Goal: Information Seeking & Learning: Learn about a topic

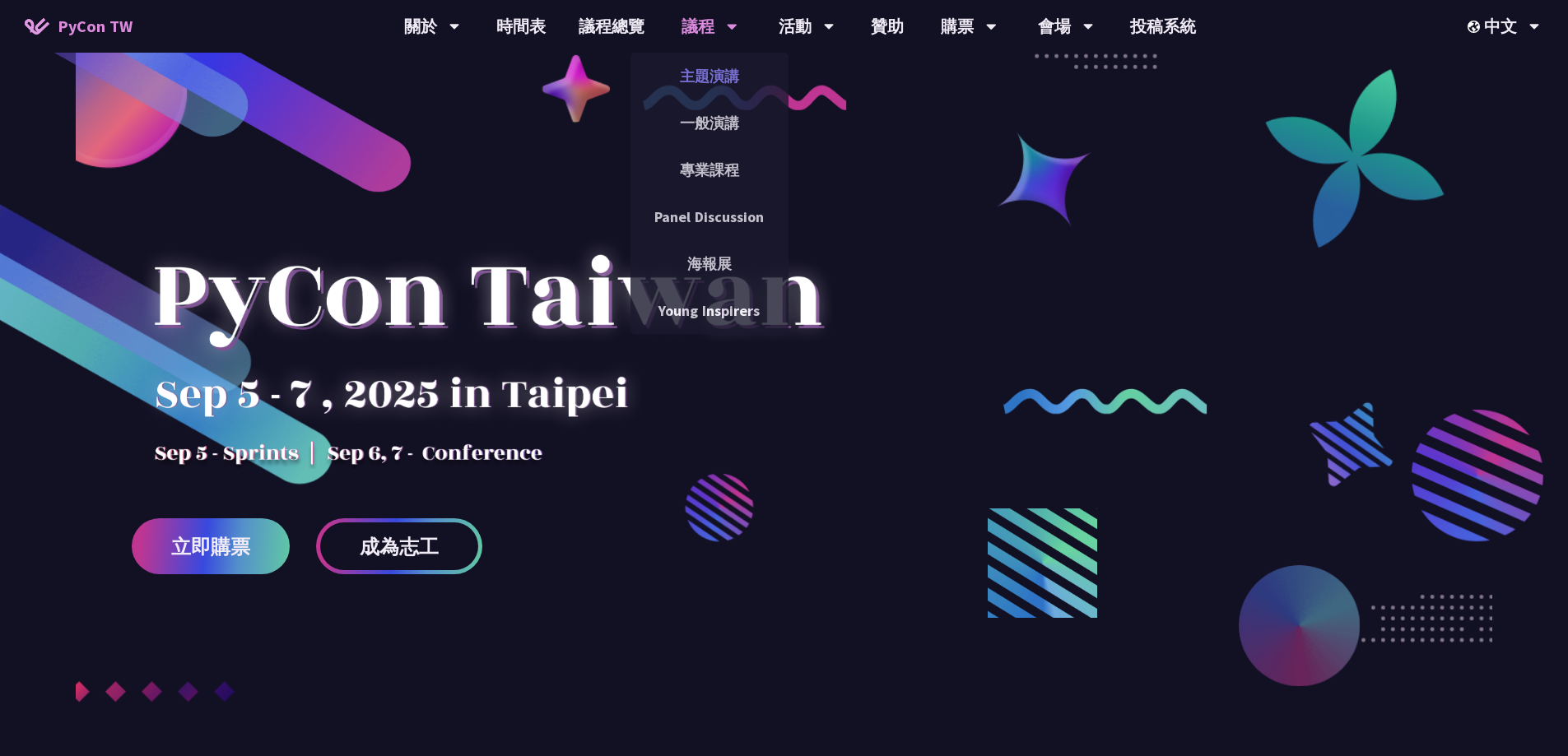
click at [695, 81] on link "主題演講" at bounding box center [709, 76] width 158 height 39
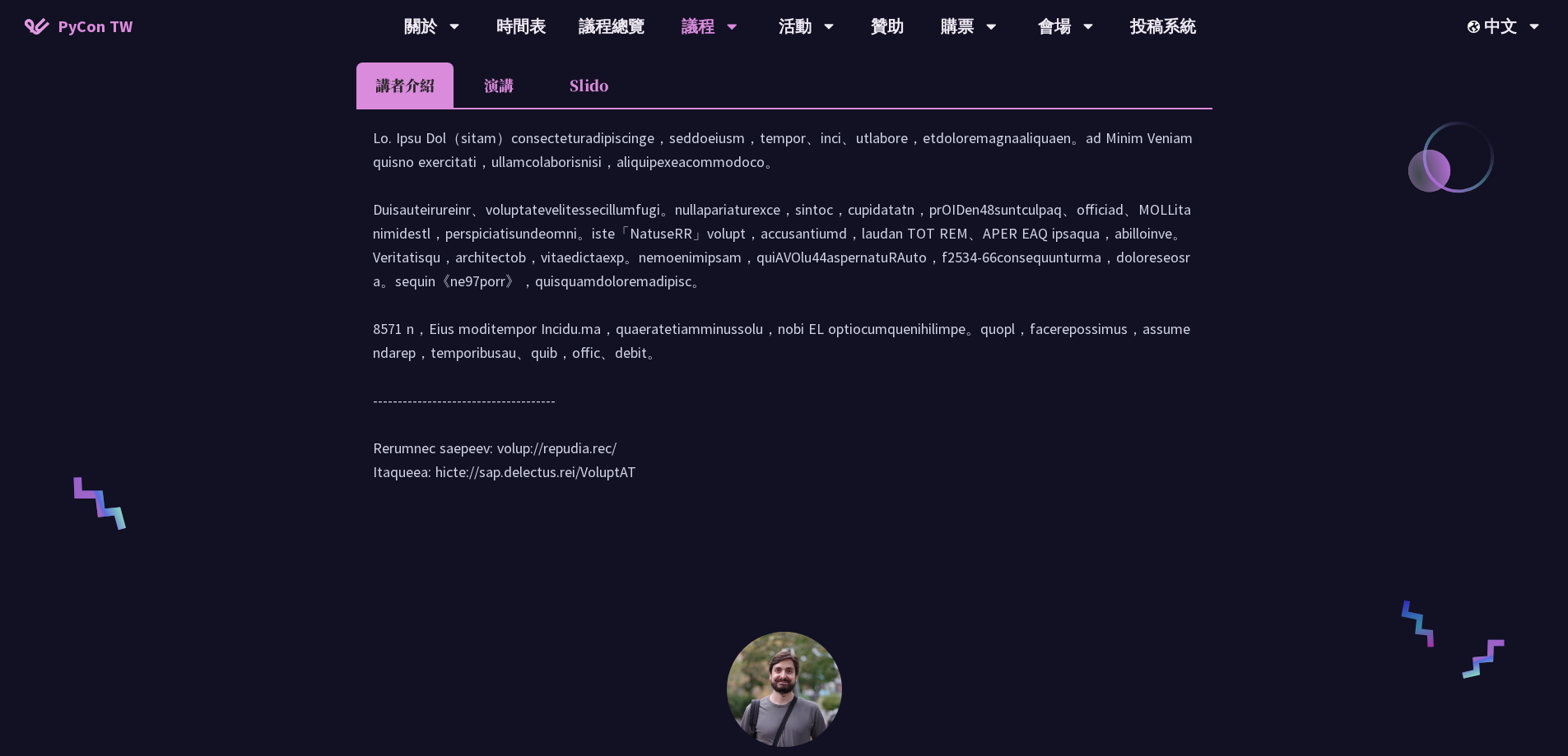
scroll to position [740, 0]
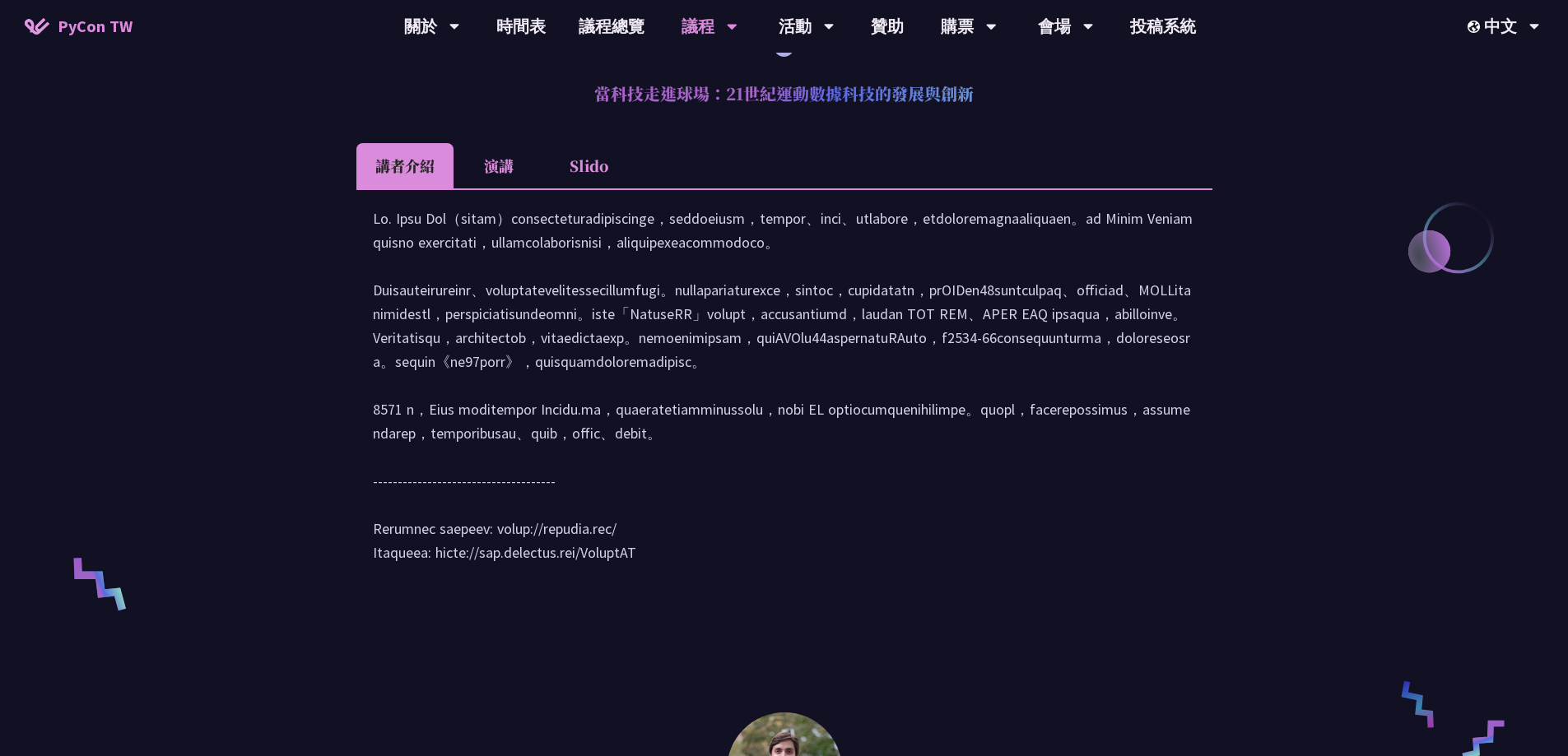
click at [513, 180] on li "演講" at bounding box center [498, 165] width 90 height 45
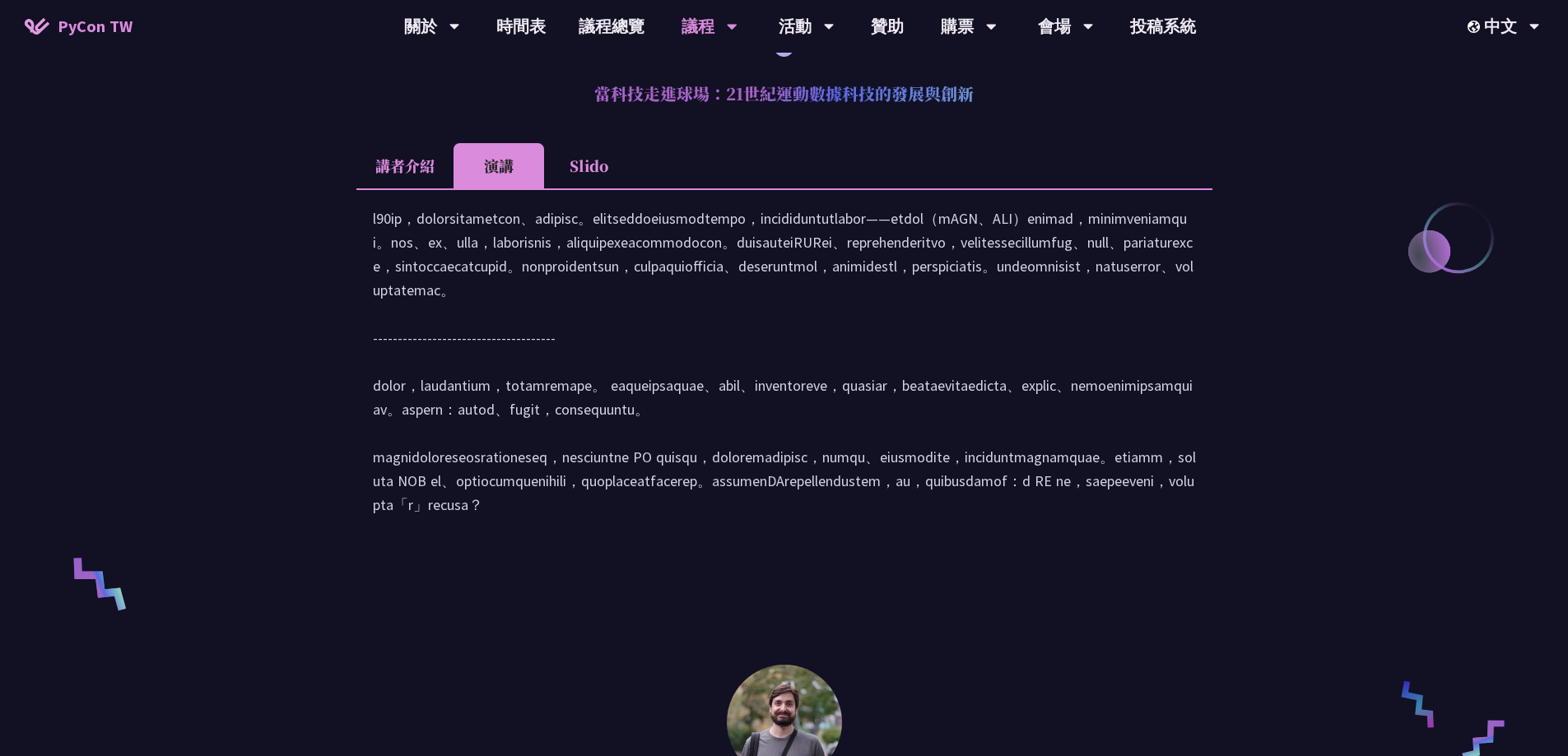
click at [598, 179] on li "Slido" at bounding box center [588, 165] width 90 height 45
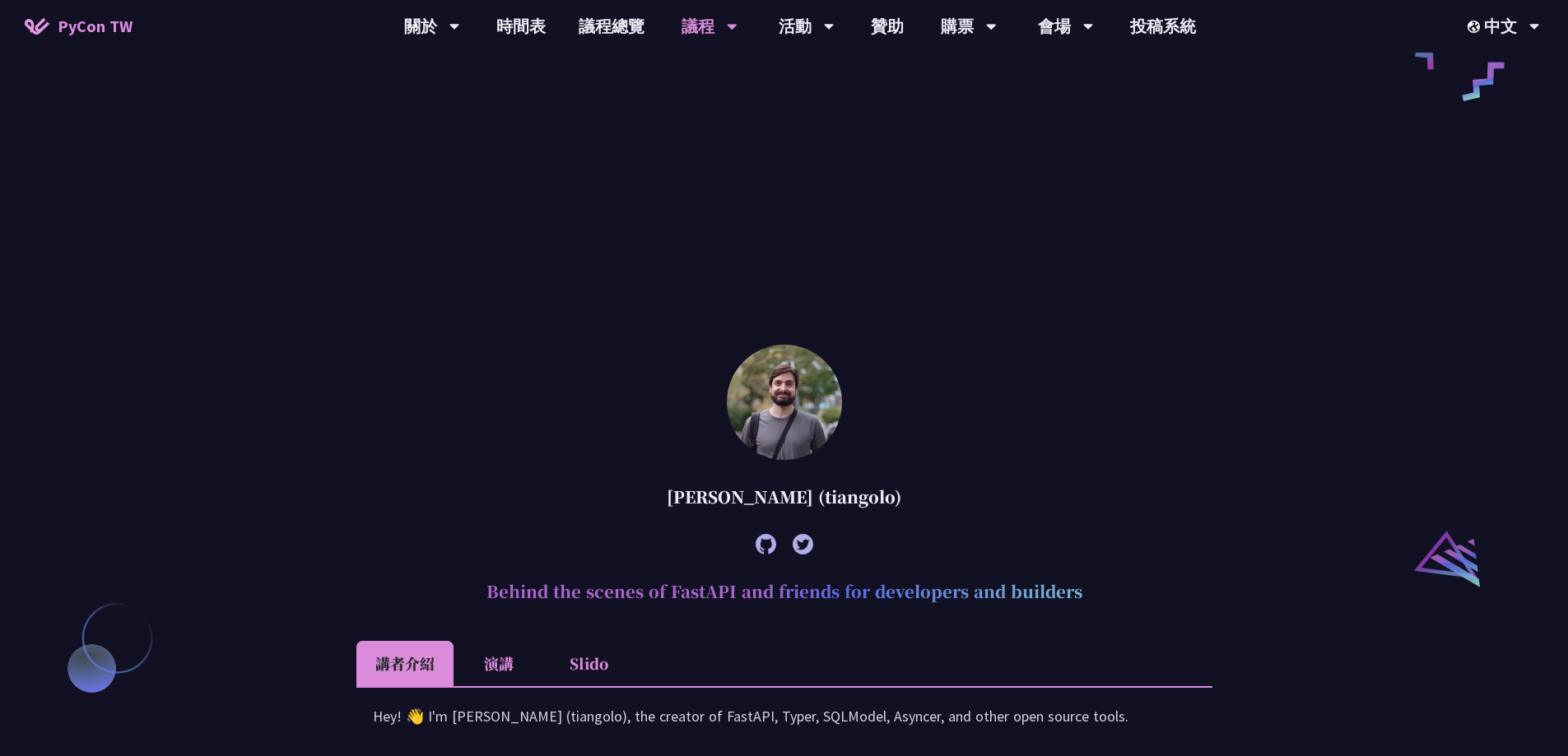
scroll to position [1728, 0]
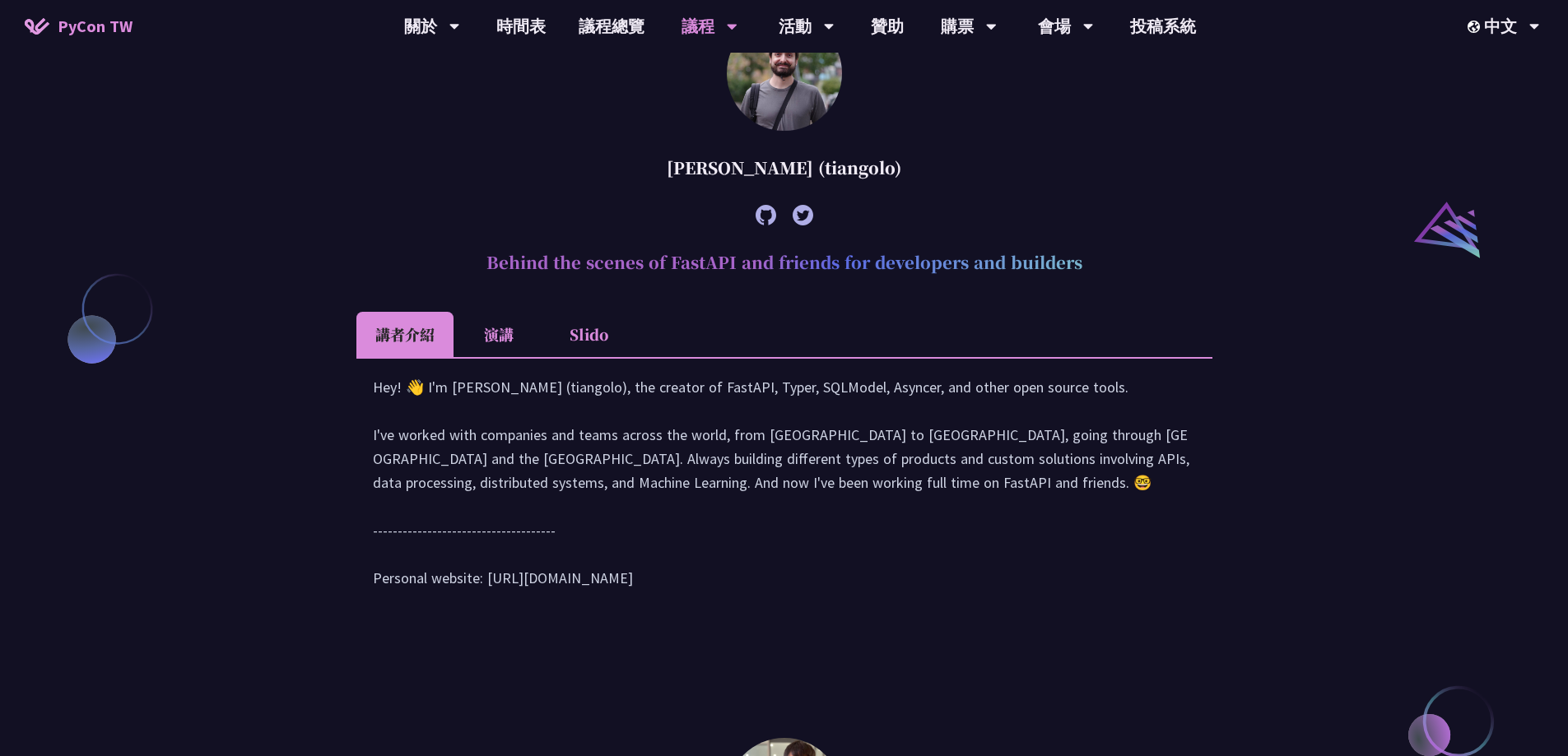
click at [505, 333] on li "演講" at bounding box center [498, 334] width 90 height 45
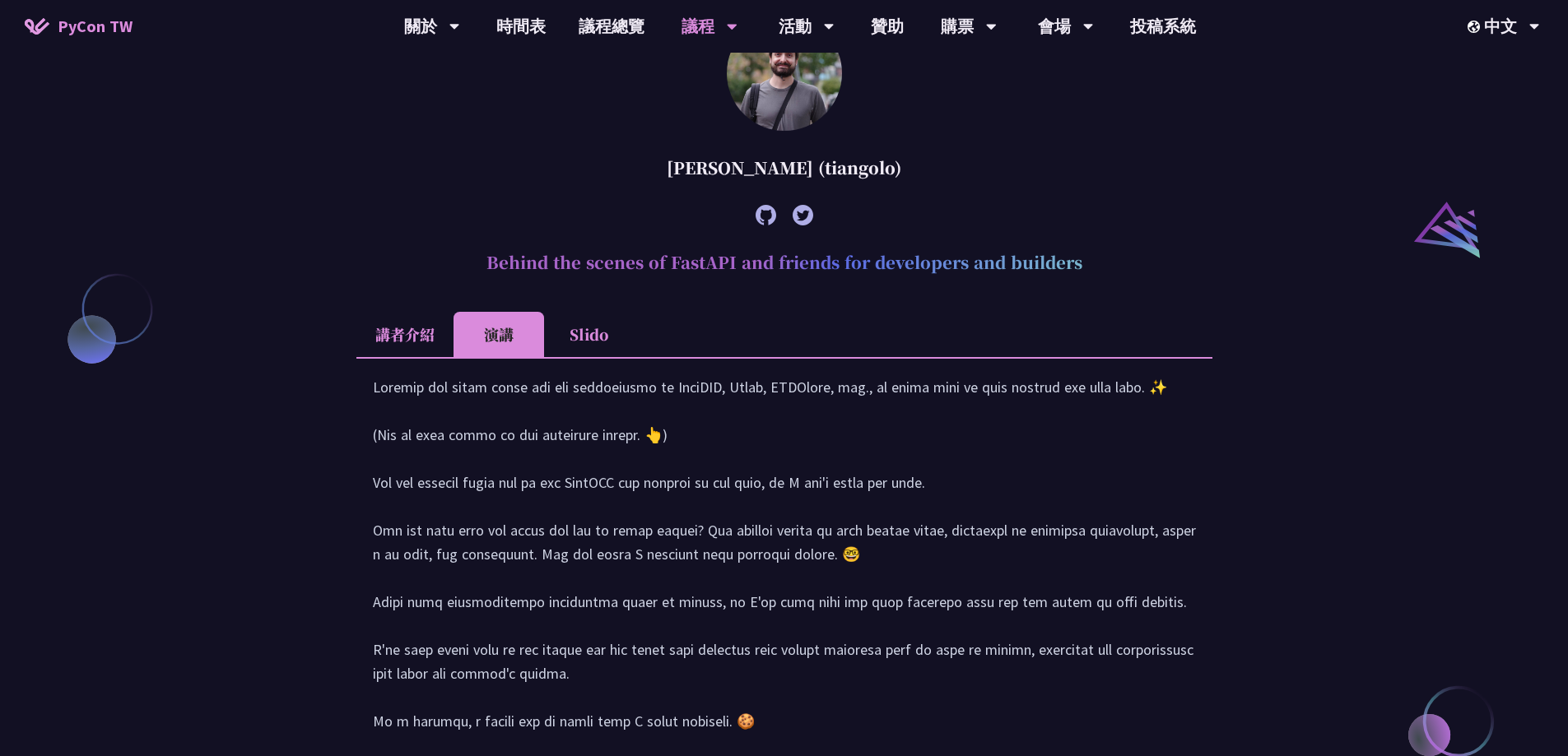
click at [607, 333] on li "Slido" at bounding box center [588, 334] width 90 height 45
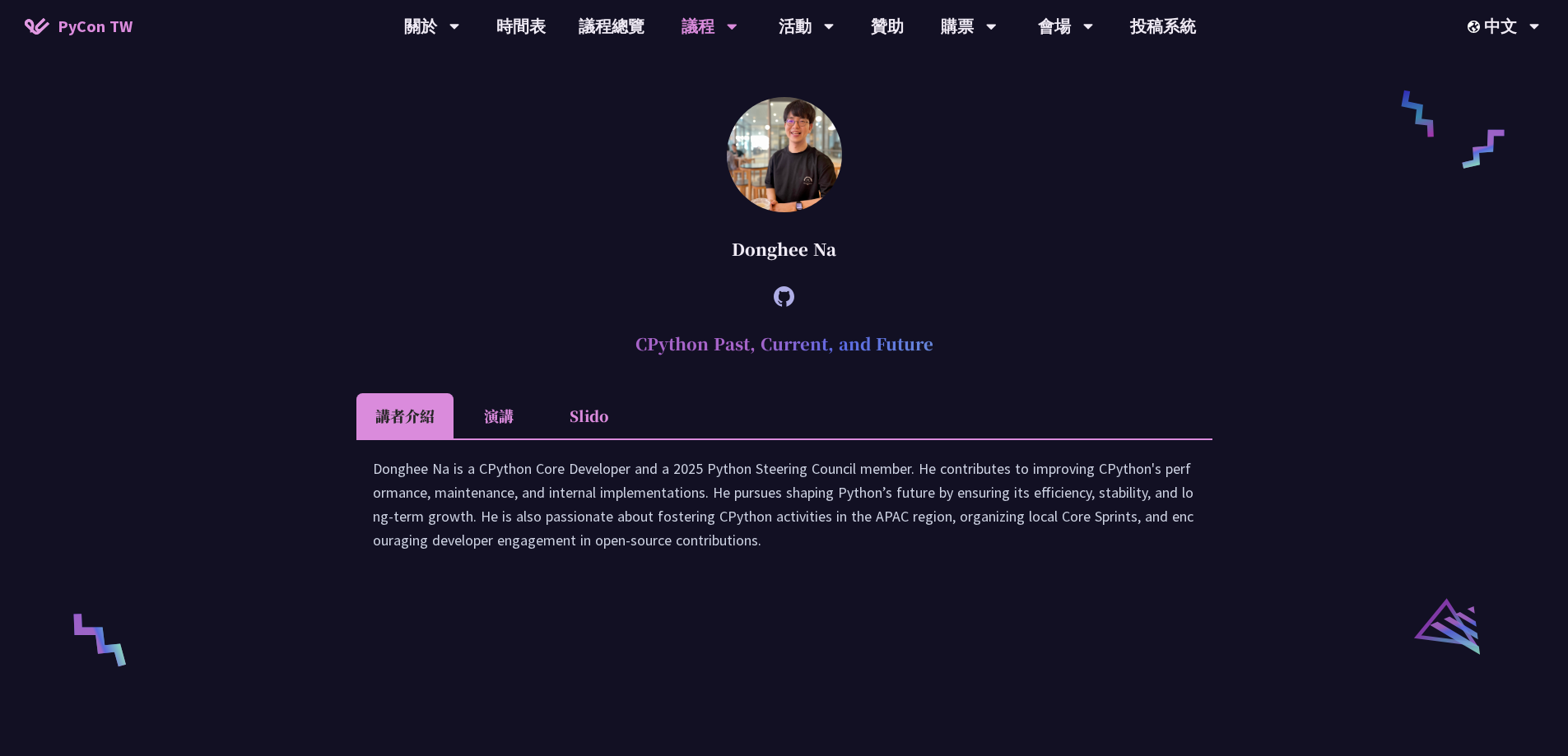
scroll to position [2782, 0]
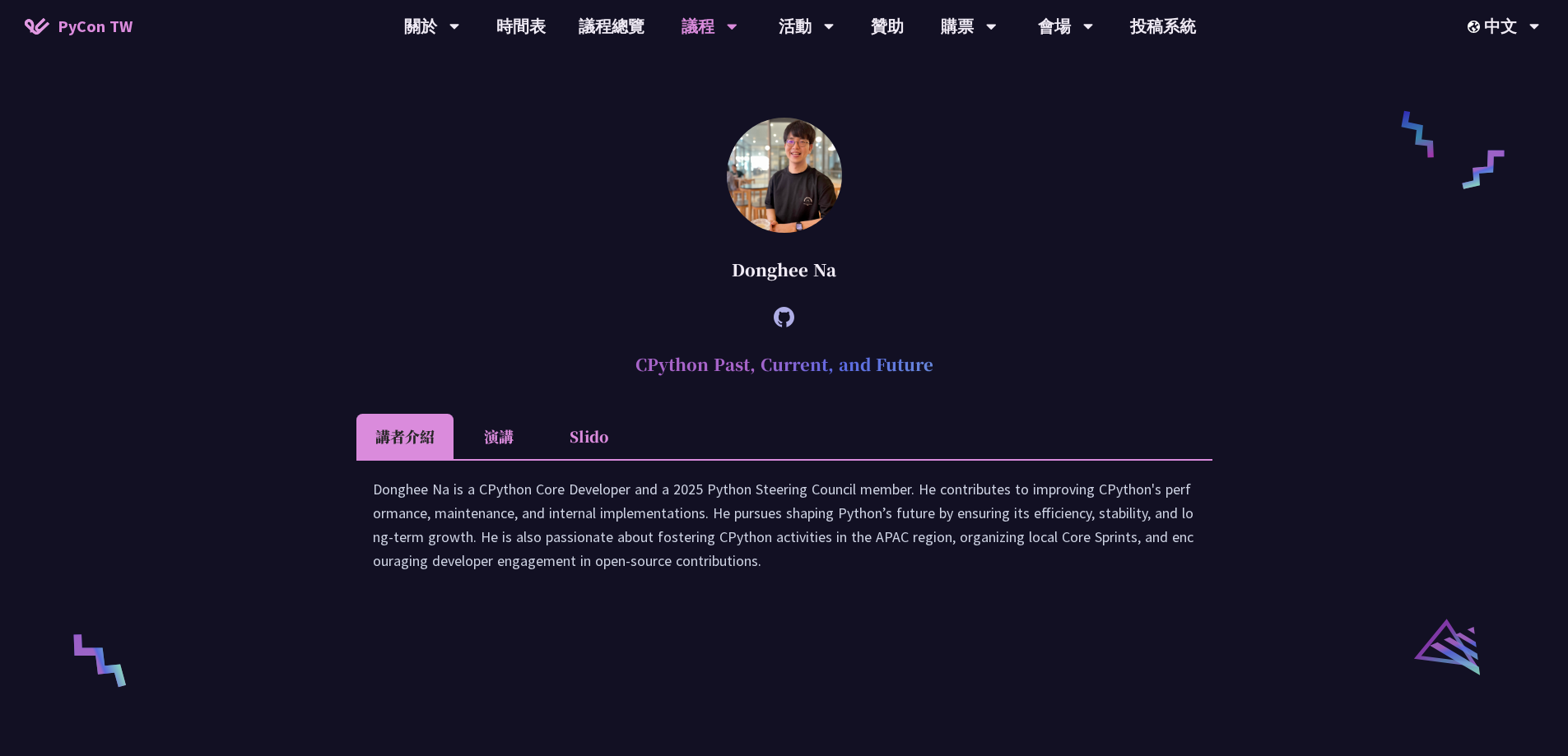
click at [809, 273] on div "Donghee Na" at bounding box center [784, 270] width 856 height 50
click at [794, 271] on div "Donghee Na" at bounding box center [784, 270] width 856 height 50
click at [761, 271] on div "Donghee Na" at bounding box center [784, 270] width 856 height 50
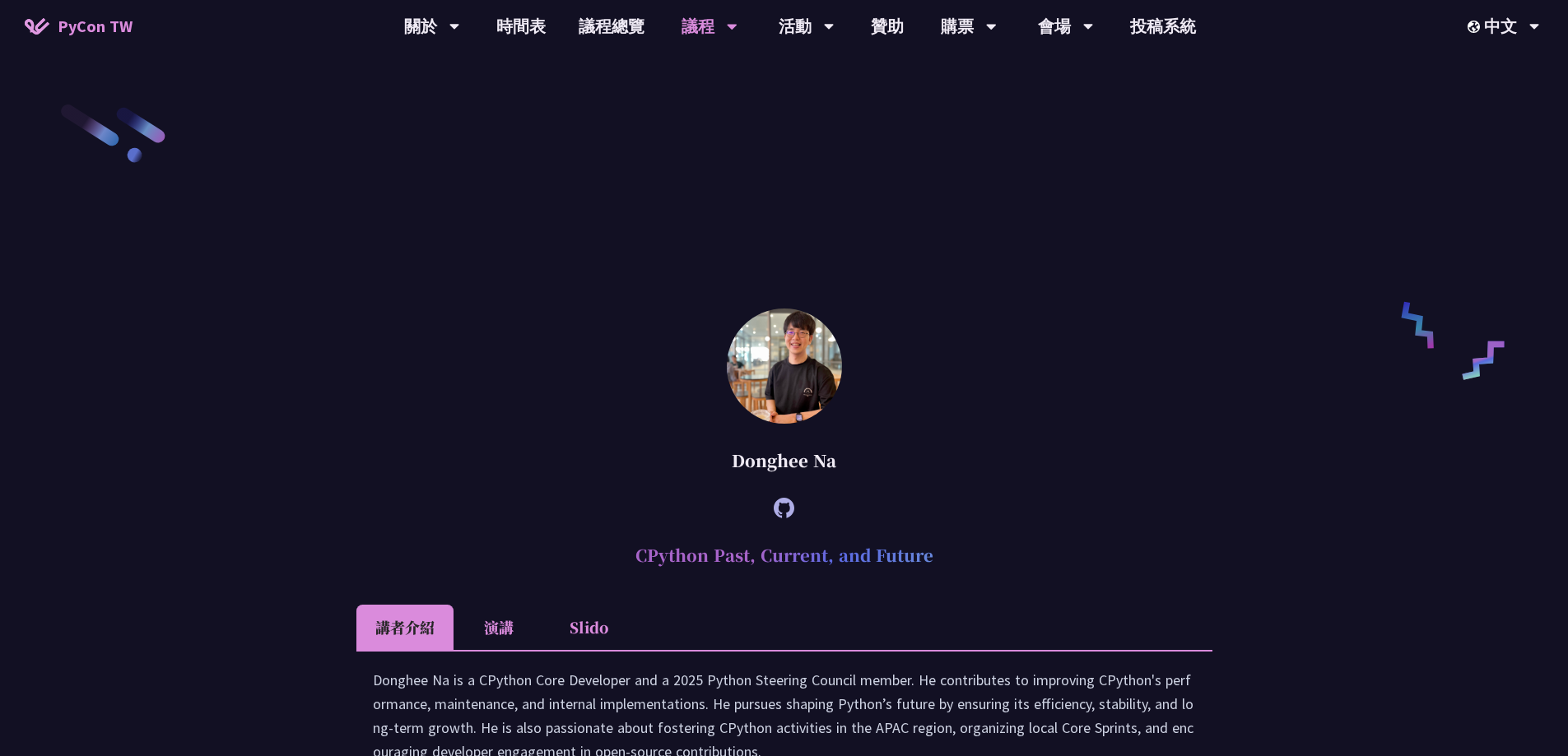
scroll to position [2370, 0]
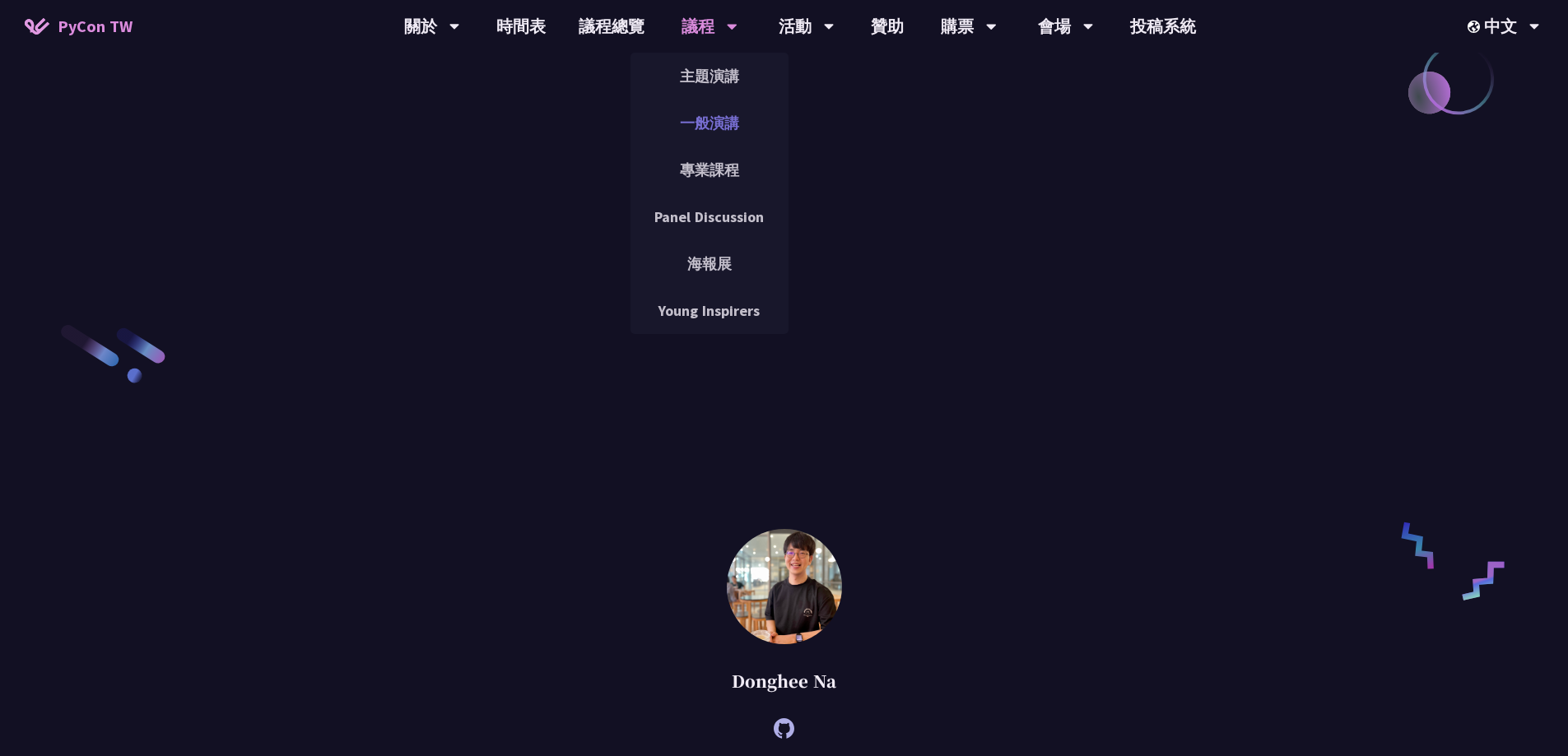
click at [712, 112] on link "一般演講" at bounding box center [709, 122] width 158 height 39
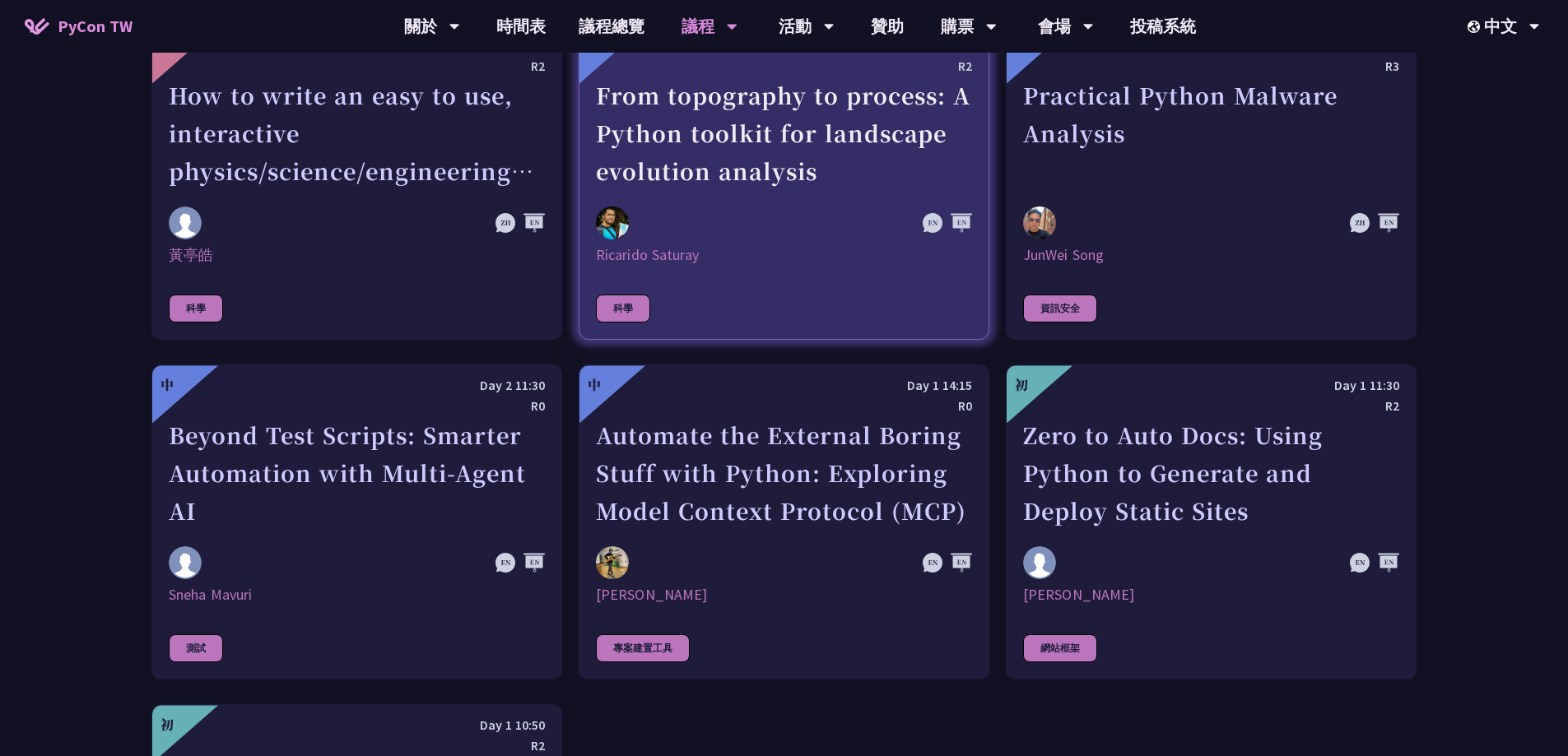
scroll to position [4195, 0]
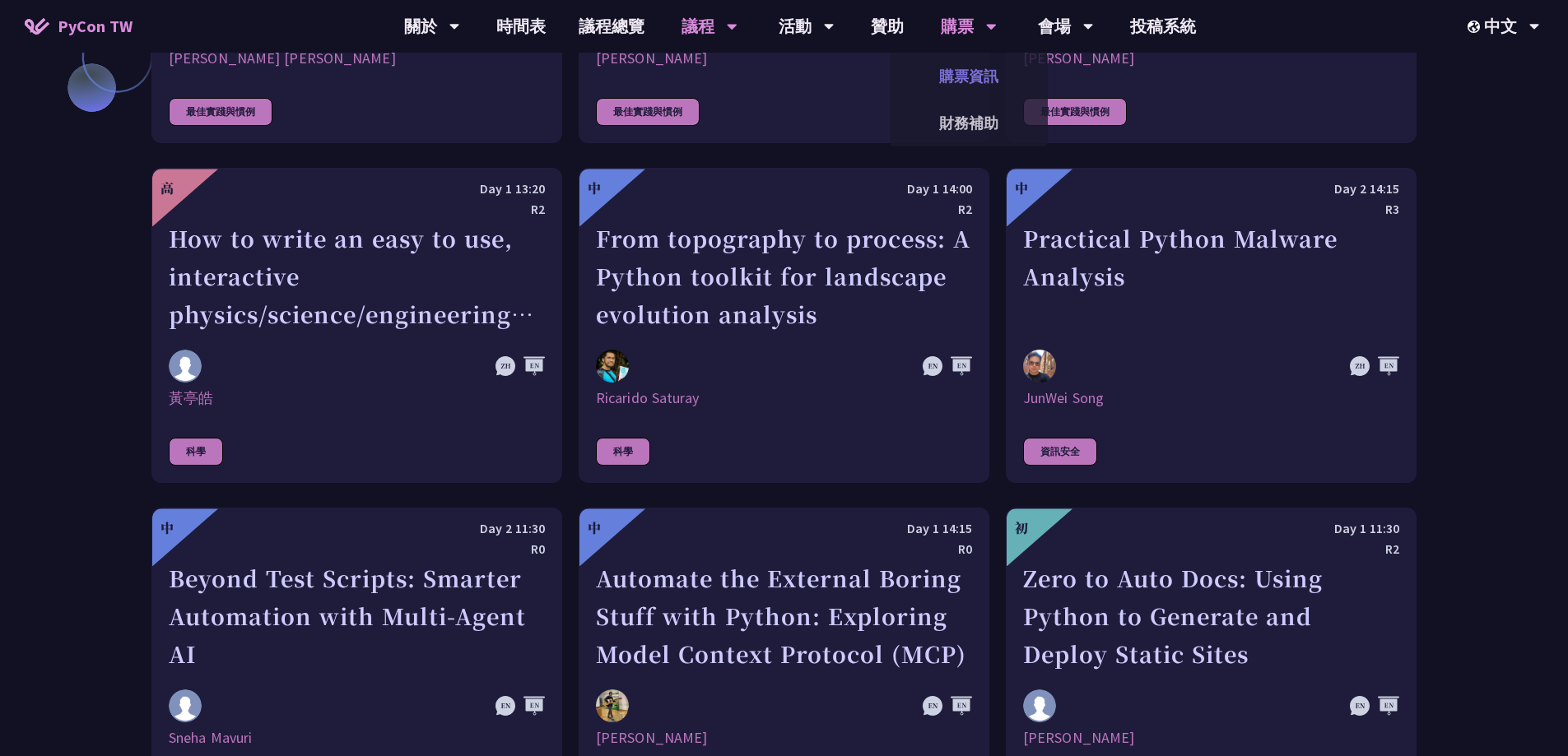
click at [981, 71] on link "購票資訊" at bounding box center [968, 76] width 158 height 39
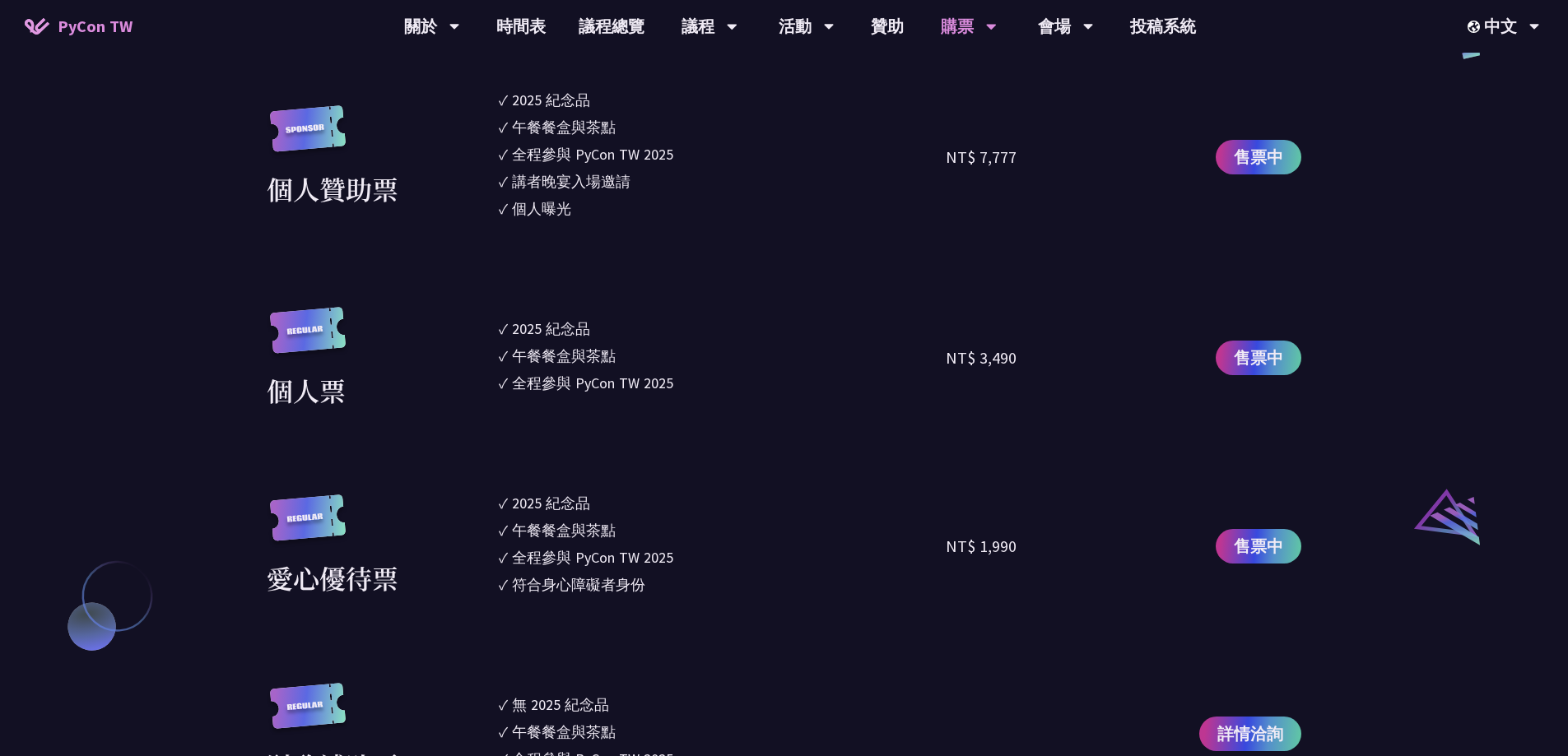
scroll to position [1481, 0]
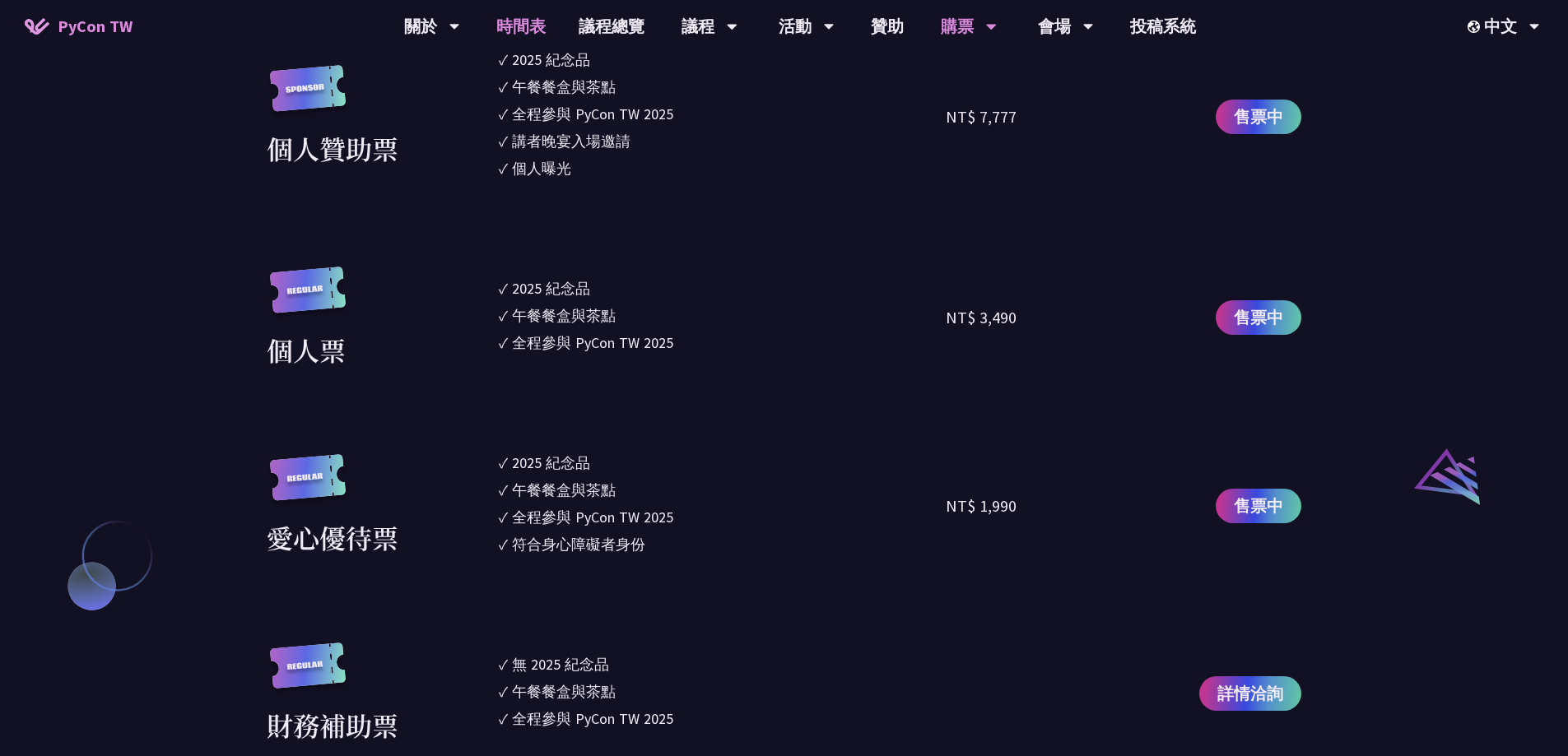
click at [542, 22] on link "時間表" at bounding box center [520, 26] width 82 height 53
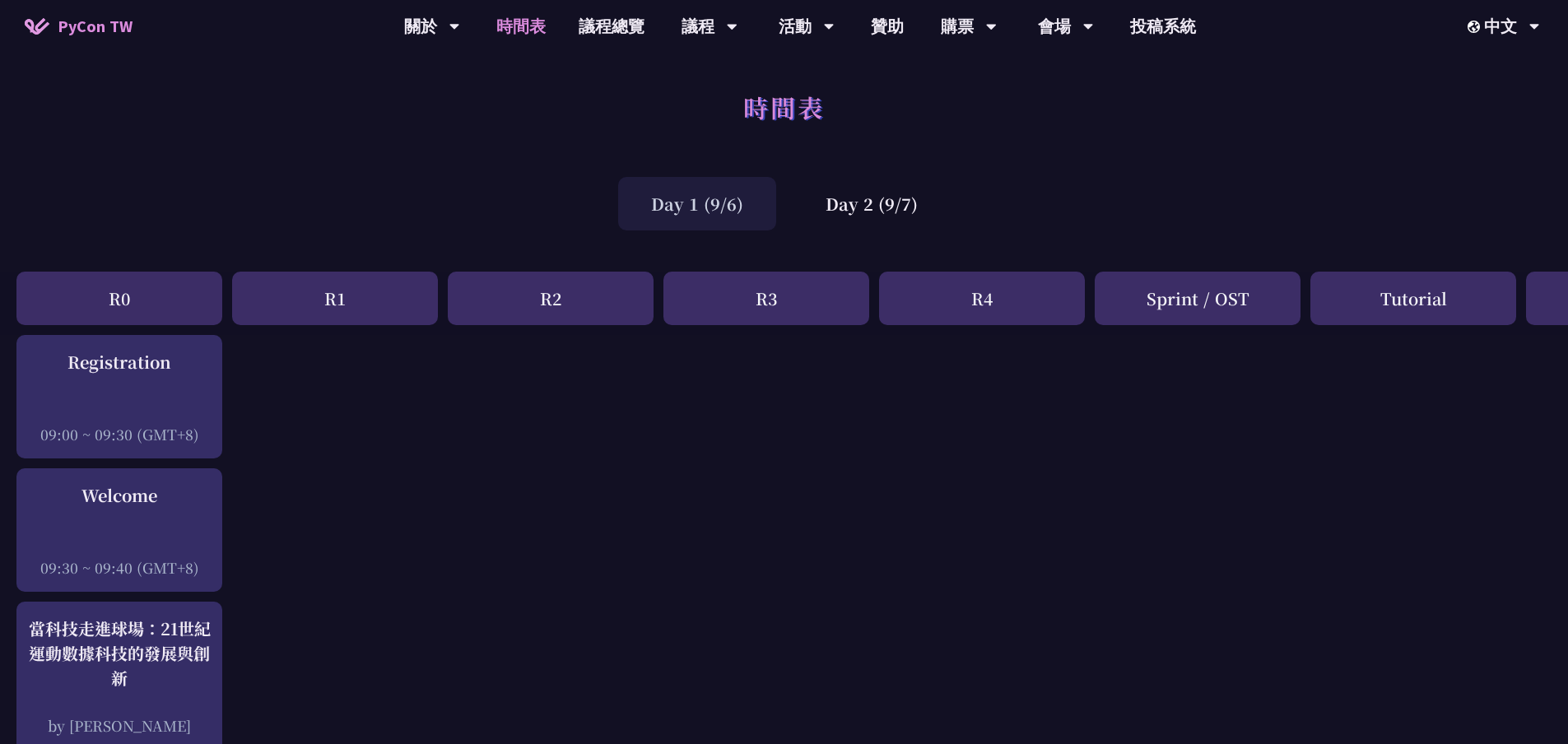
click at [570, 28] on link "議程總覽" at bounding box center [611, 26] width 98 height 53
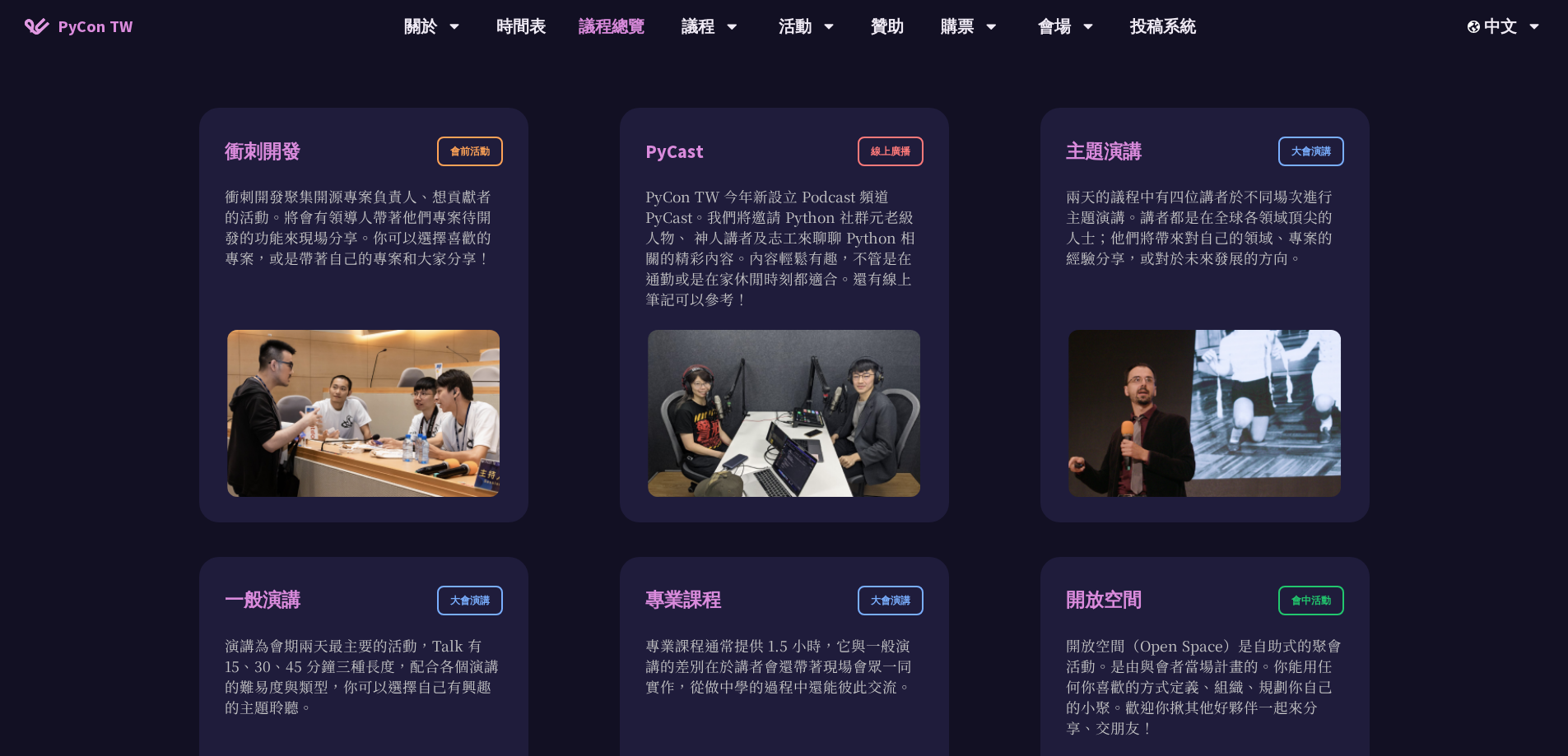
scroll to position [411, 0]
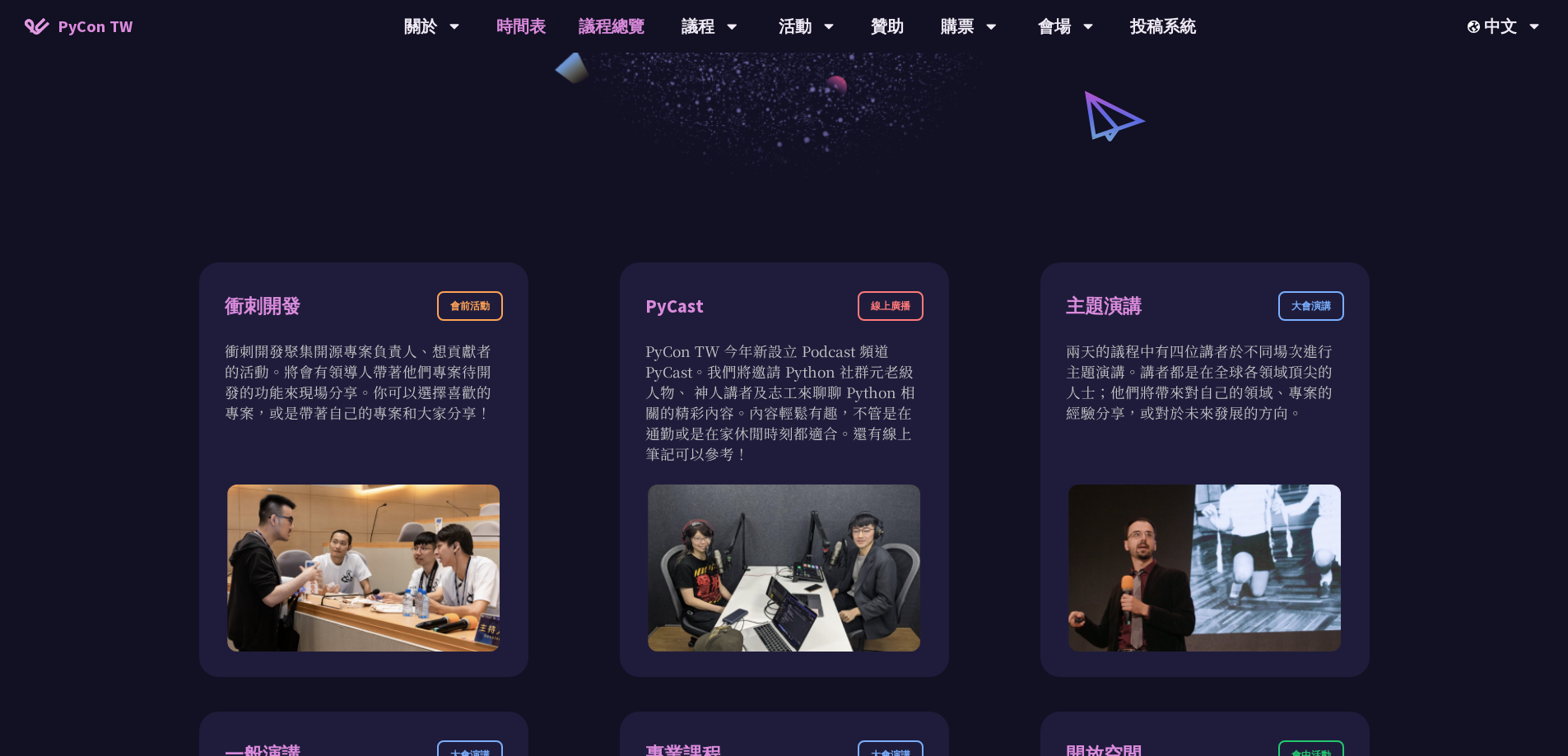
click at [531, 26] on link "時間表" at bounding box center [520, 26] width 82 height 53
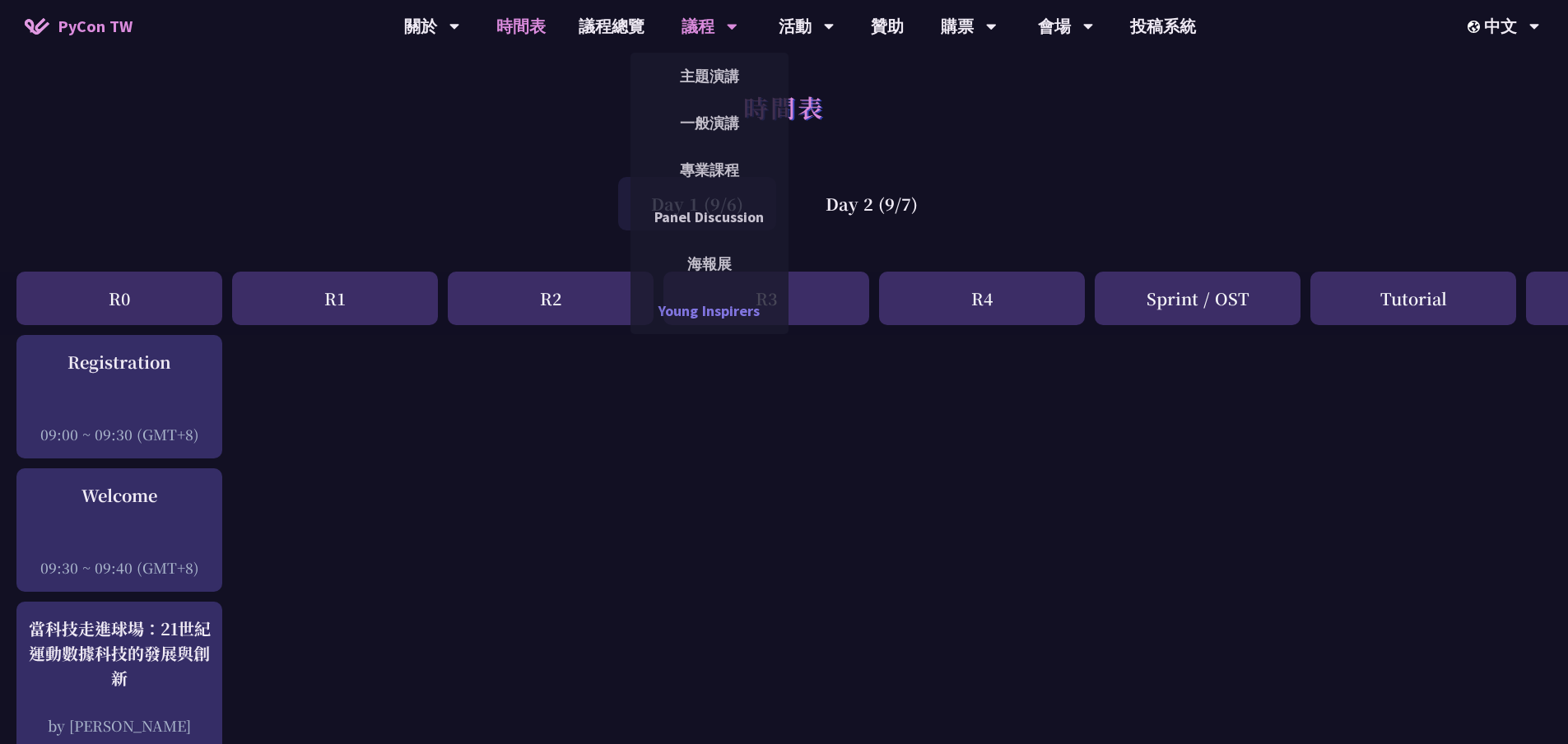
click at [697, 314] on link "Young Inspirers" at bounding box center [709, 310] width 158 height 39
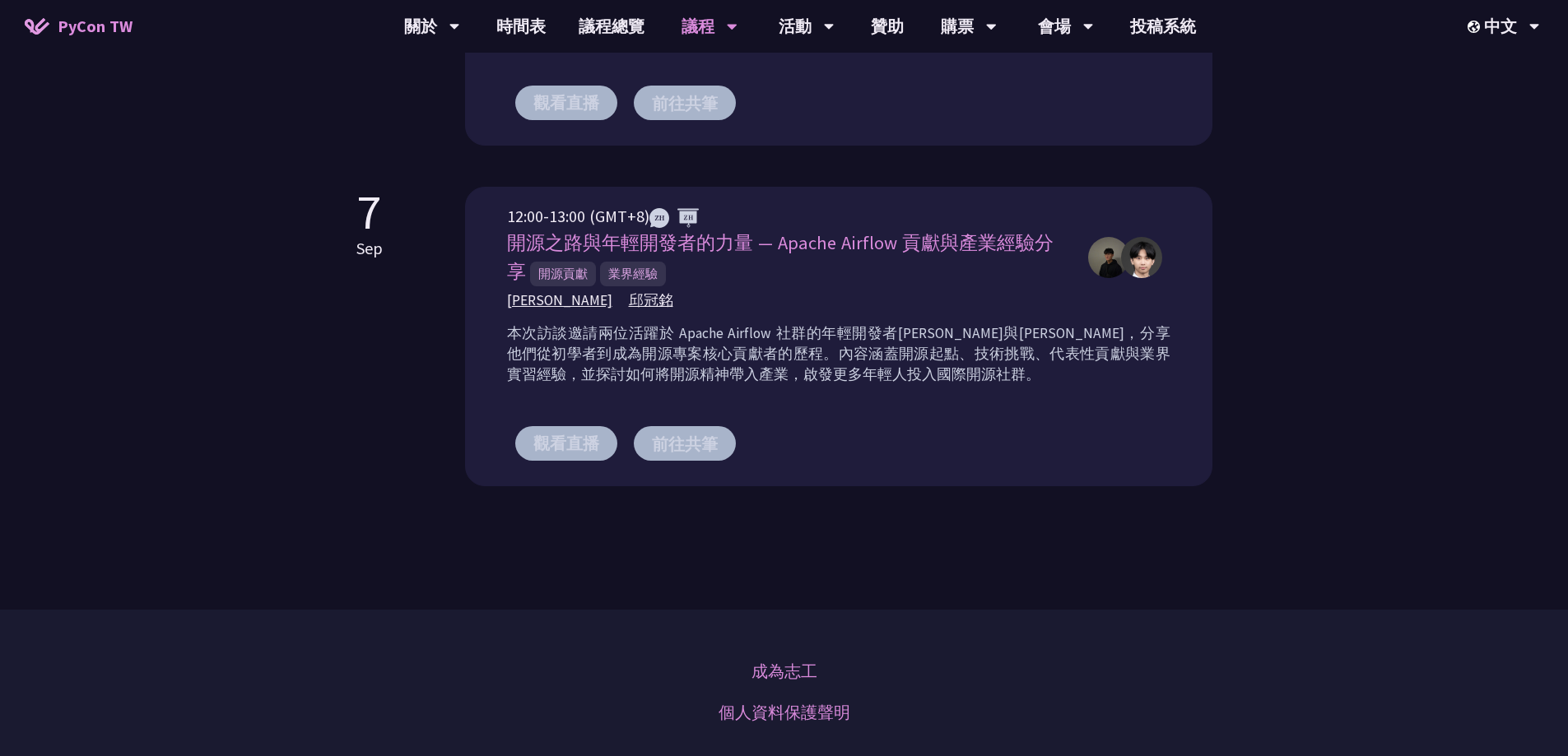
scroll to position [1151, 0]
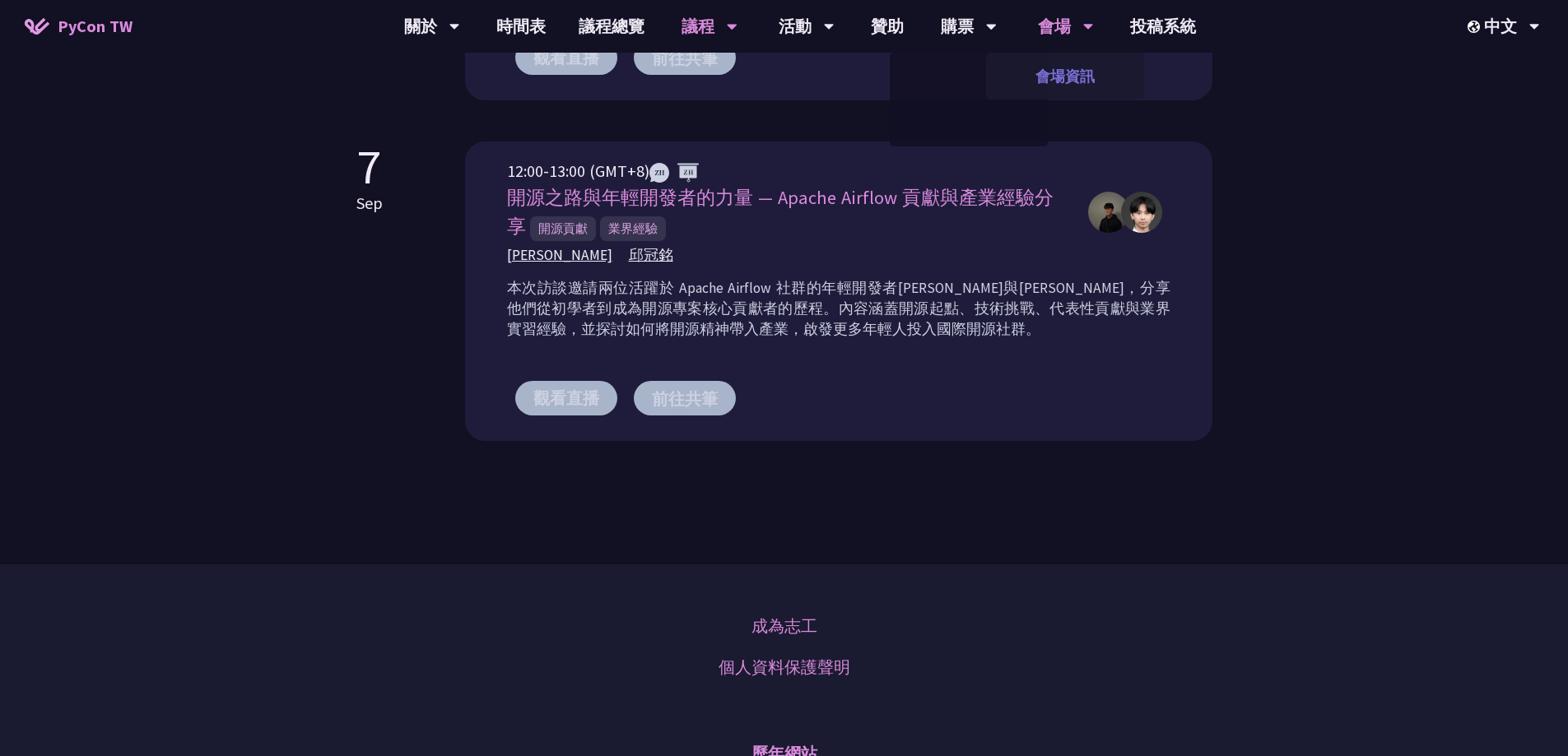
click at [1059, 69] on link "會場資訊" at bounding box center [1064, 76] width 158 height 39
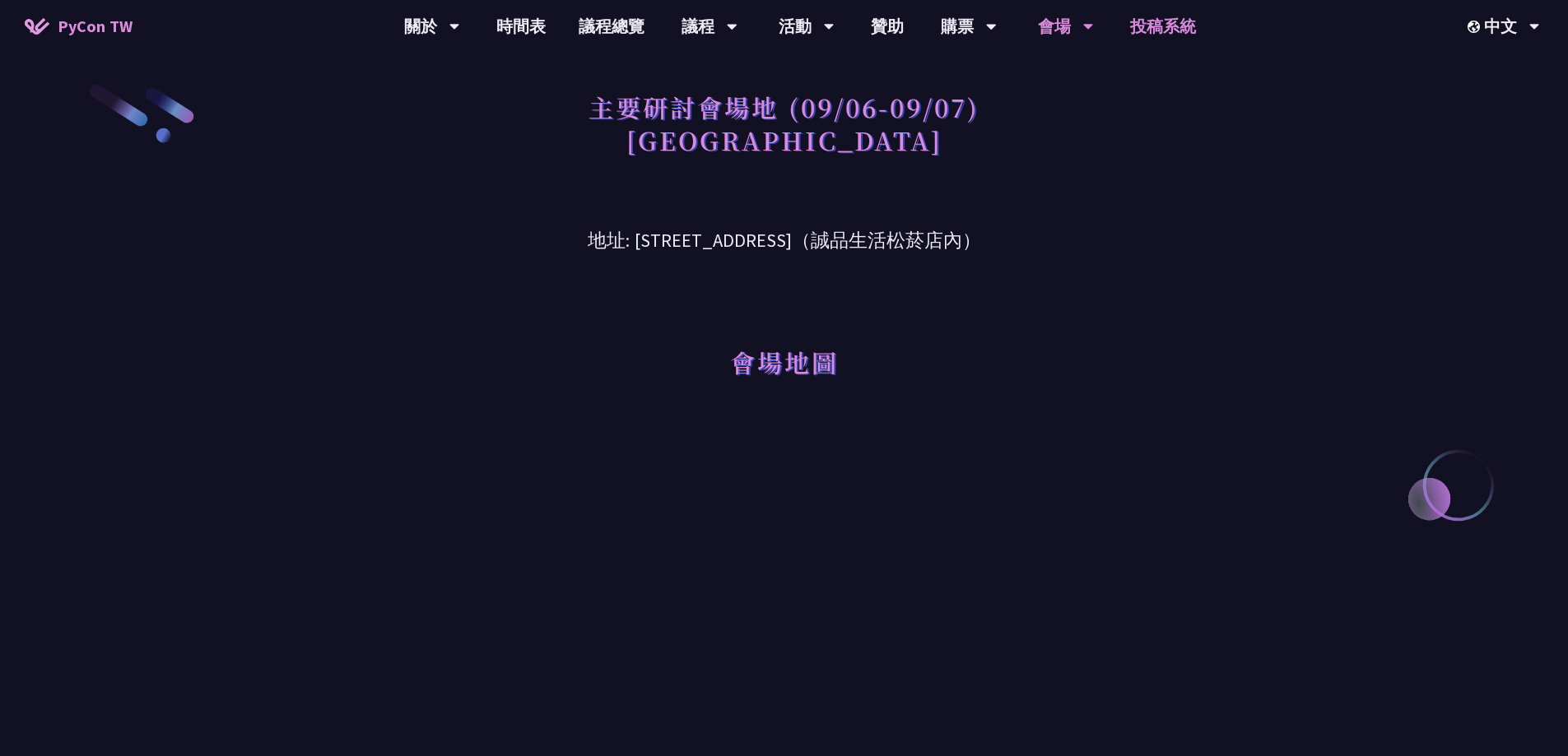
click at [1138, 42] on link "投稿系統" at bounding box center [1163, 26] width 98 height 53
click at [520, 29] on link "時間表" at bounding box center [520, 26] width 82 height 53
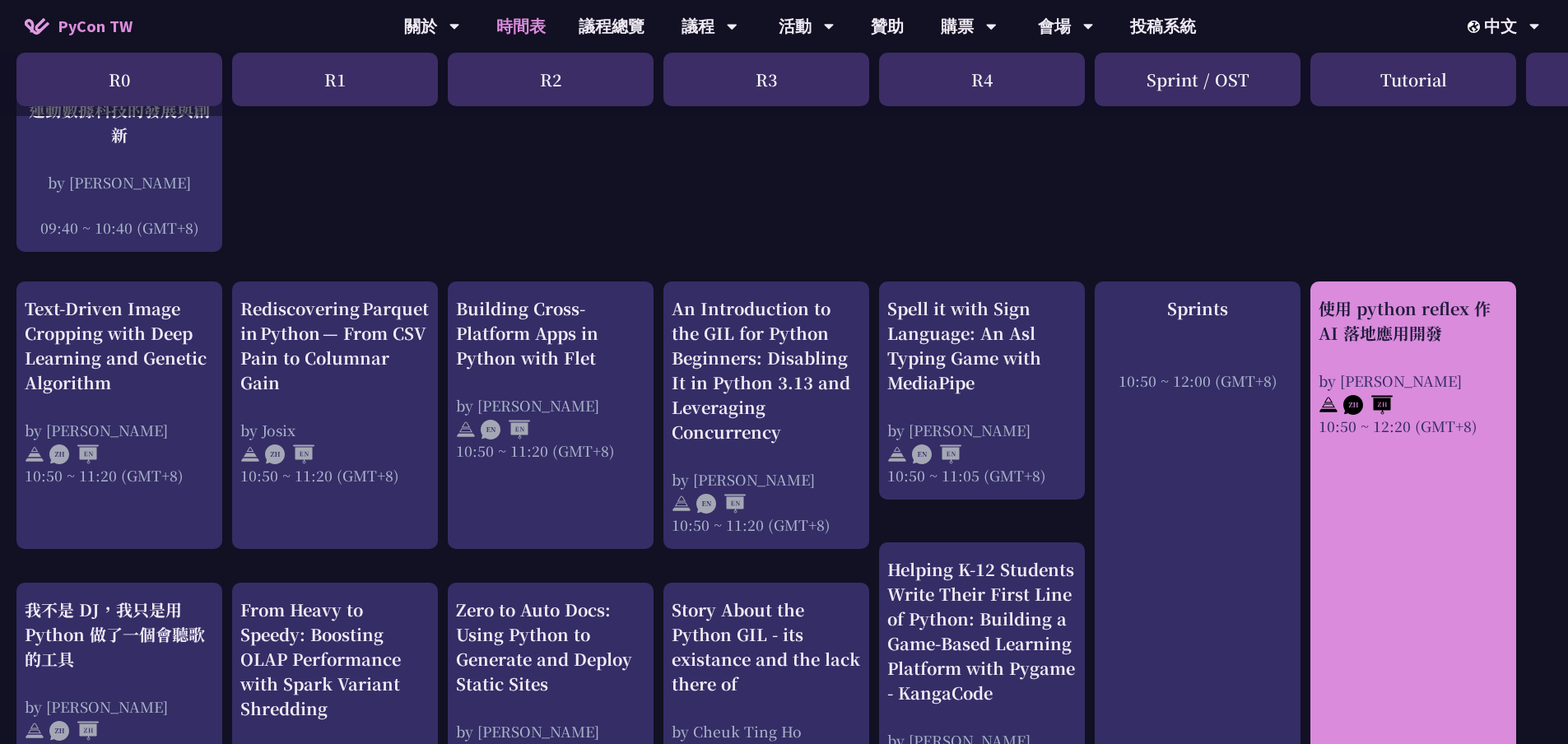
scroll to position [659, 0]
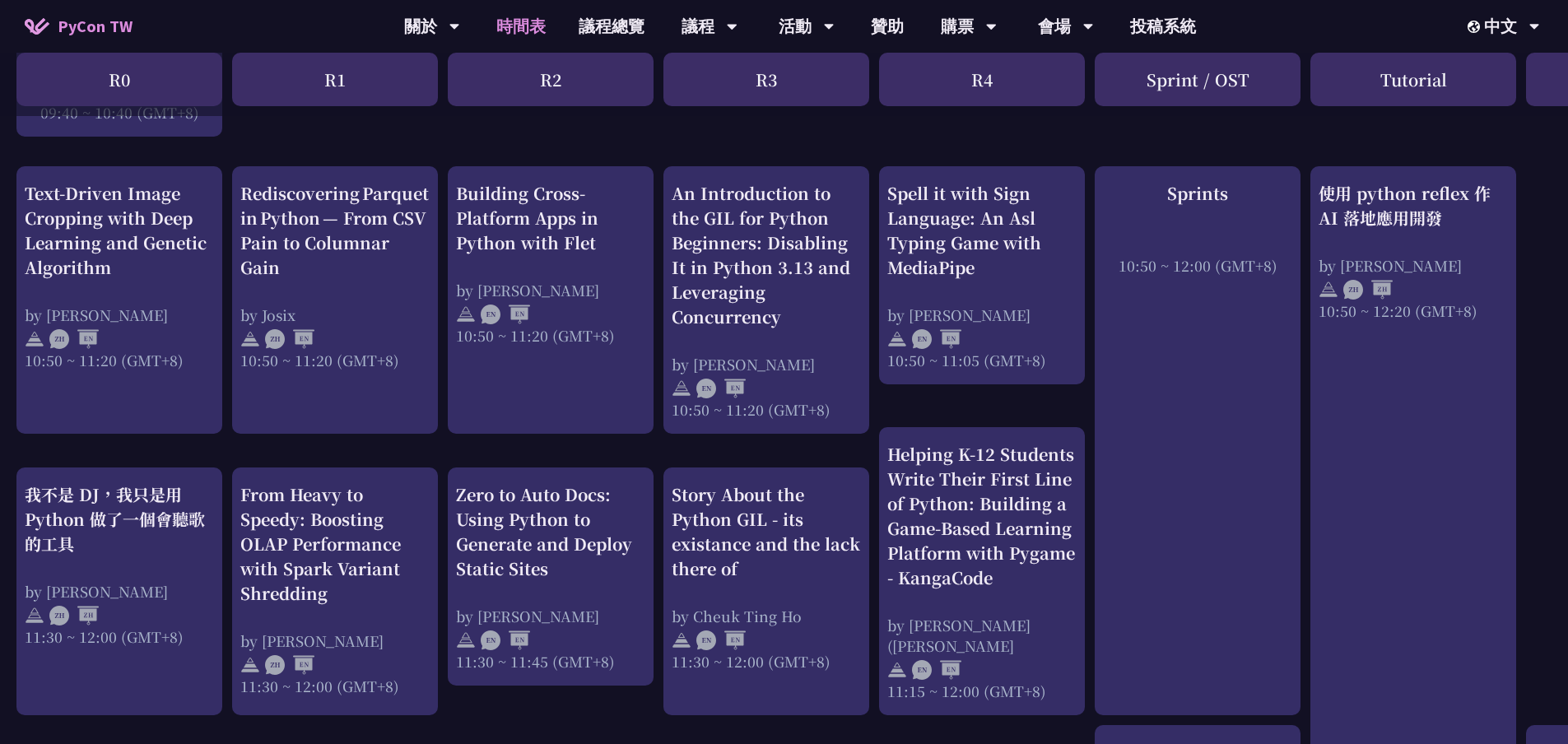
drag, startPoint x: 332, startPoint y: 570, endPoint x: 297, endPoint y: 450, distance: 125.0
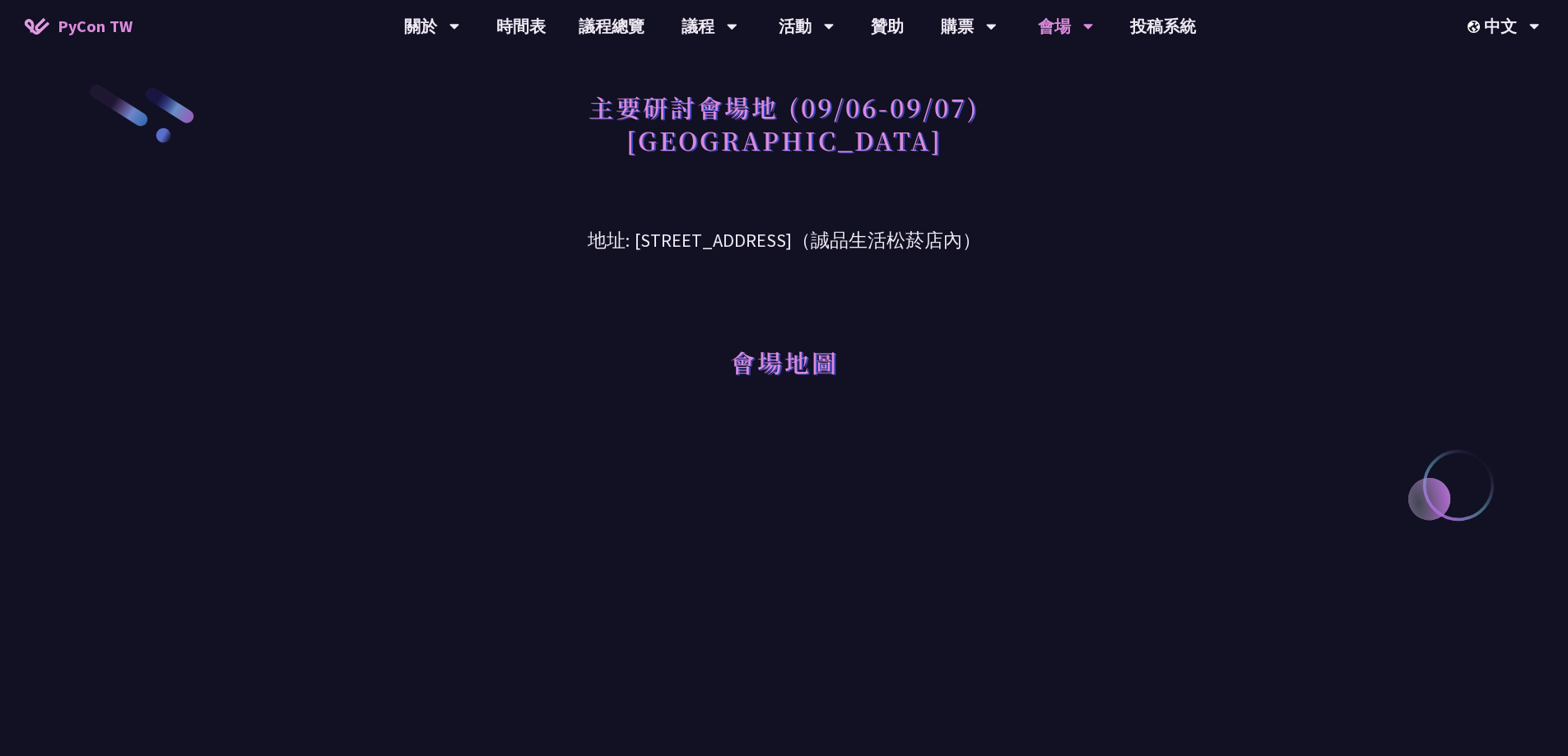
scroll to position [1151, 0]
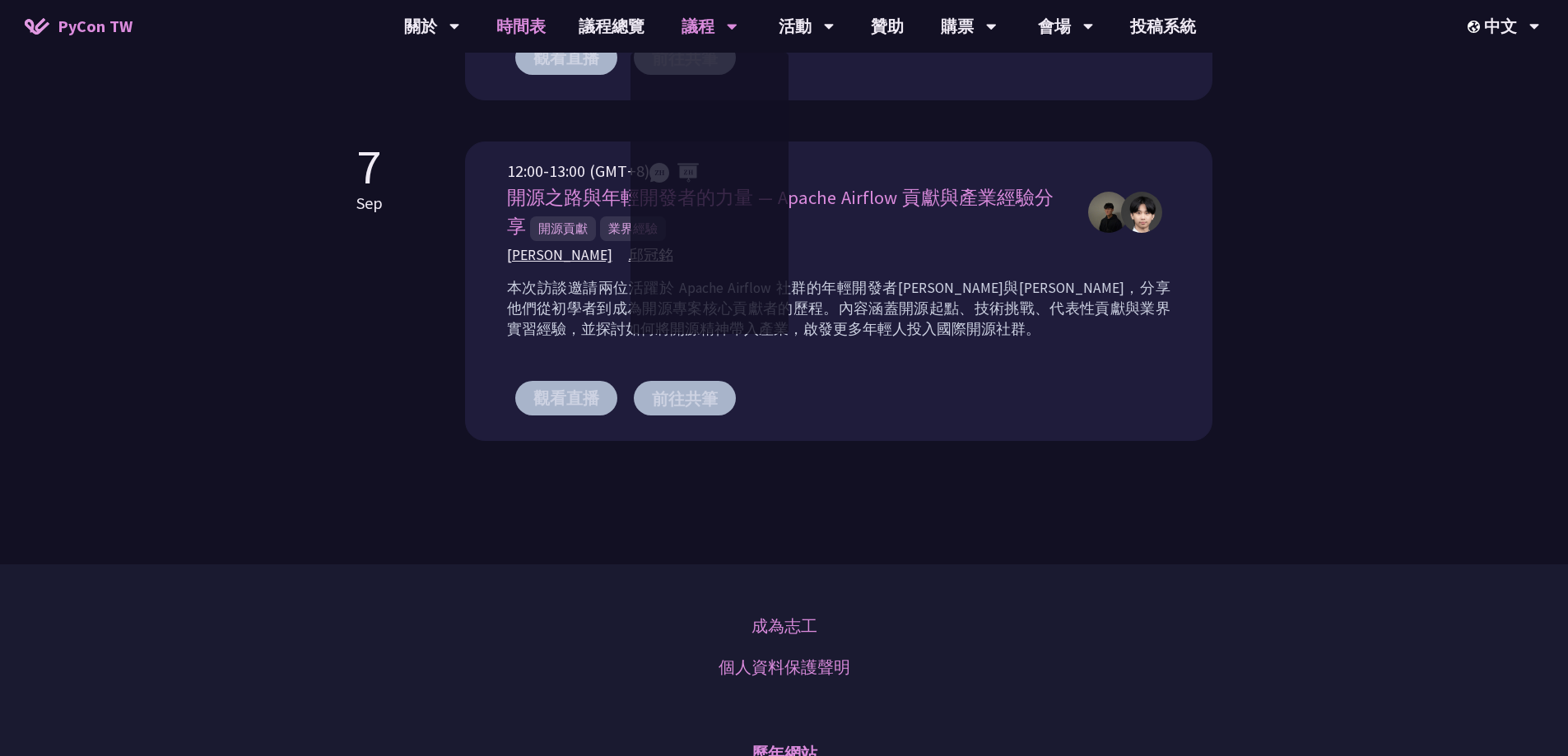
click at [520, 40] on link "時間表" at bounding box center [520, 26] width 82 height 53
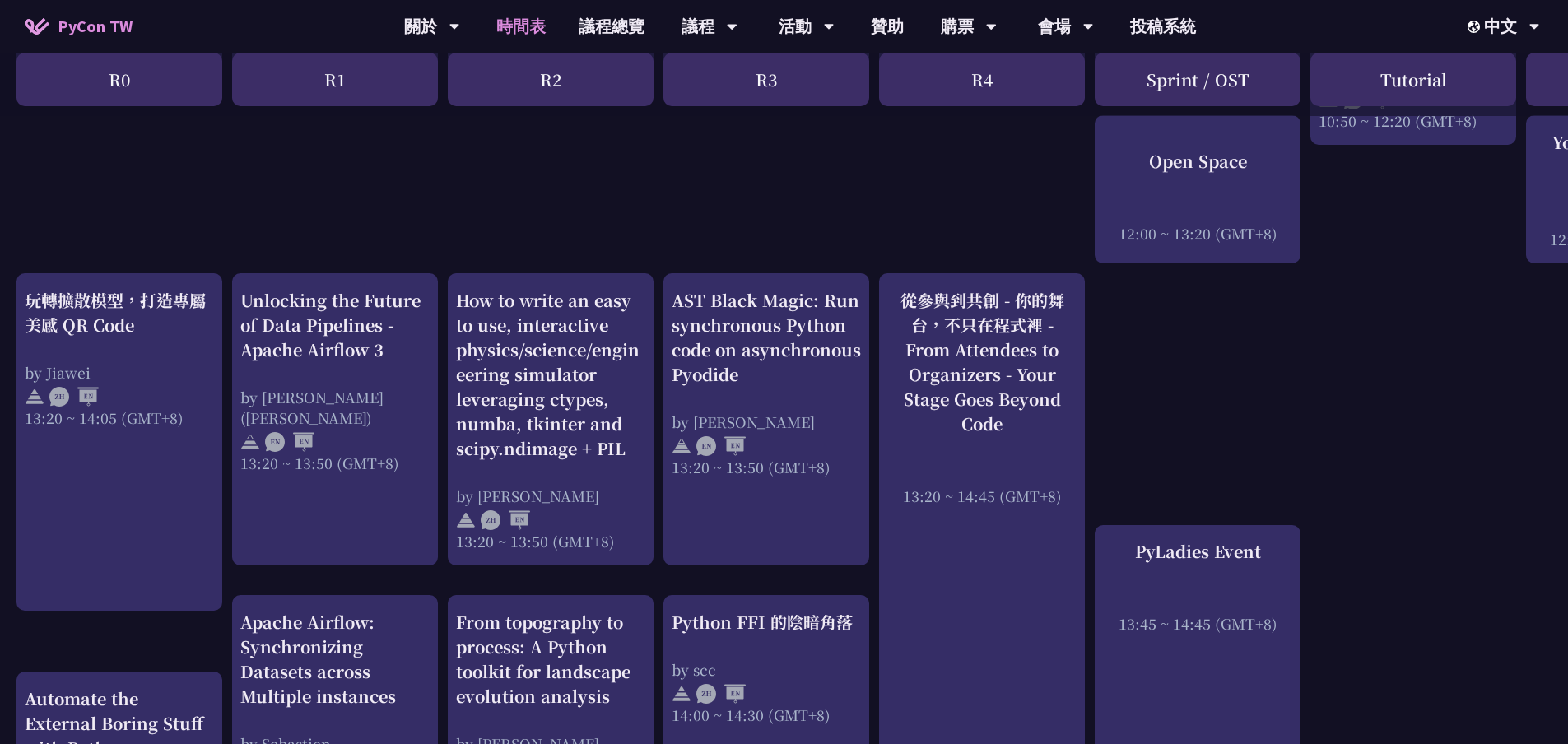
scroll to position [1317, 0]
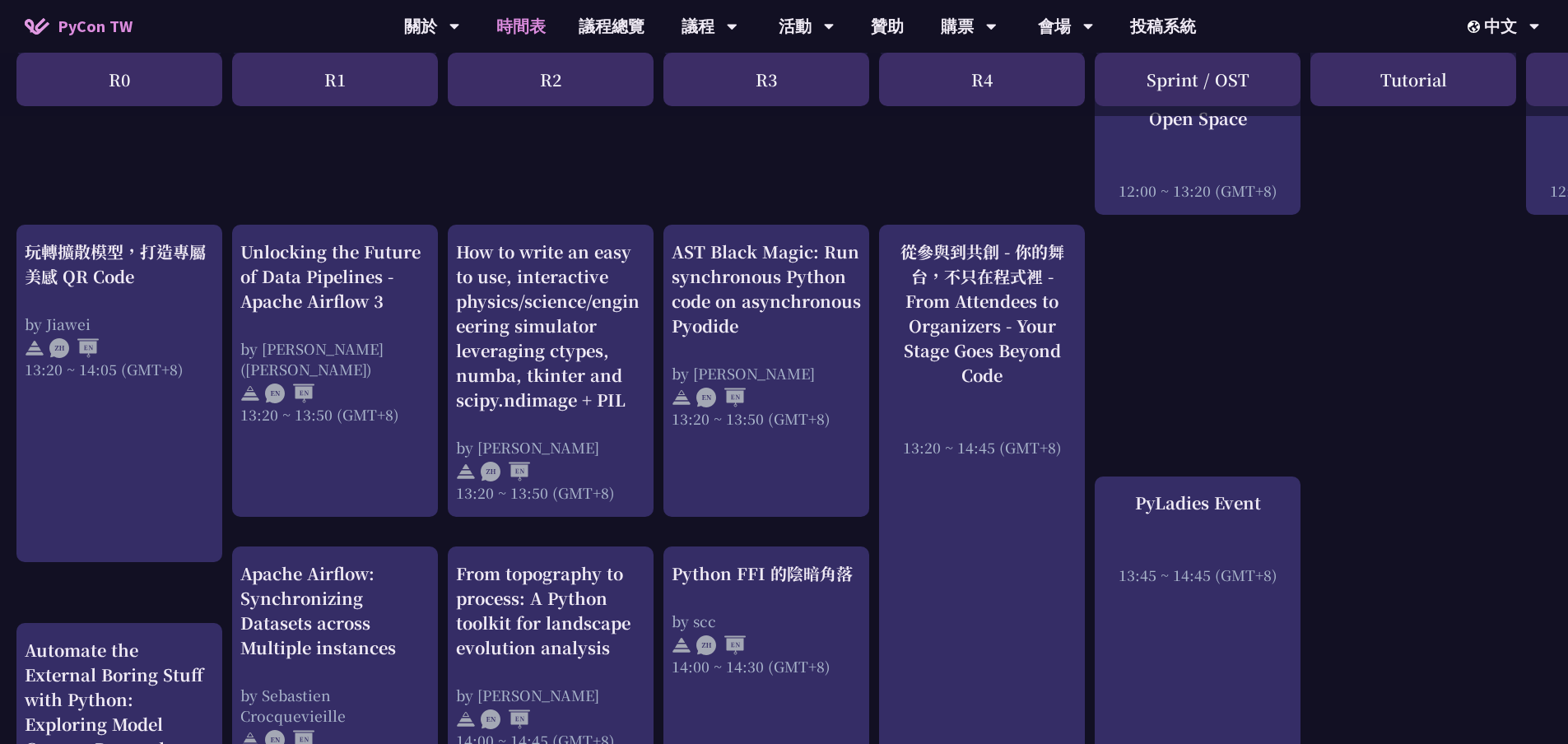
drag, startPoint x: 1270, startPoint y: 554, endPoint x: 1212, endPoint y: 324, distance: 237.2
click at [1212, 324] on div "An Introduction to the GIL for Python Beginners: Disabling It in Python 3.13 an…" at bounding box center [874, 374] width 1748 height 2712
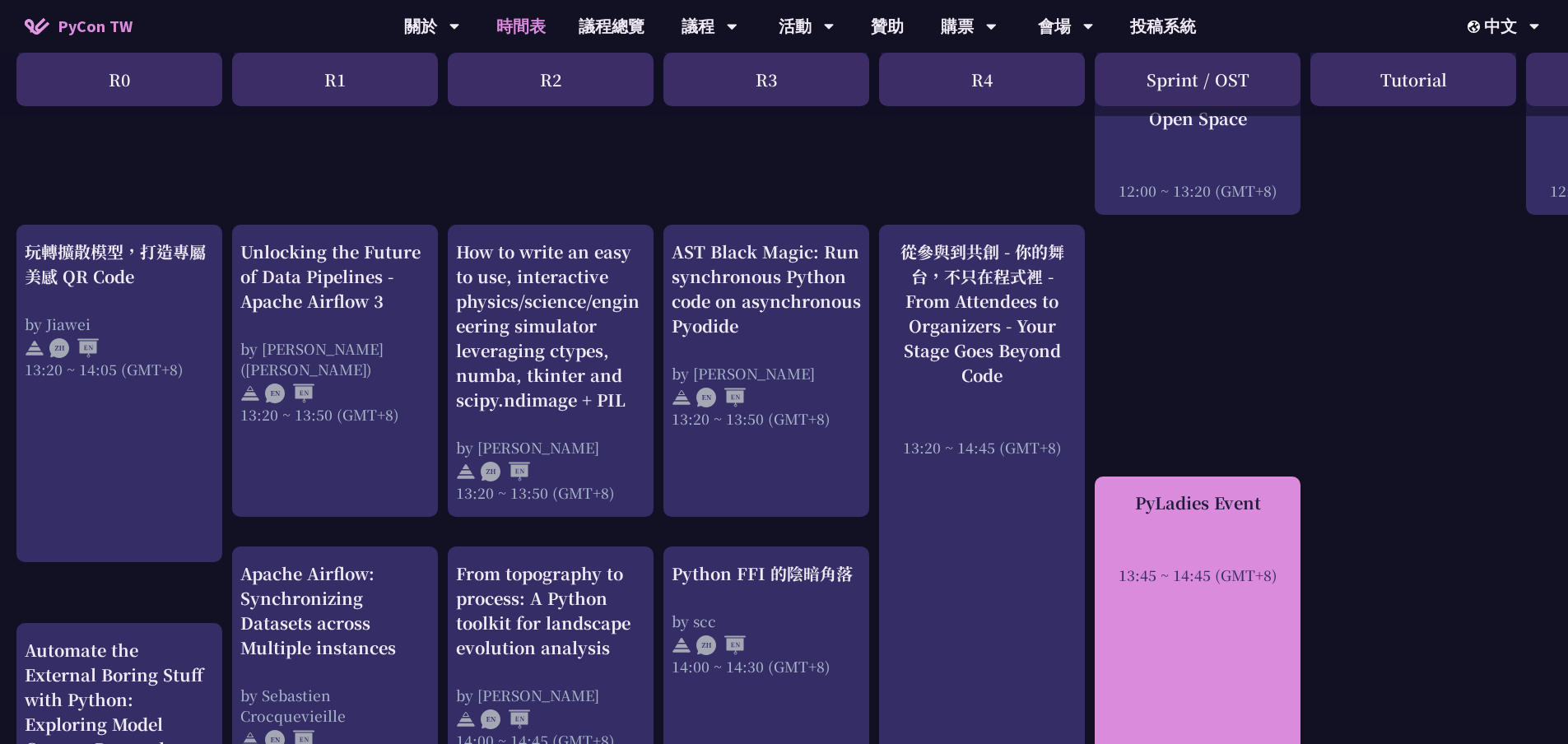
click at [1234, 540] on div at bounding box center [1197, 552] width 189 height 25
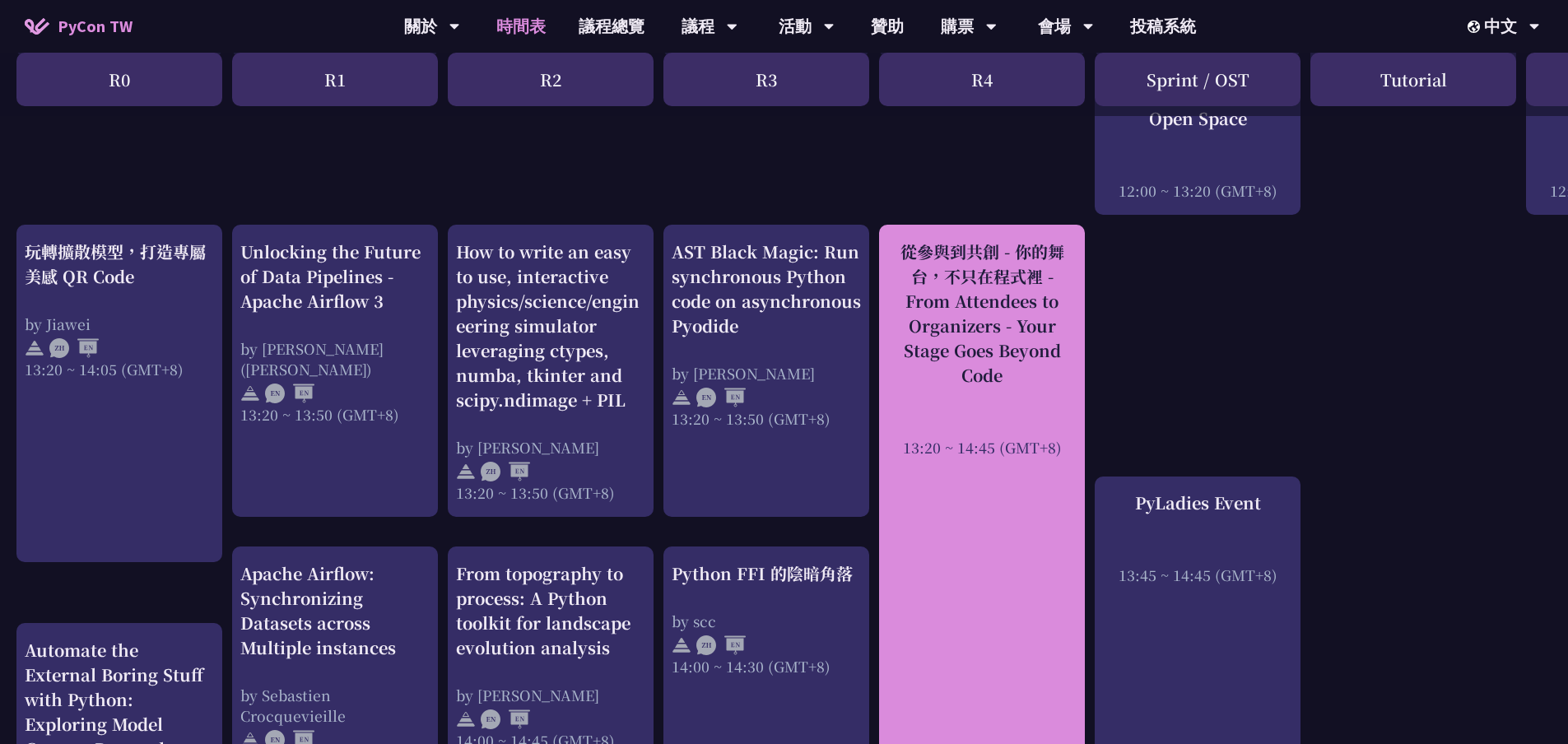
click at [990, 316] on div "從參與到共創 - 你的舞台，不只在程式裡 - From Attendees to Organizers - Your Stage Goes Beyond Co…" at bounding box center [981, 313] width 189 height 148
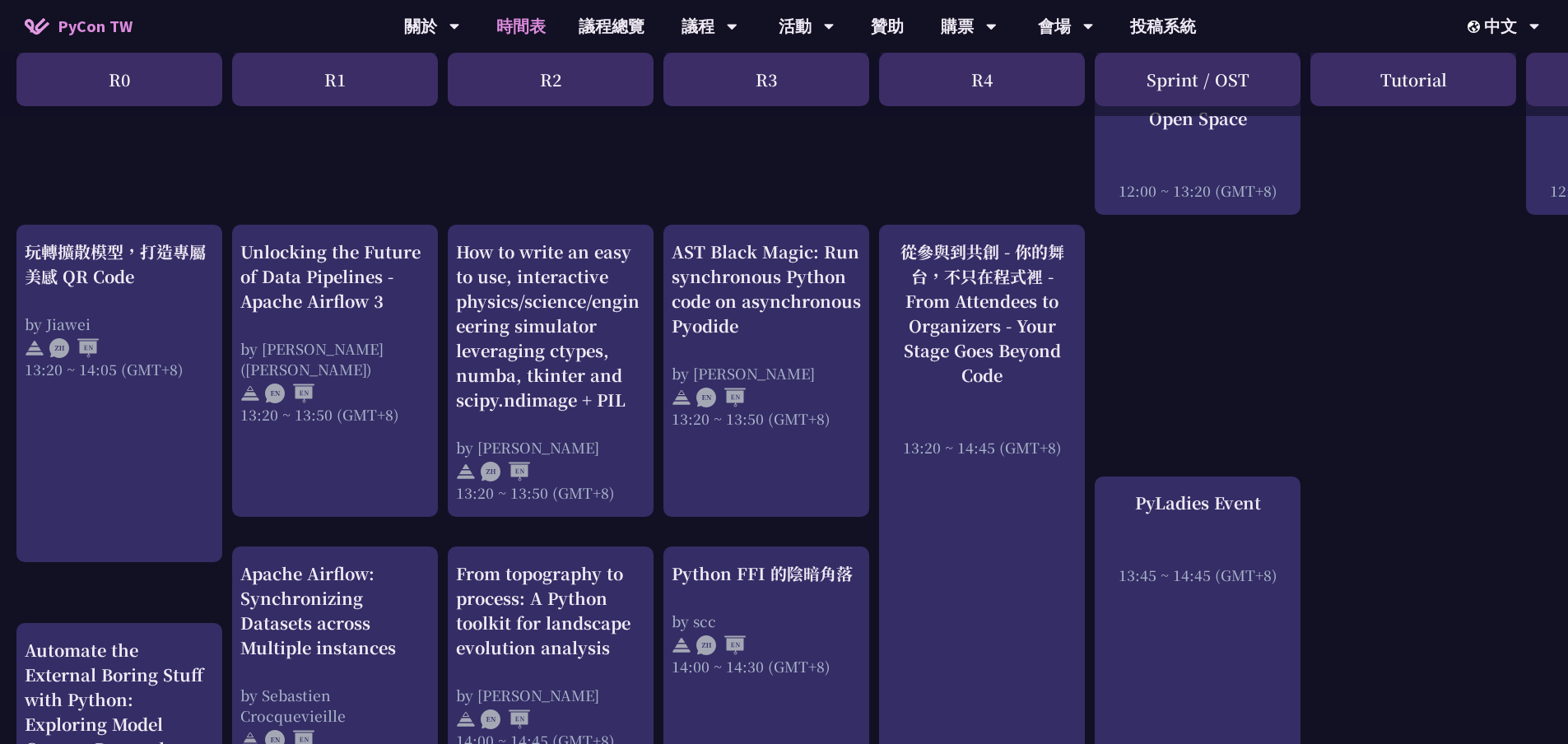
click at [1122, 341] on div "An Introduction to the GIL for Python Beginners: Disabling It in Python 3.13 an…" at bounding box center [874, 374] width 1748 height 2712
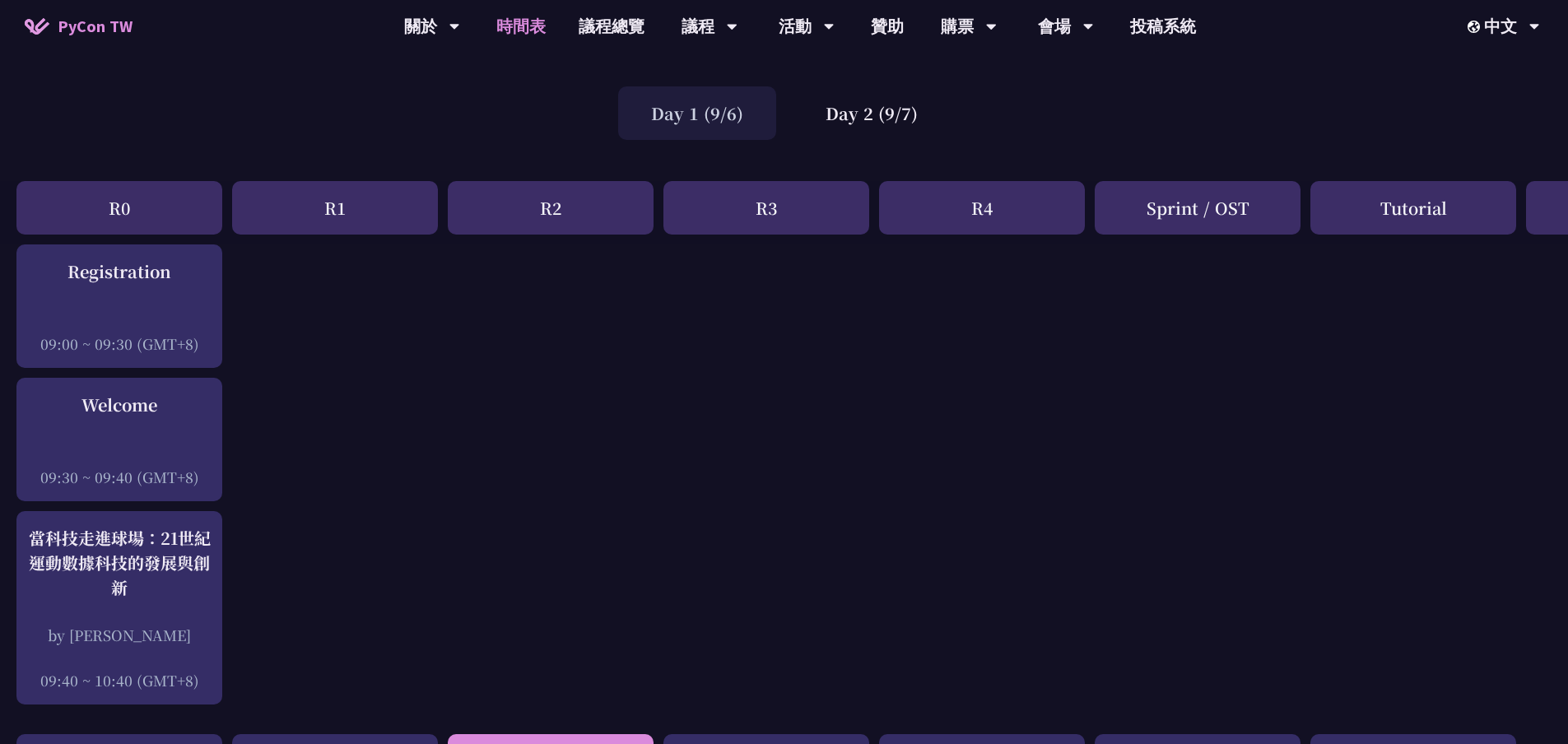
scroll to position [0, 0]
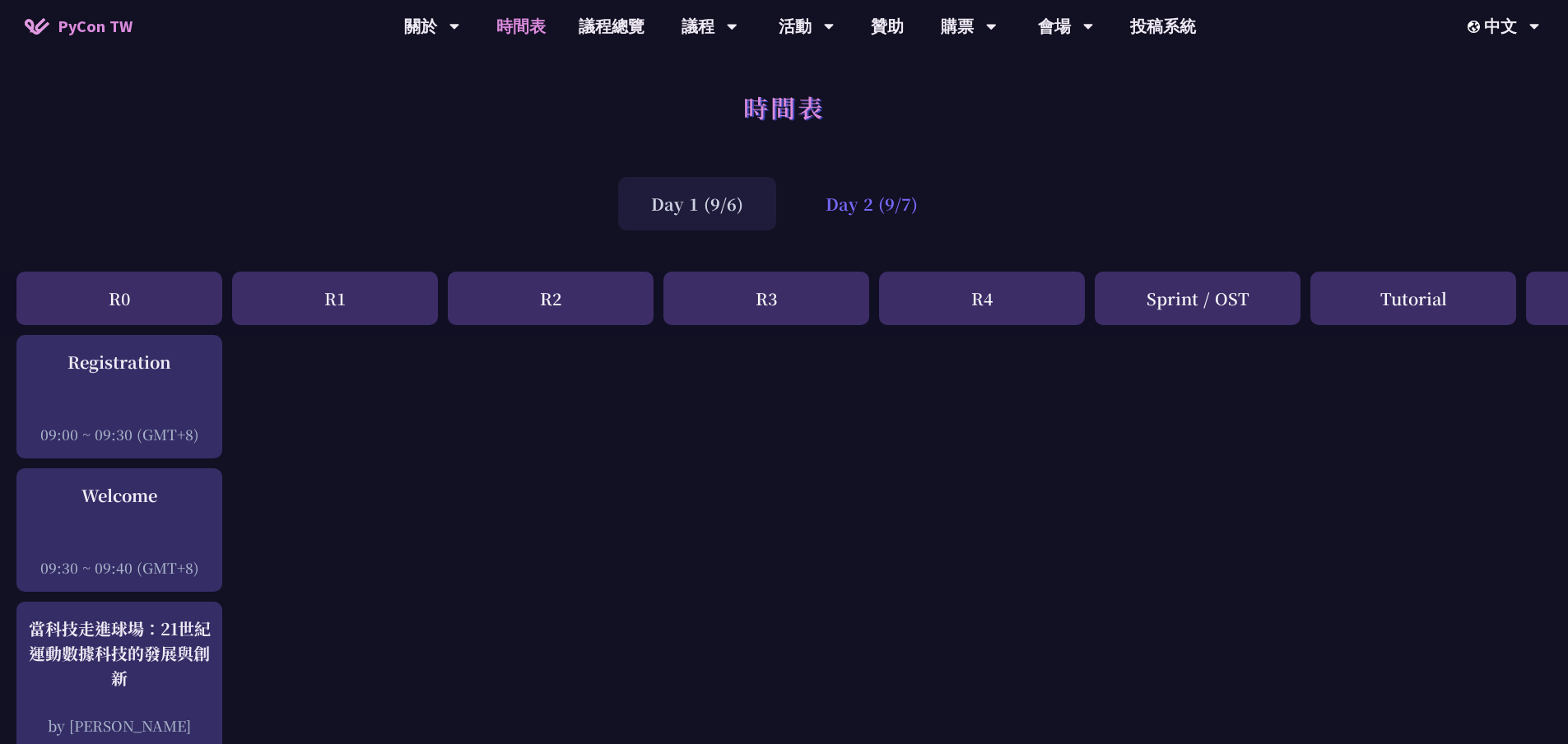
click at [852, 204] on div "Day 2 (9/7)" at bounding box center [871, 204] width 158 height 54
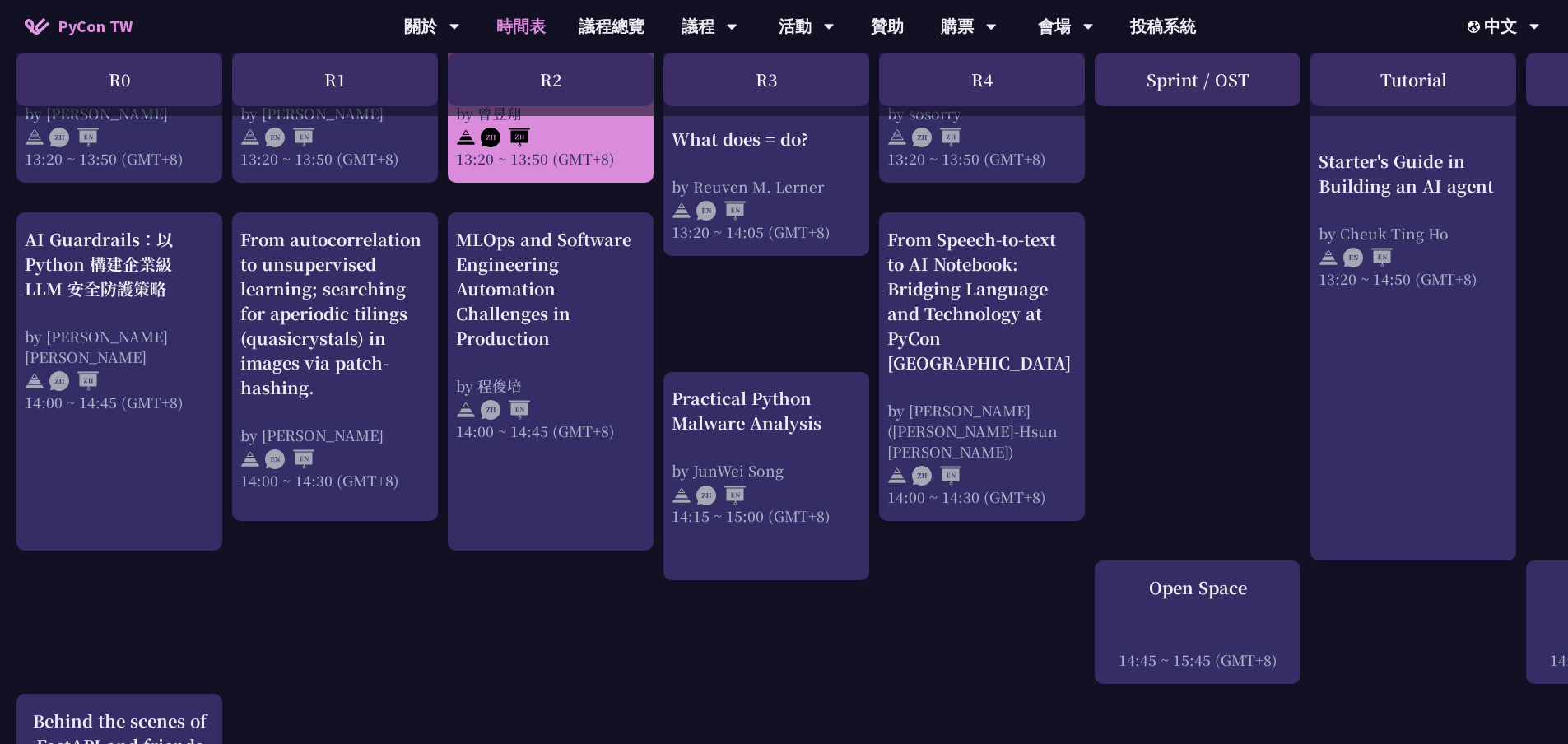
scroll to position [1729, 0]
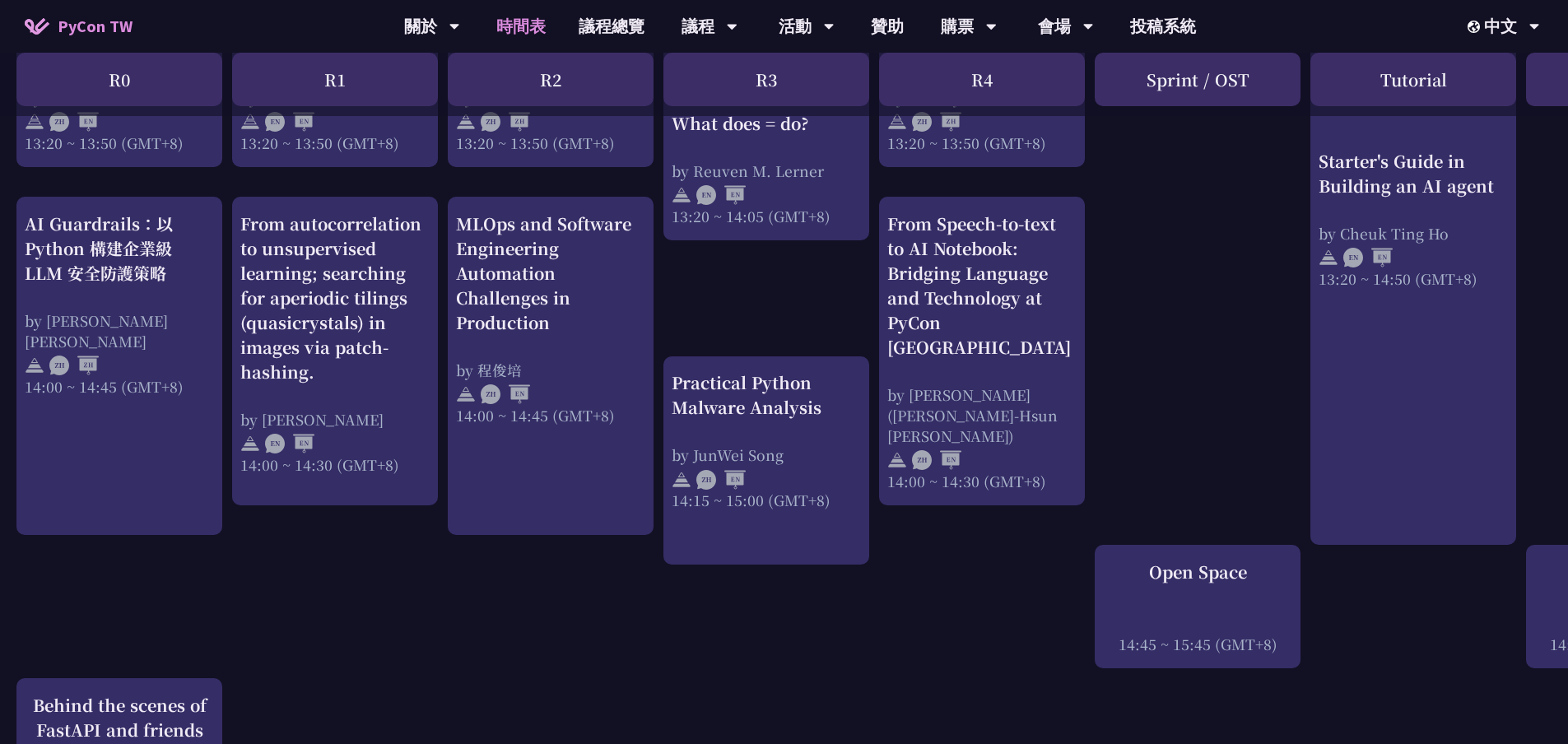
drag, startPoint x: 539, startPoint y: 565, endPoint x: 437, endPoint y: 631, distance: 121.5
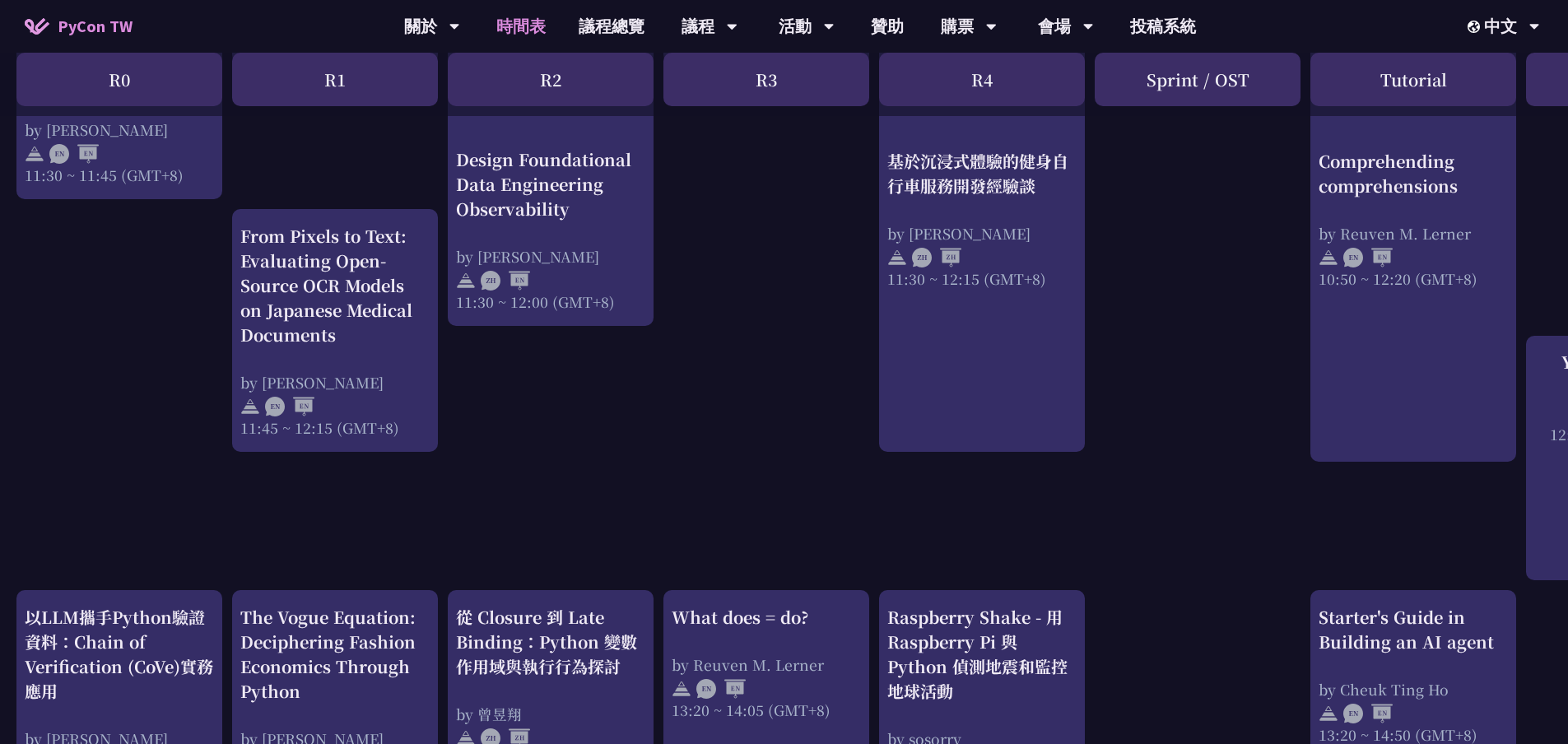
scroll to position [905, 0]
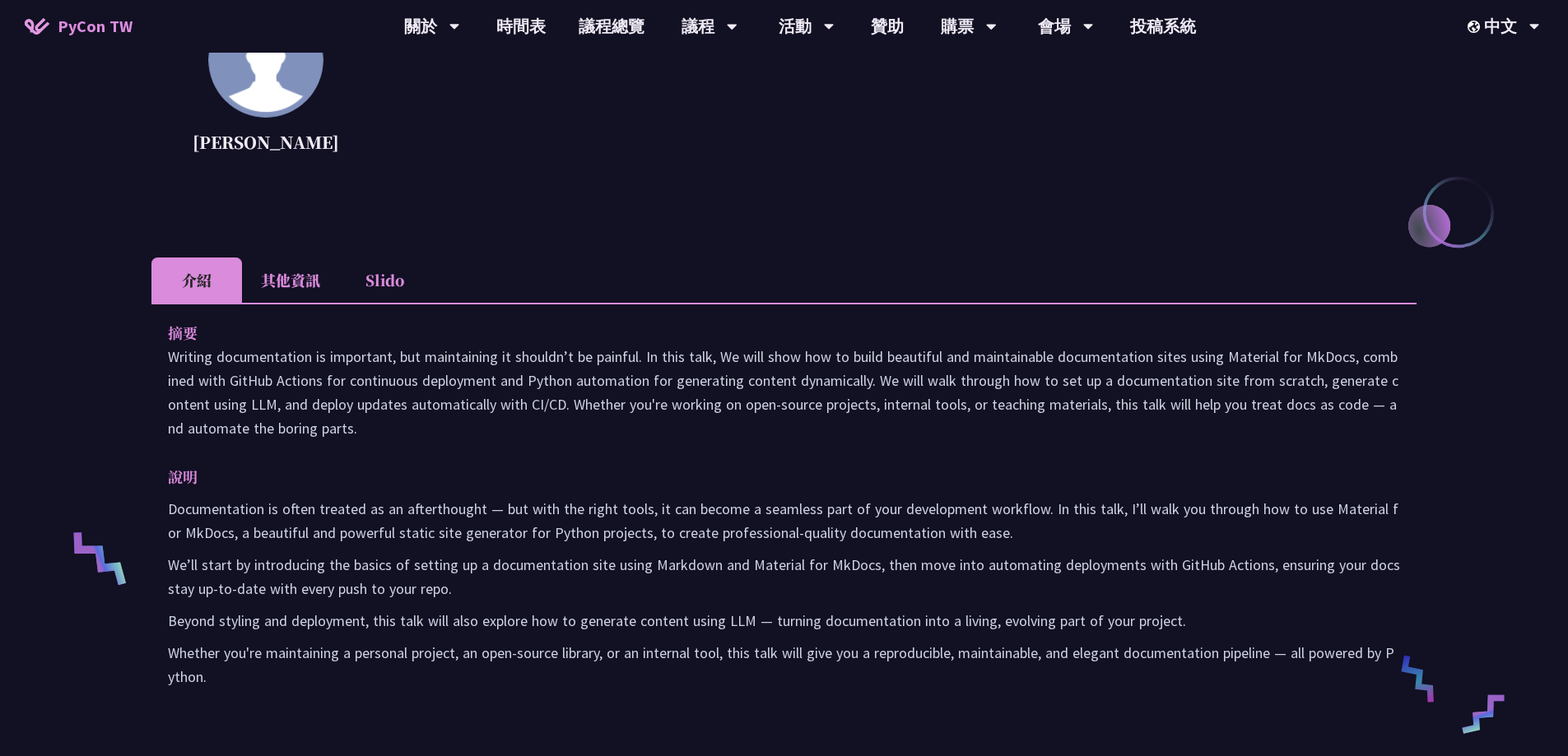
scroll to position [246, 0]
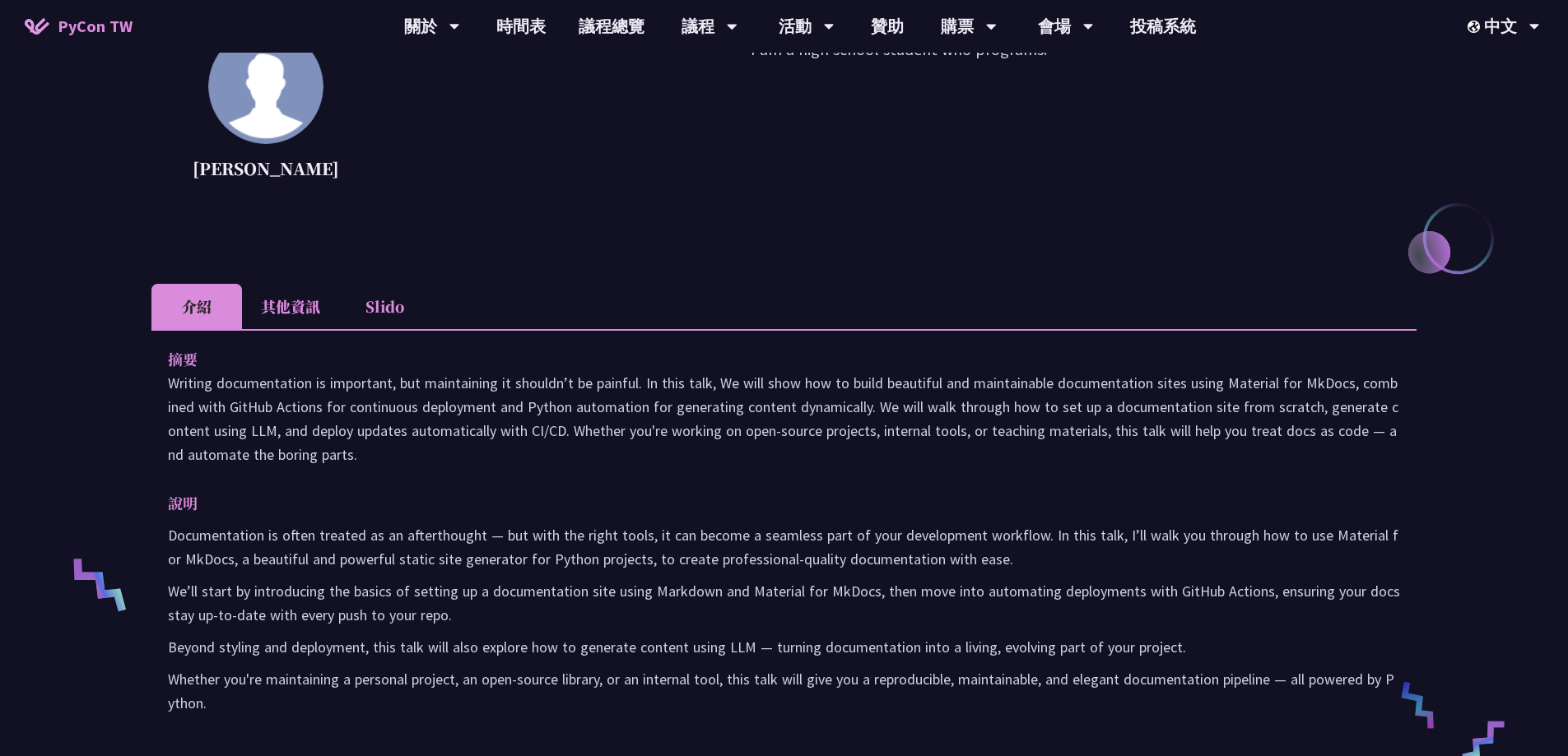
click at [324, 306] on li "其他資訊" at bounding box center [290, 306] width 97 height 45
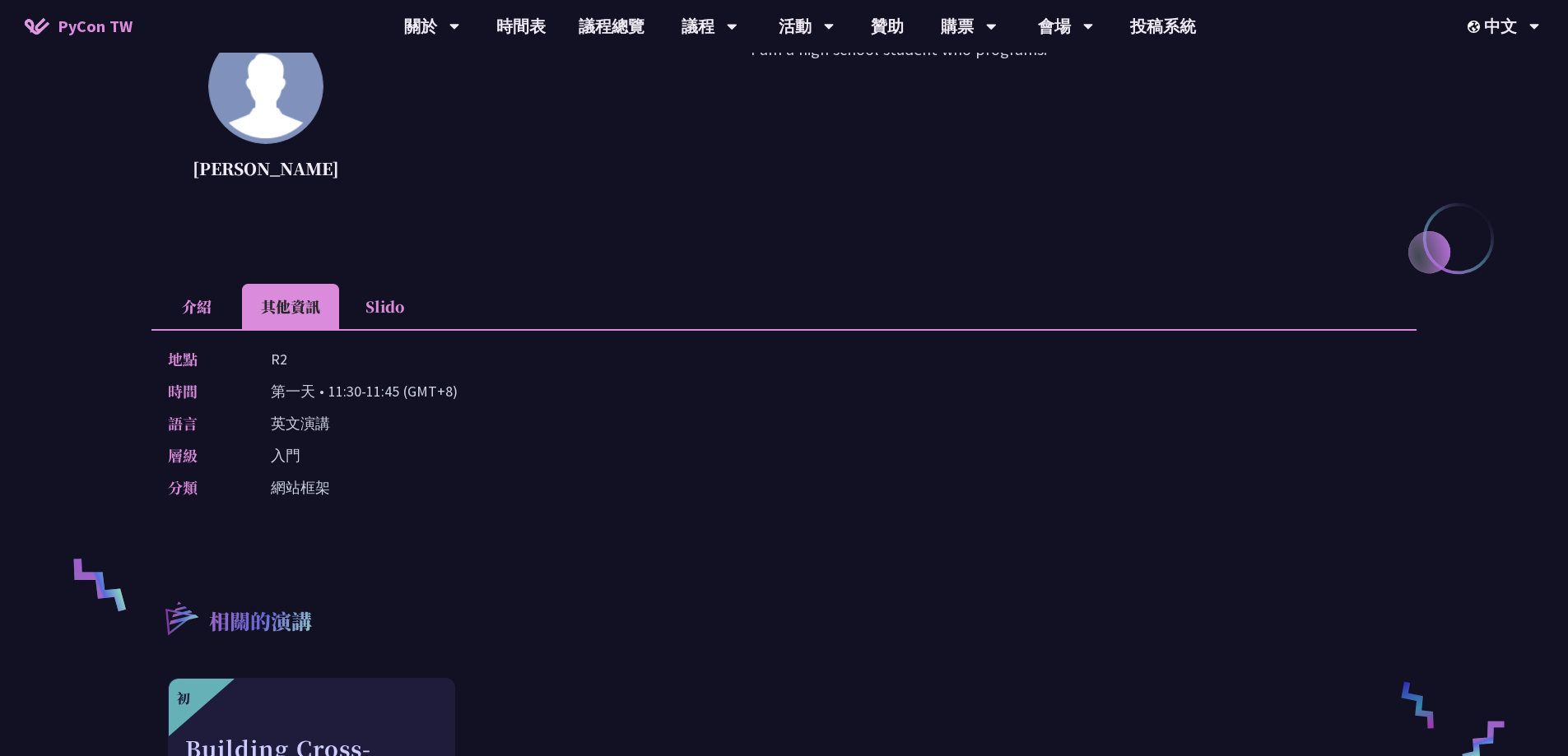
click at [226, 307] on li "介紹" at bounding box center [196, 306] width 90 height 45
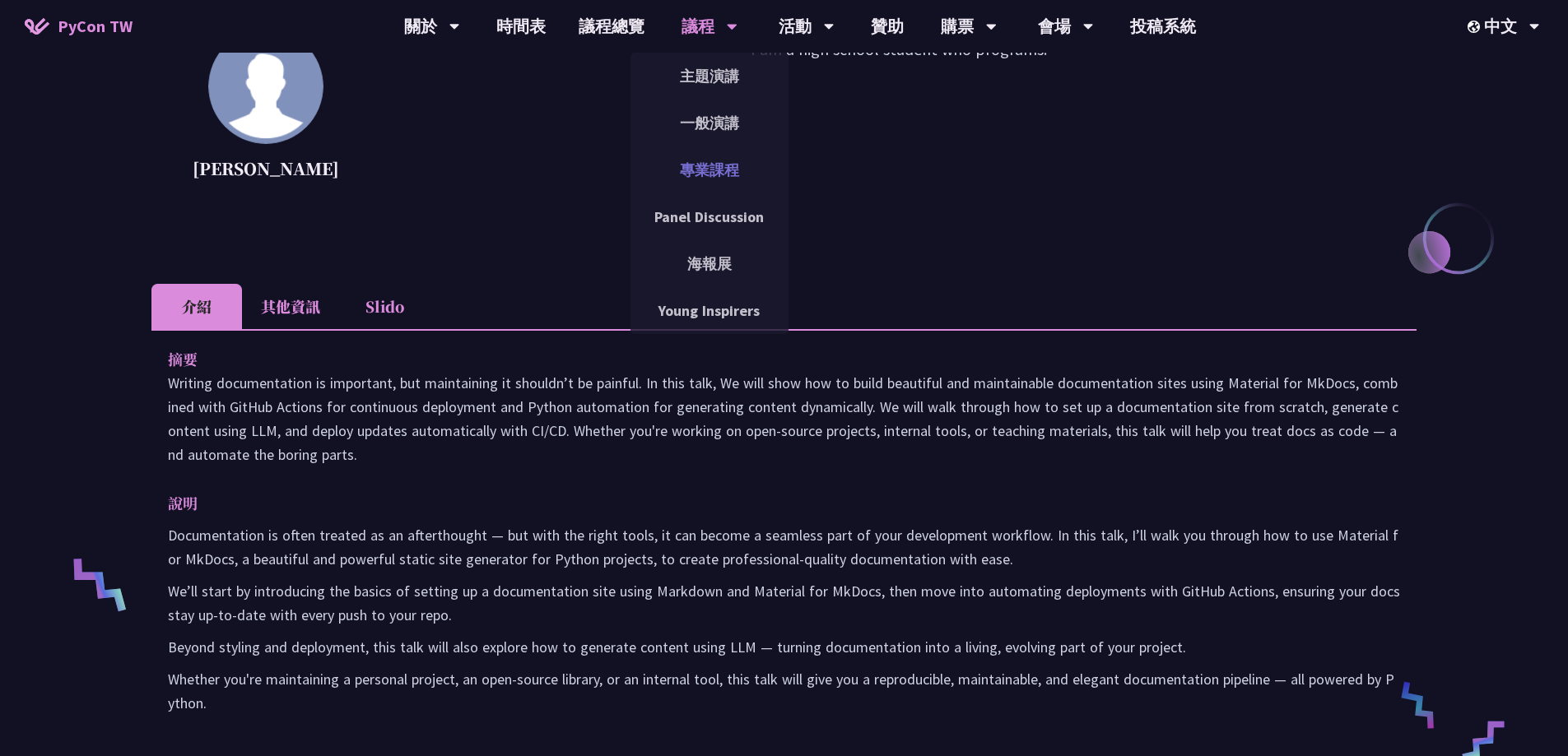
click at [714, 169] on link "專業課程" at bounding box center [709, 170] width 158 height 39
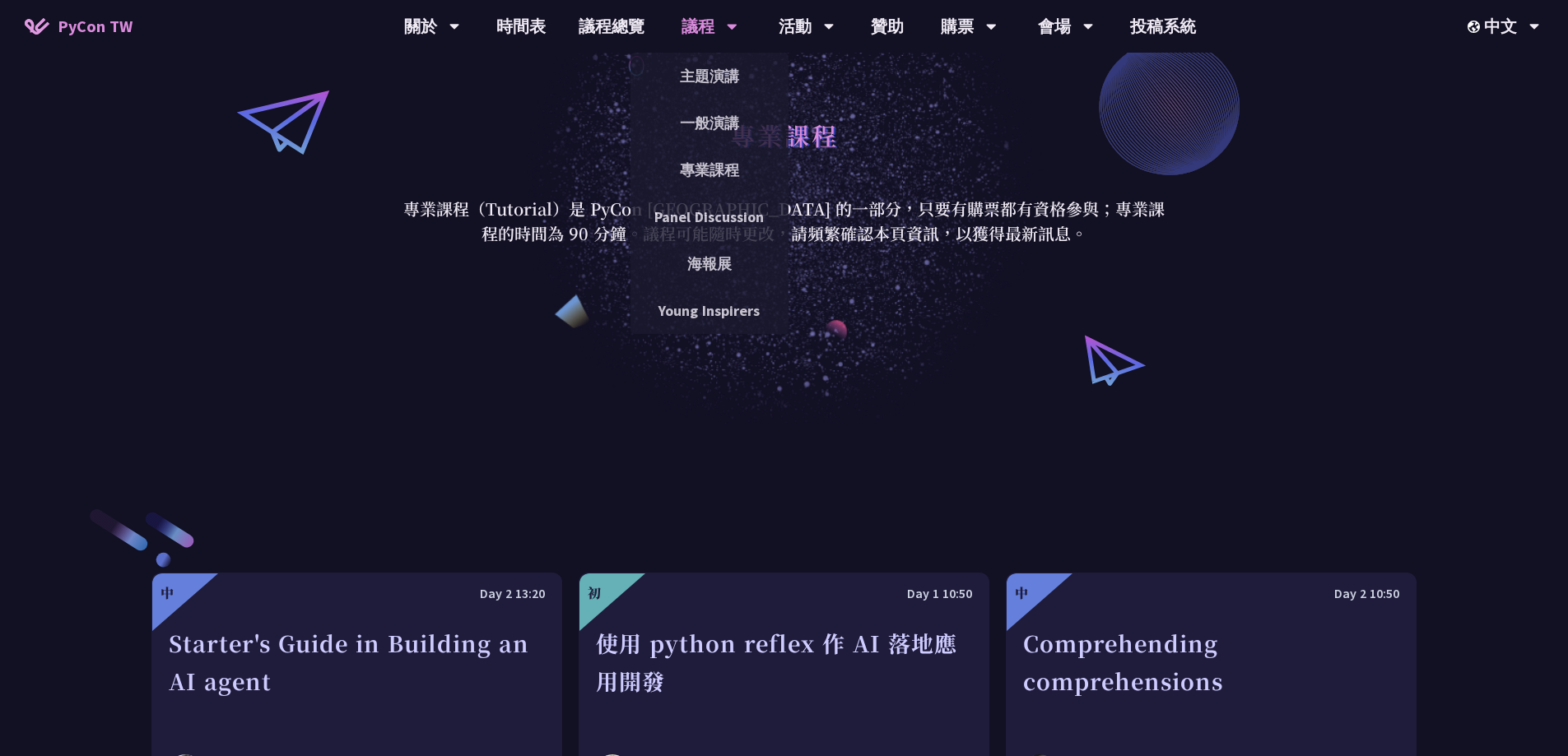
scroll to position [165, 0]
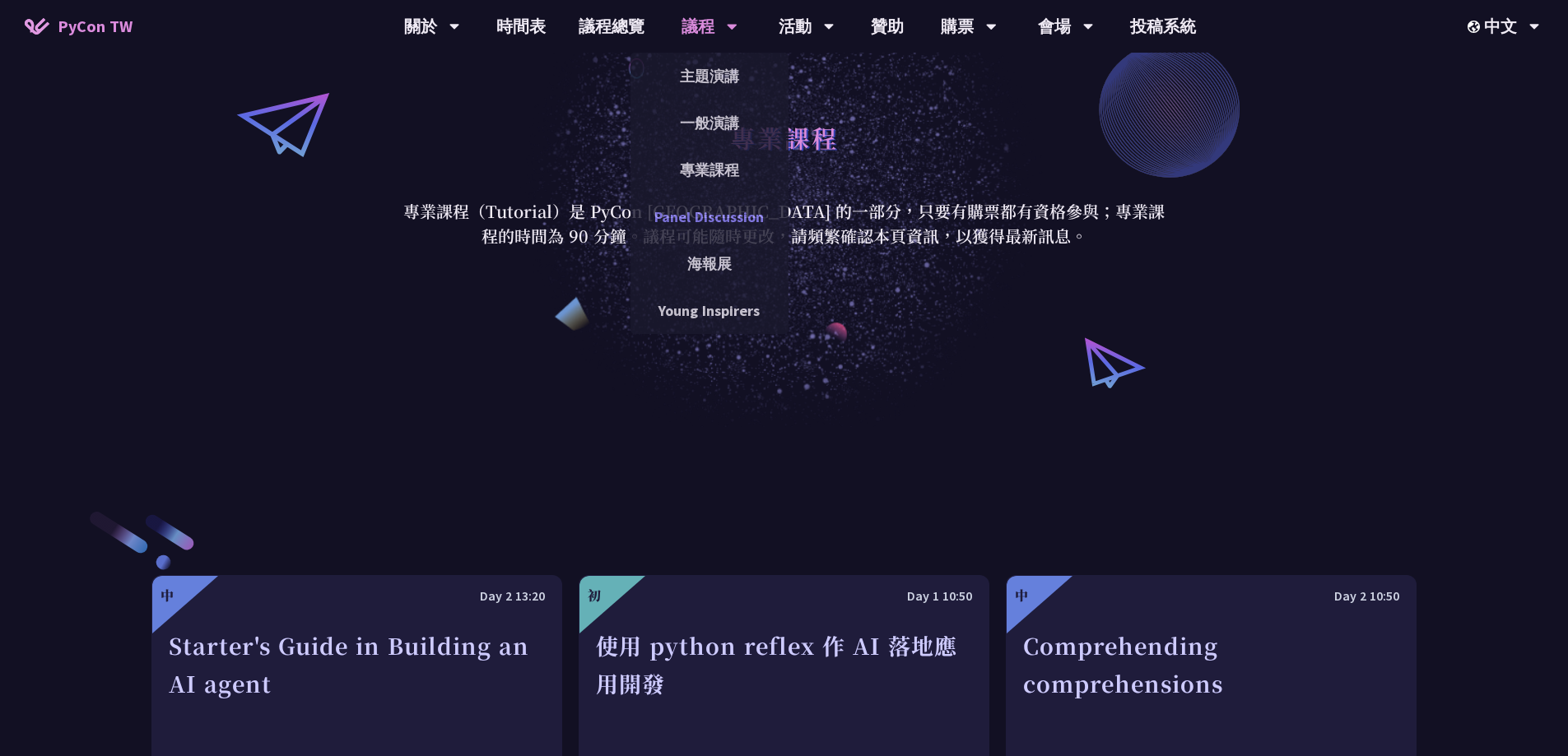
click at [699, 213] on link "Panel Discussion" at bounding box center [709, 217] width 158 height 39
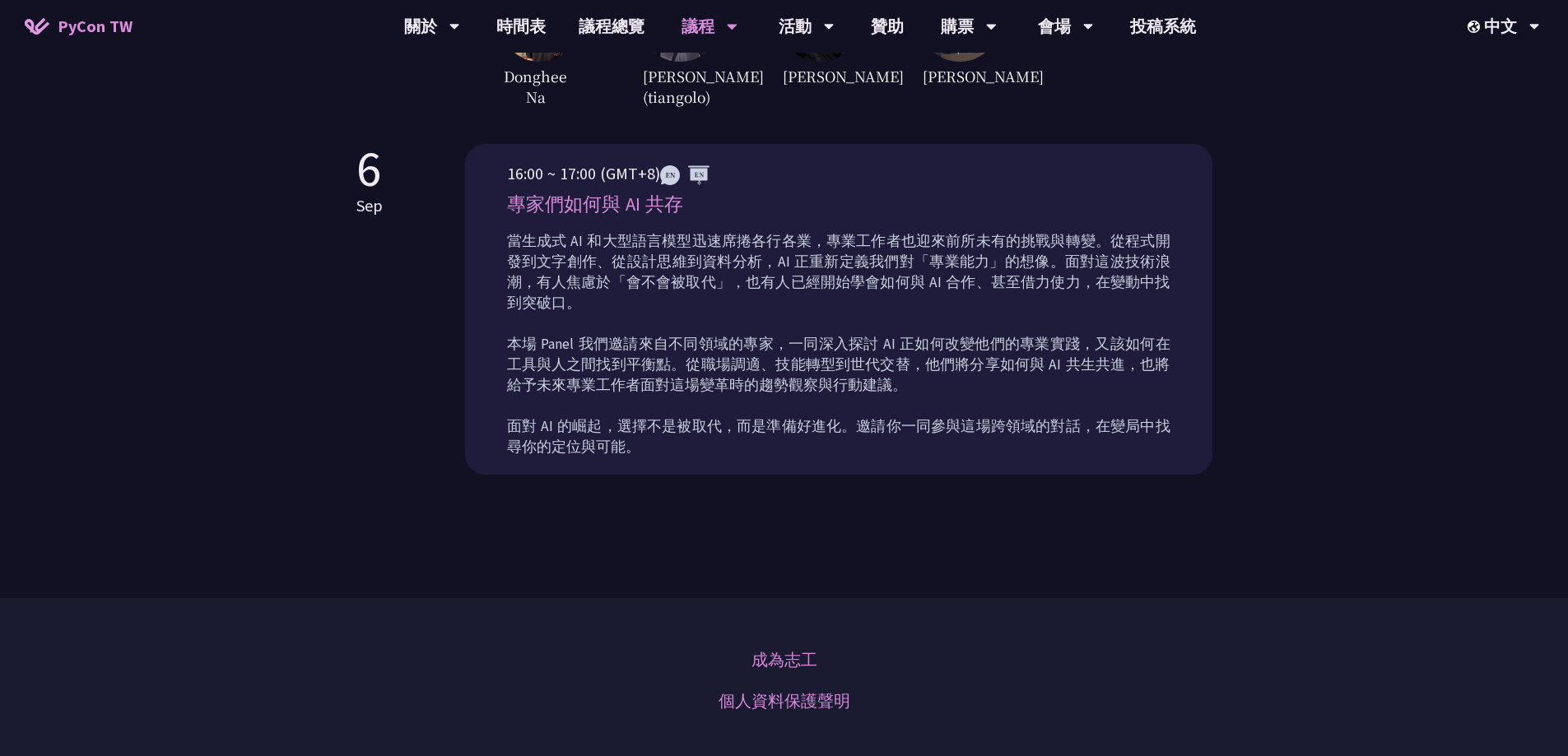
scroll to position [329, 0]
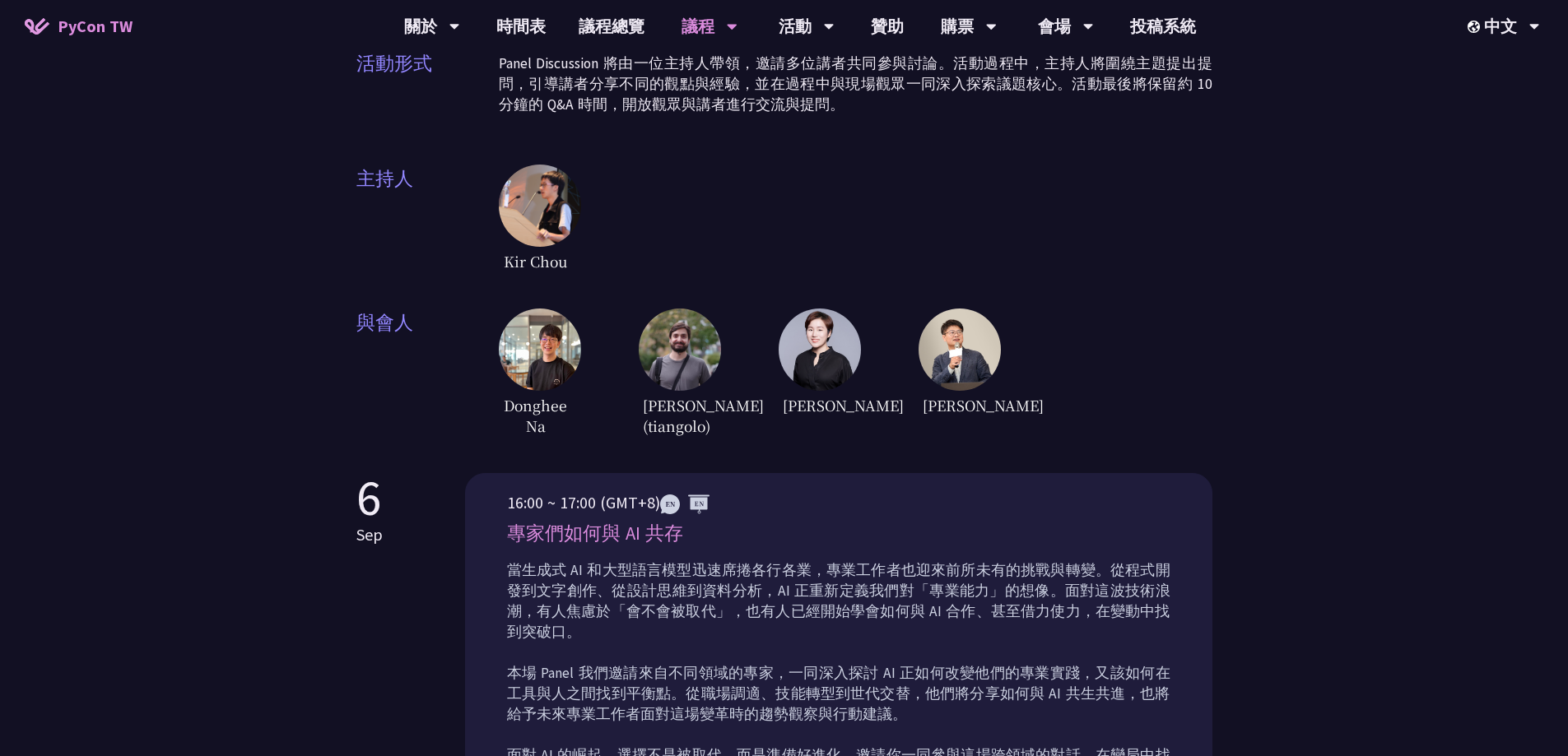
click at [571, 326] on img at bounding box center [539, 349] width 82 height 82
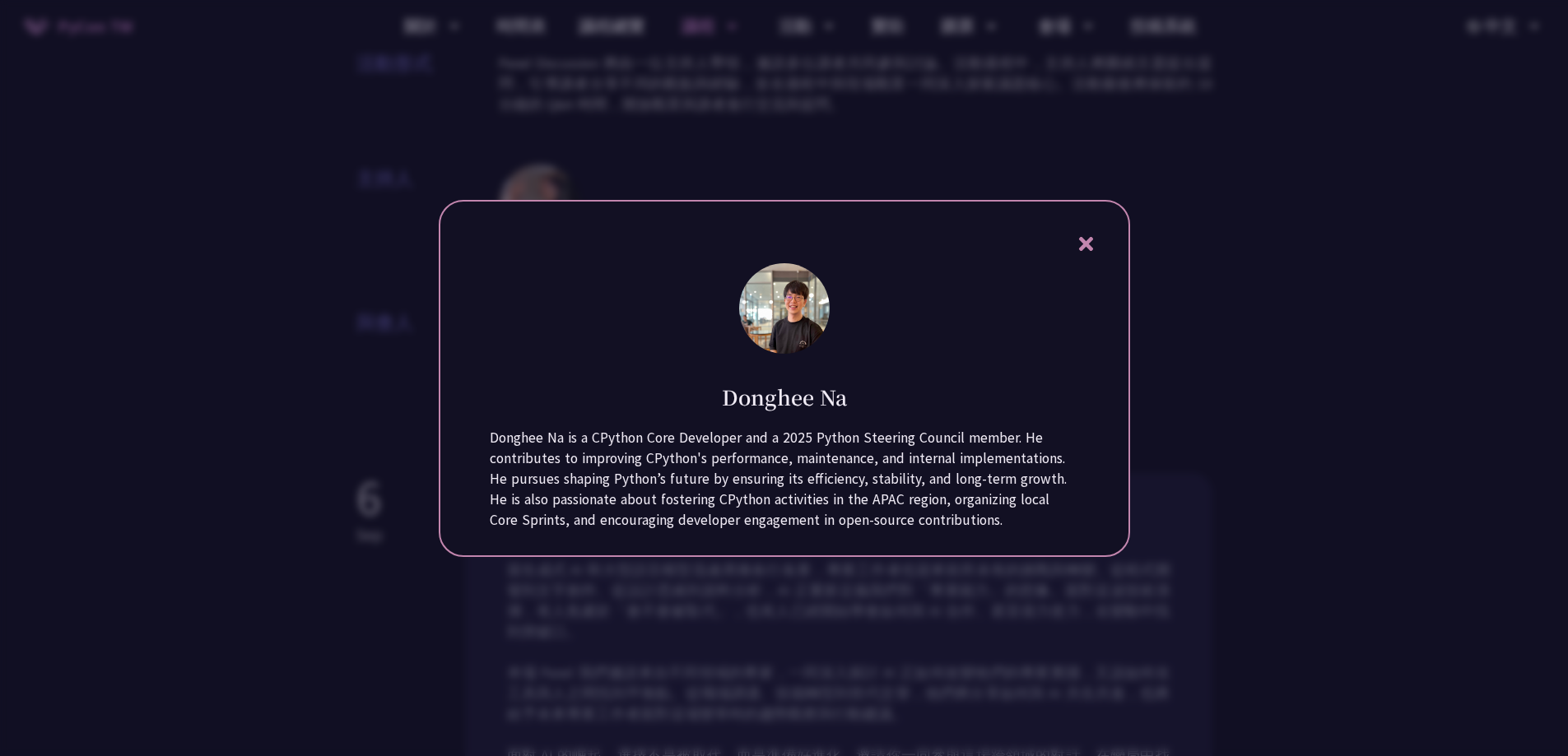
drag, startPoint x: 725, startPoint y: 385, endPoint x: 856, endPoint y: 399, distance: 131.7
click at [856, 399] on div "Donghee Na" at bounding box center [784, 385] width 589 height 54
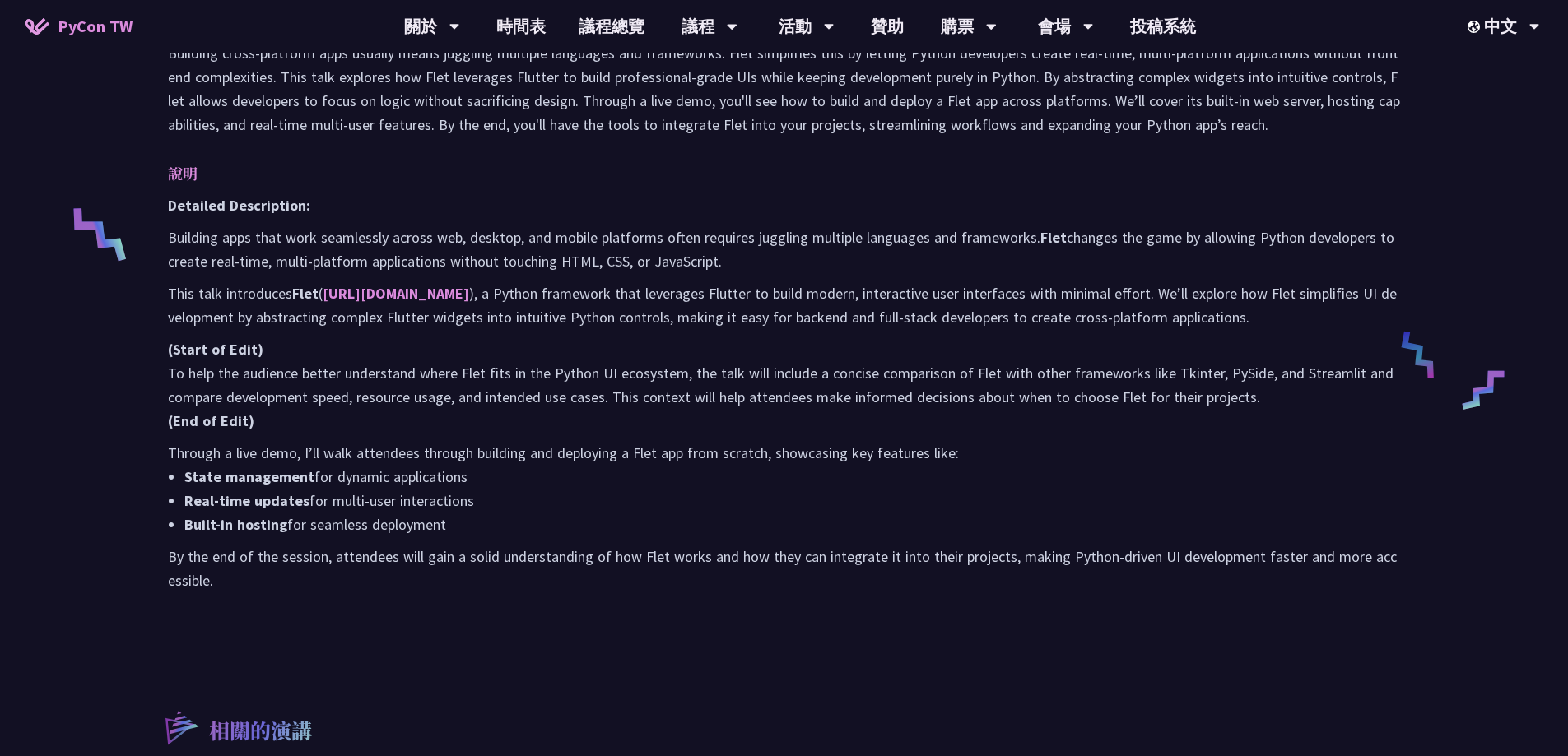
scroll to position [329, 0]
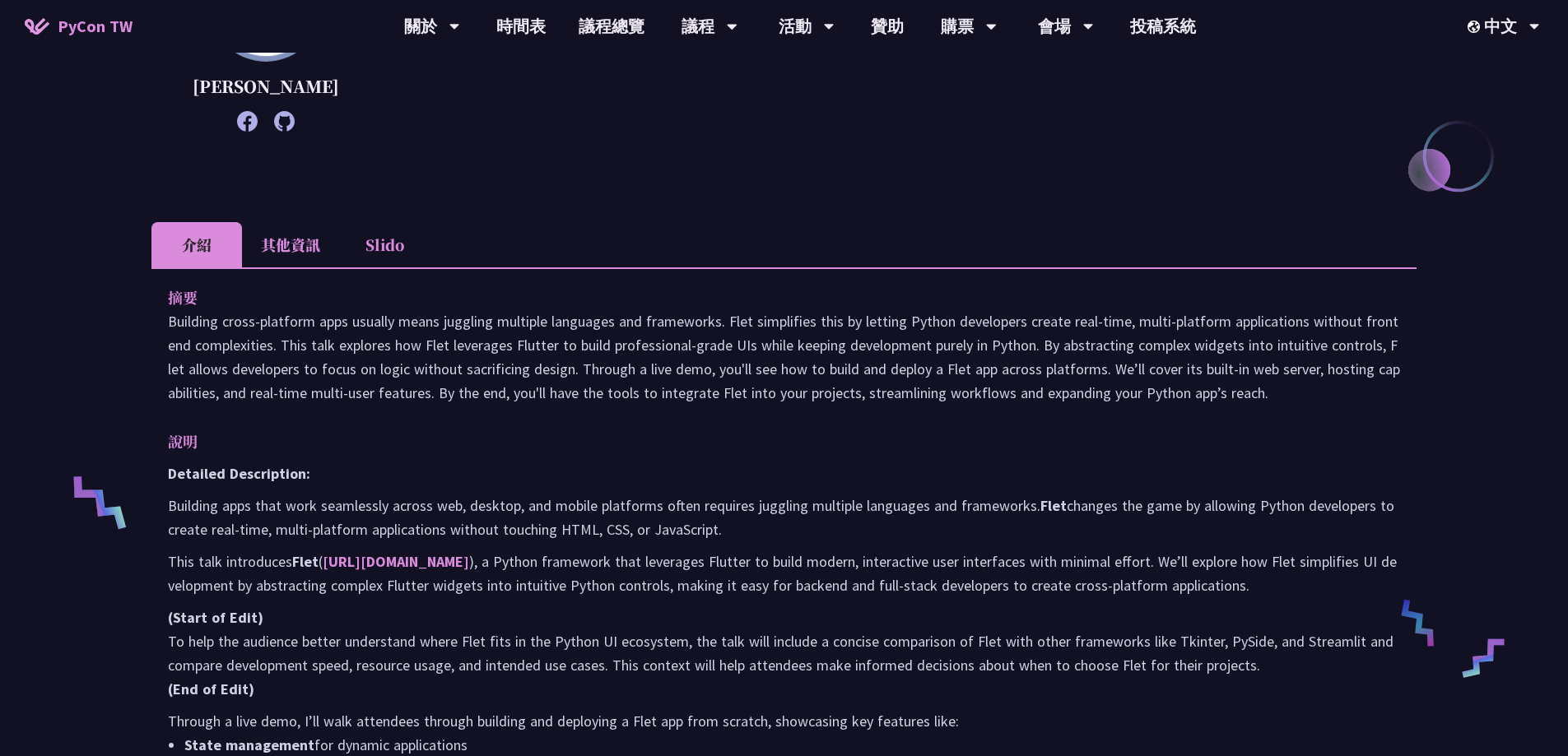
click at [305, 239] on li "其他資訊" at bounding box center [290, 245] width 97 height 45
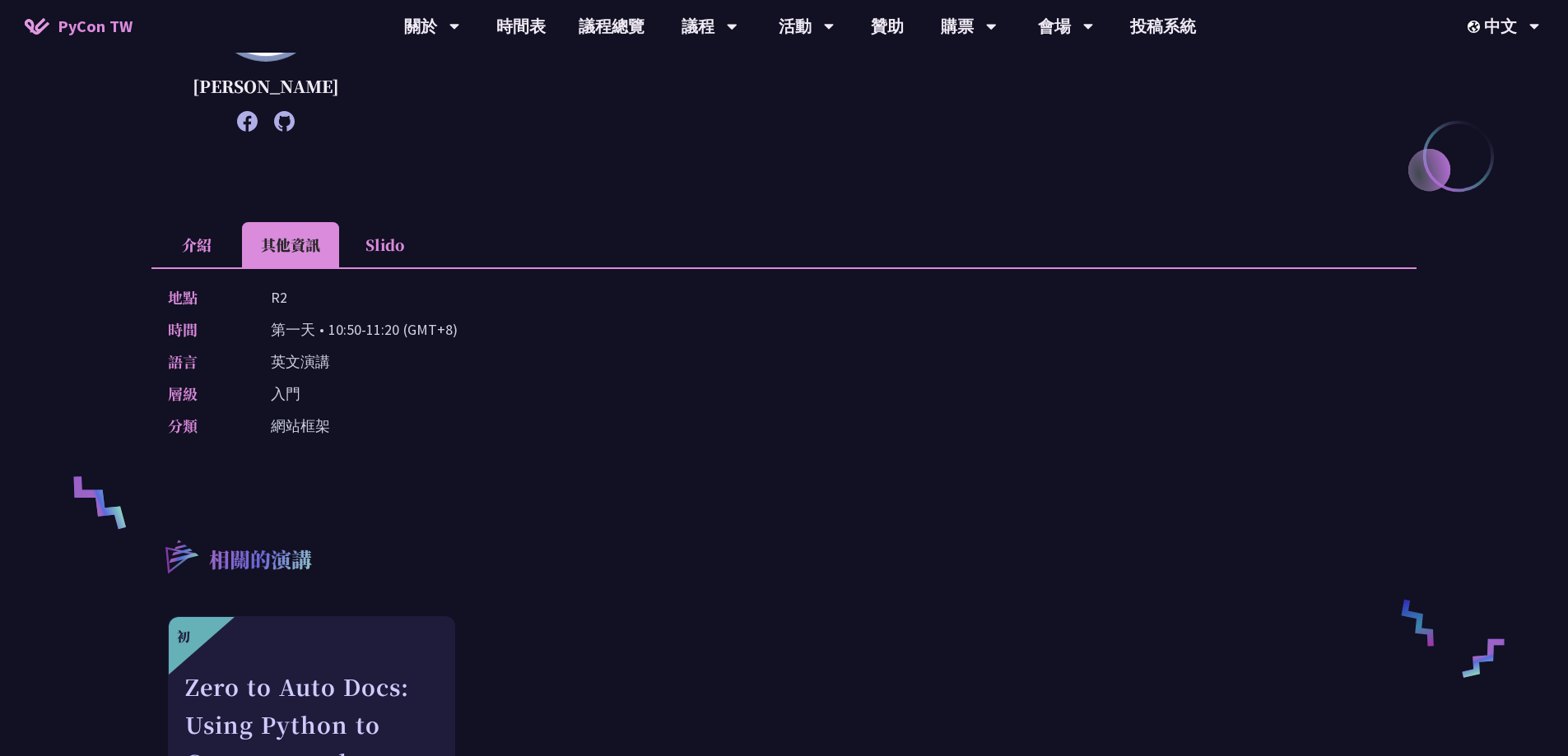
click at [371, 247] on li "Slido" at bounding box center [384, 245] width 90 height 45
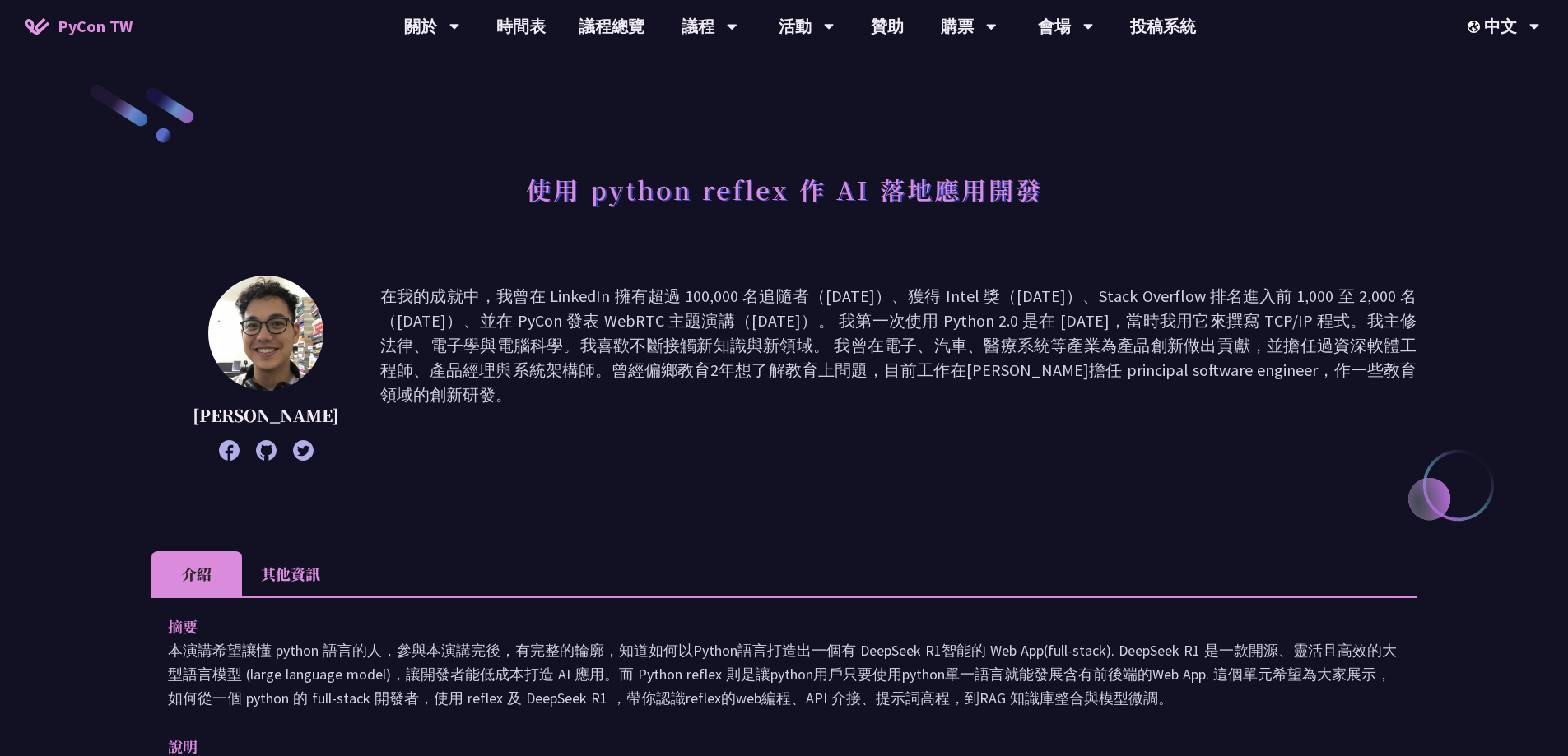
click at [312, 570] on li "其他資訊" at bounding box center [290, 573] width 97 height 45
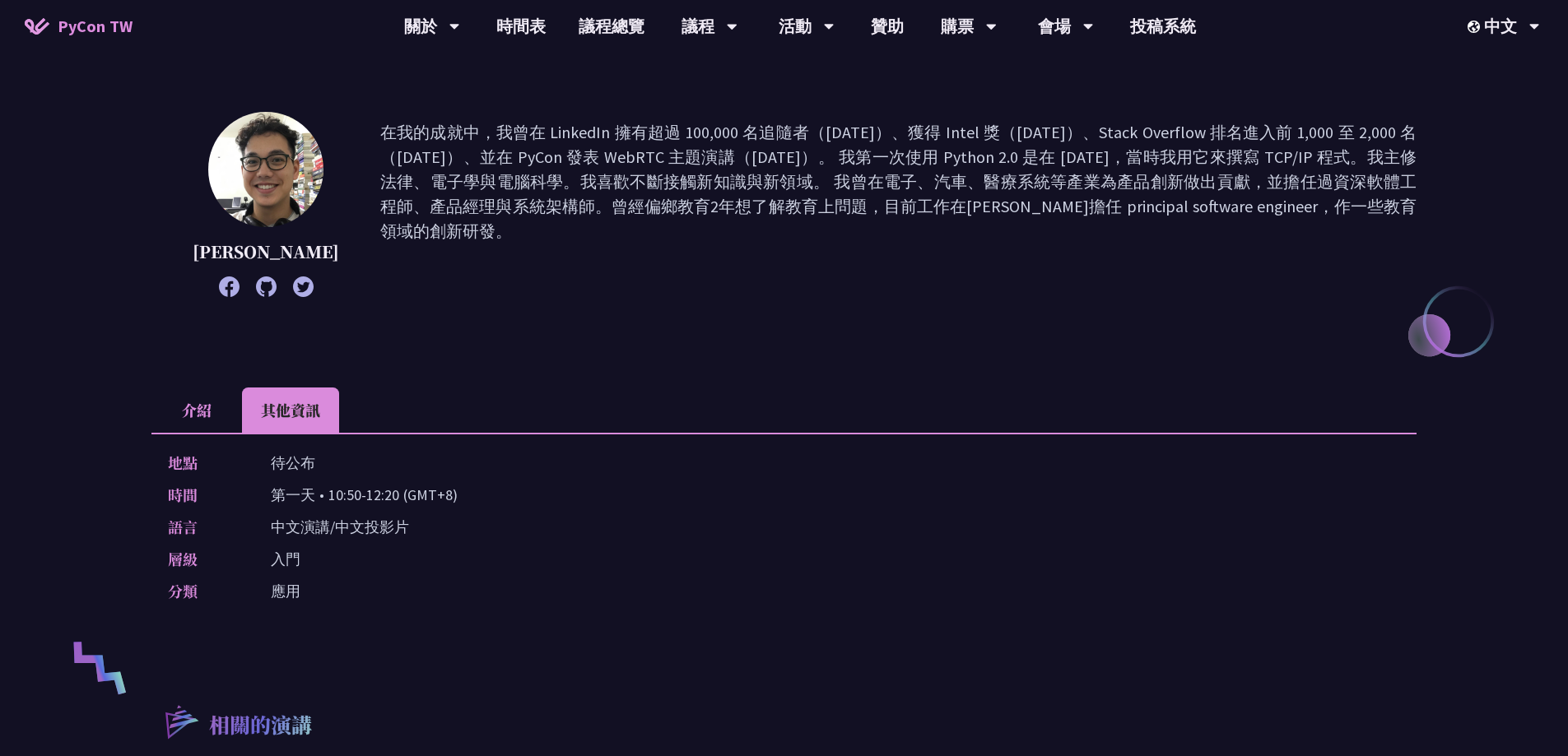
scroll to position [165, 0]
click at [202, 412] on li "介紹" at bounding box center [196, 409] width 90 height 45
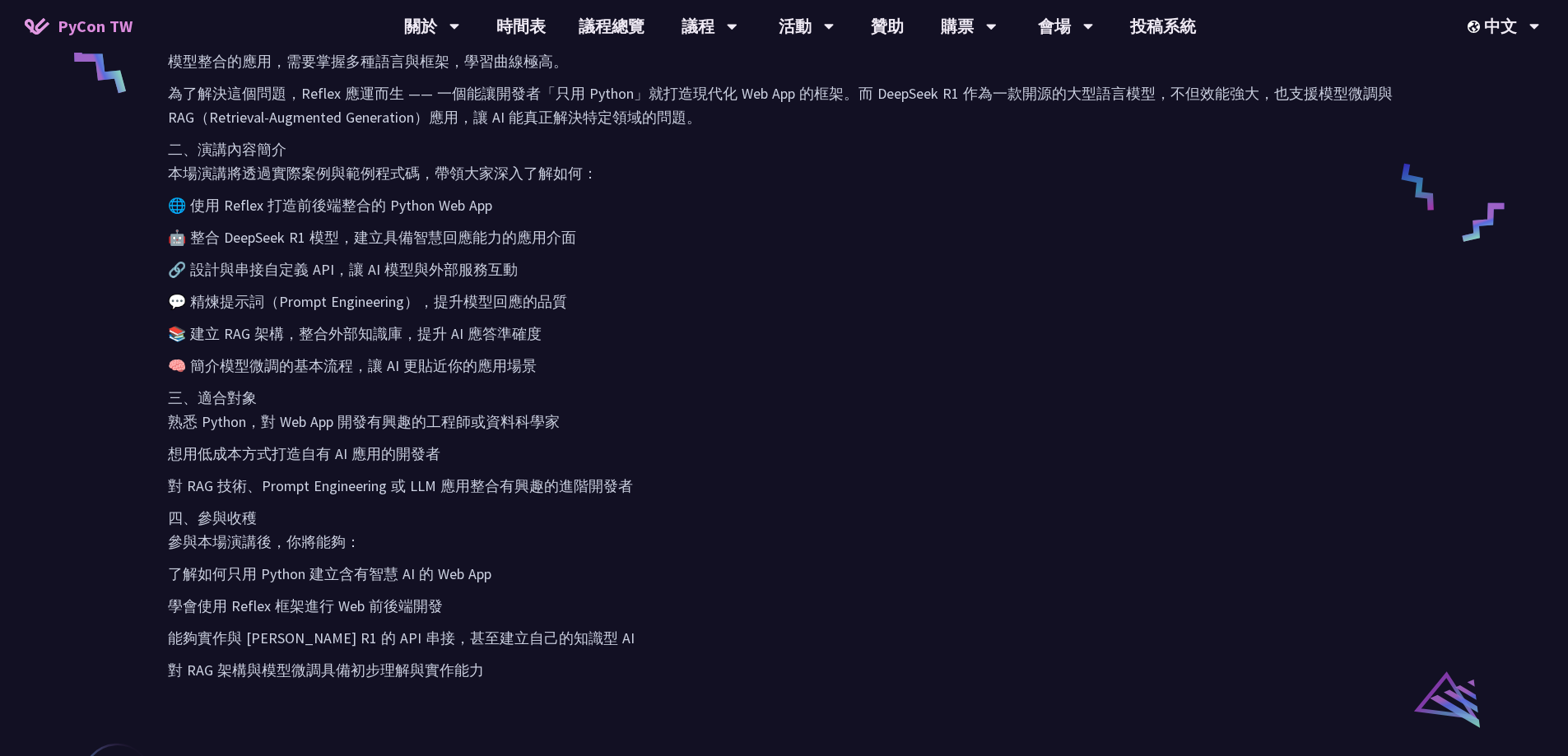
scroll to position [905, 0]
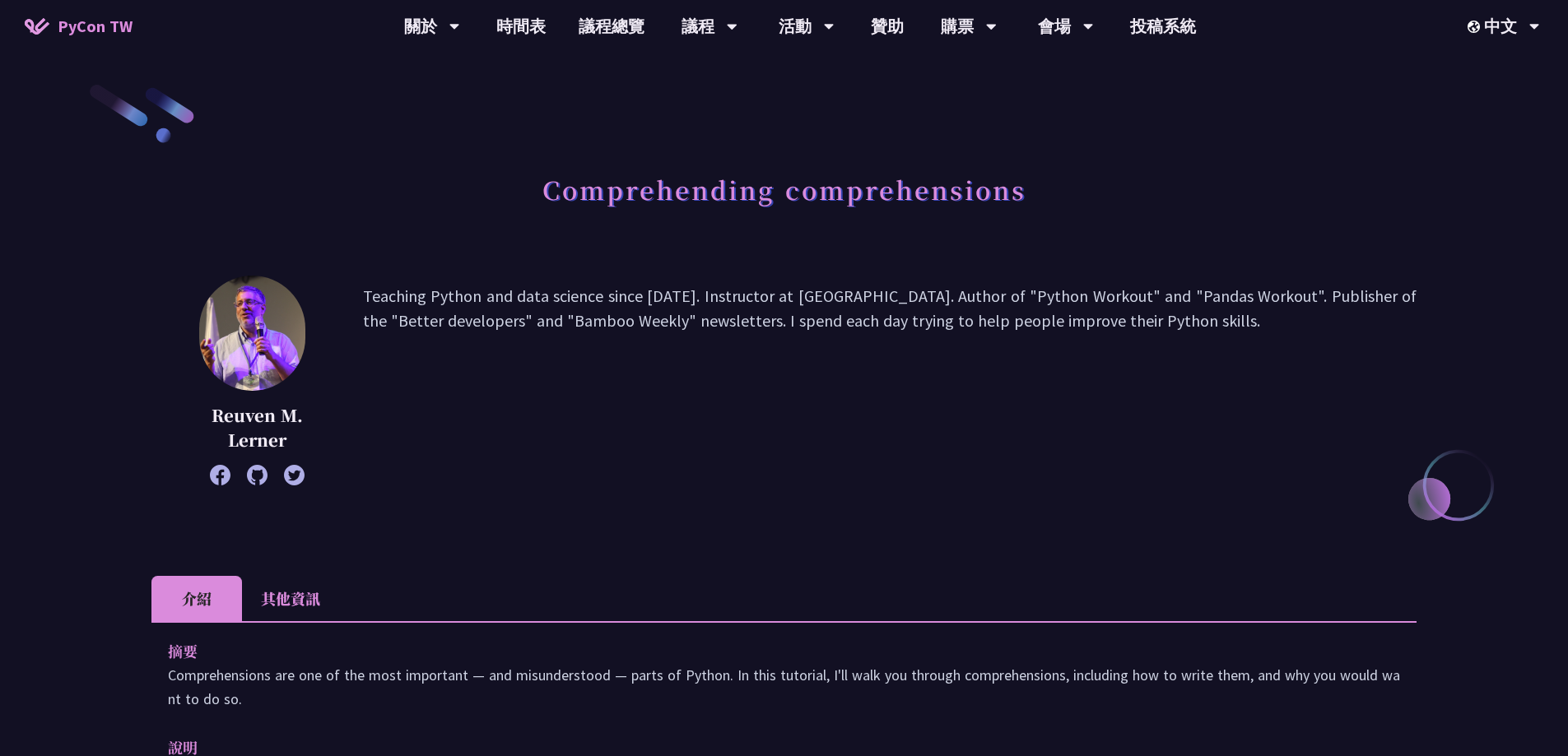
scroll to position [82, 0]
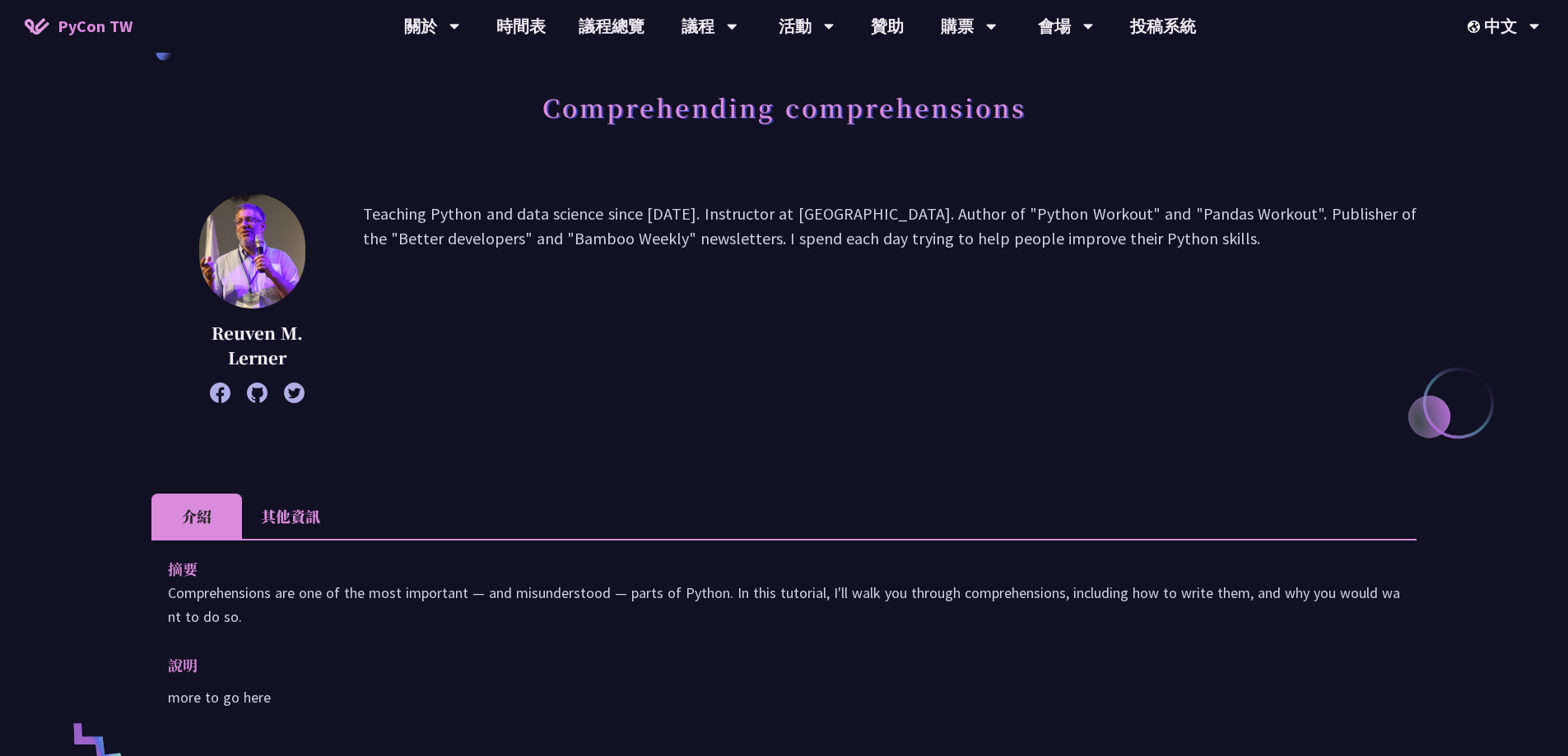
click at [302, 514] on li "其他資訊" at bounding box center [290, 516] width 97 height 45
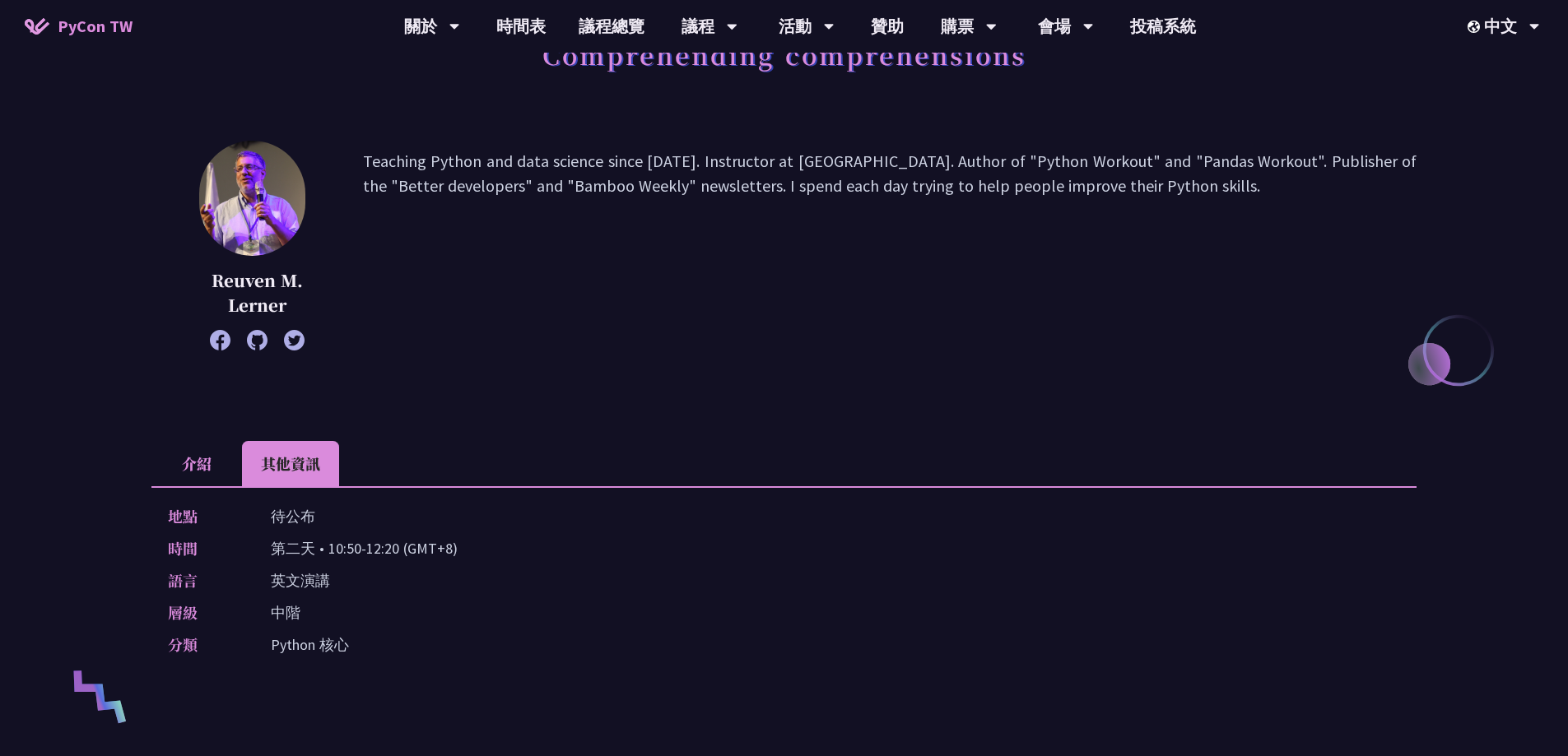
scroll to position [165, 0]
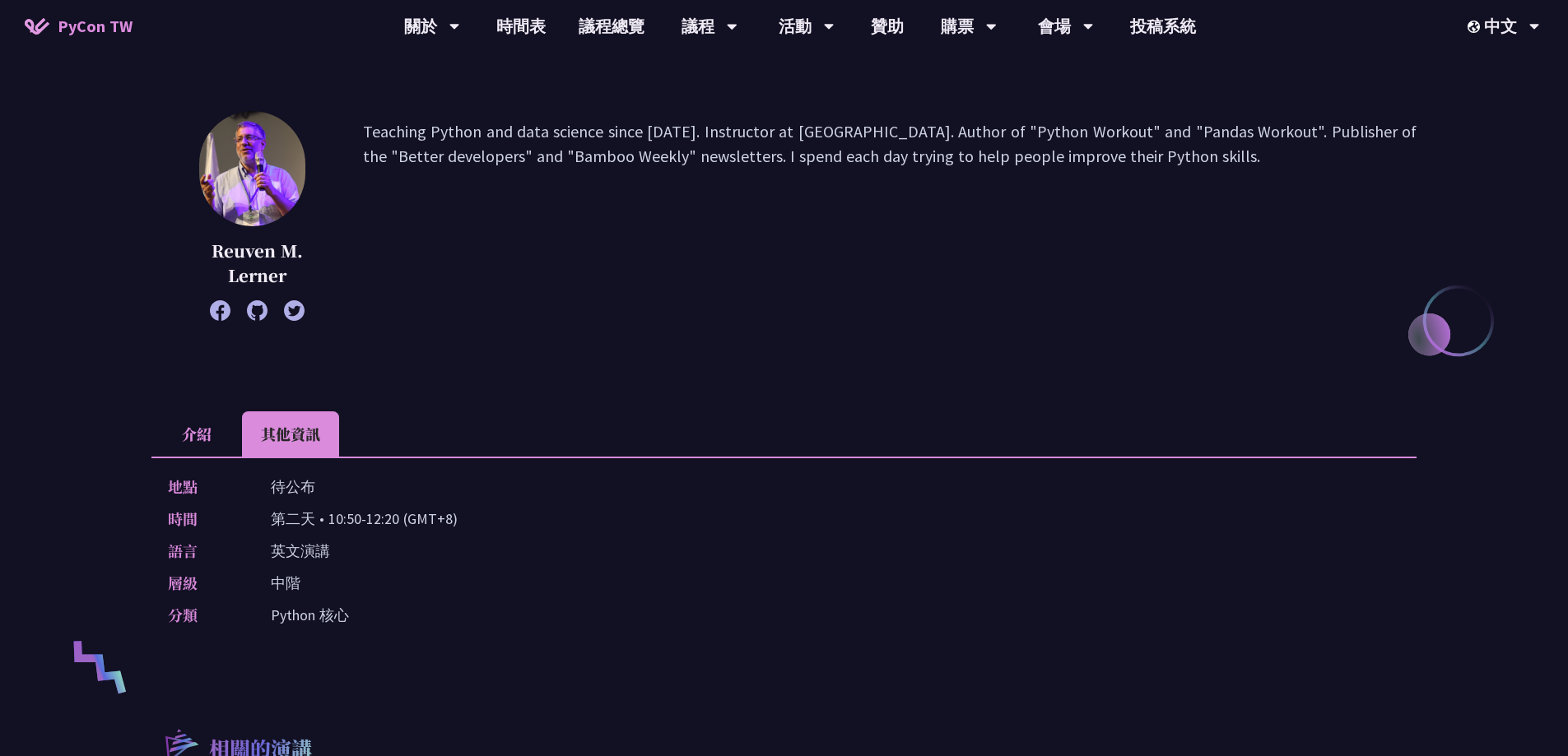
click at [195, 434] on li "介紹" at bounding box center [196, 433] width 90 height 45
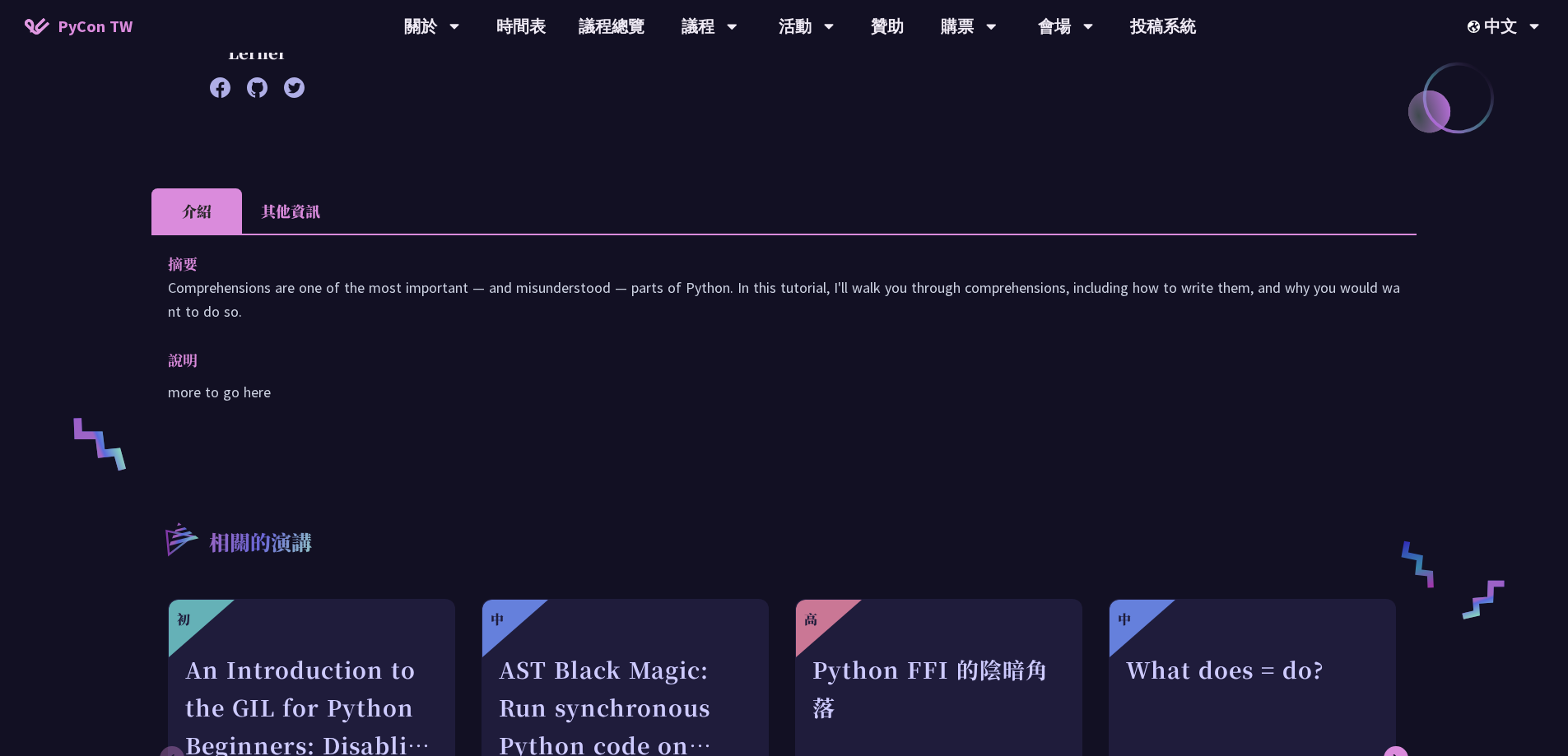
scroll to position [411, 0]
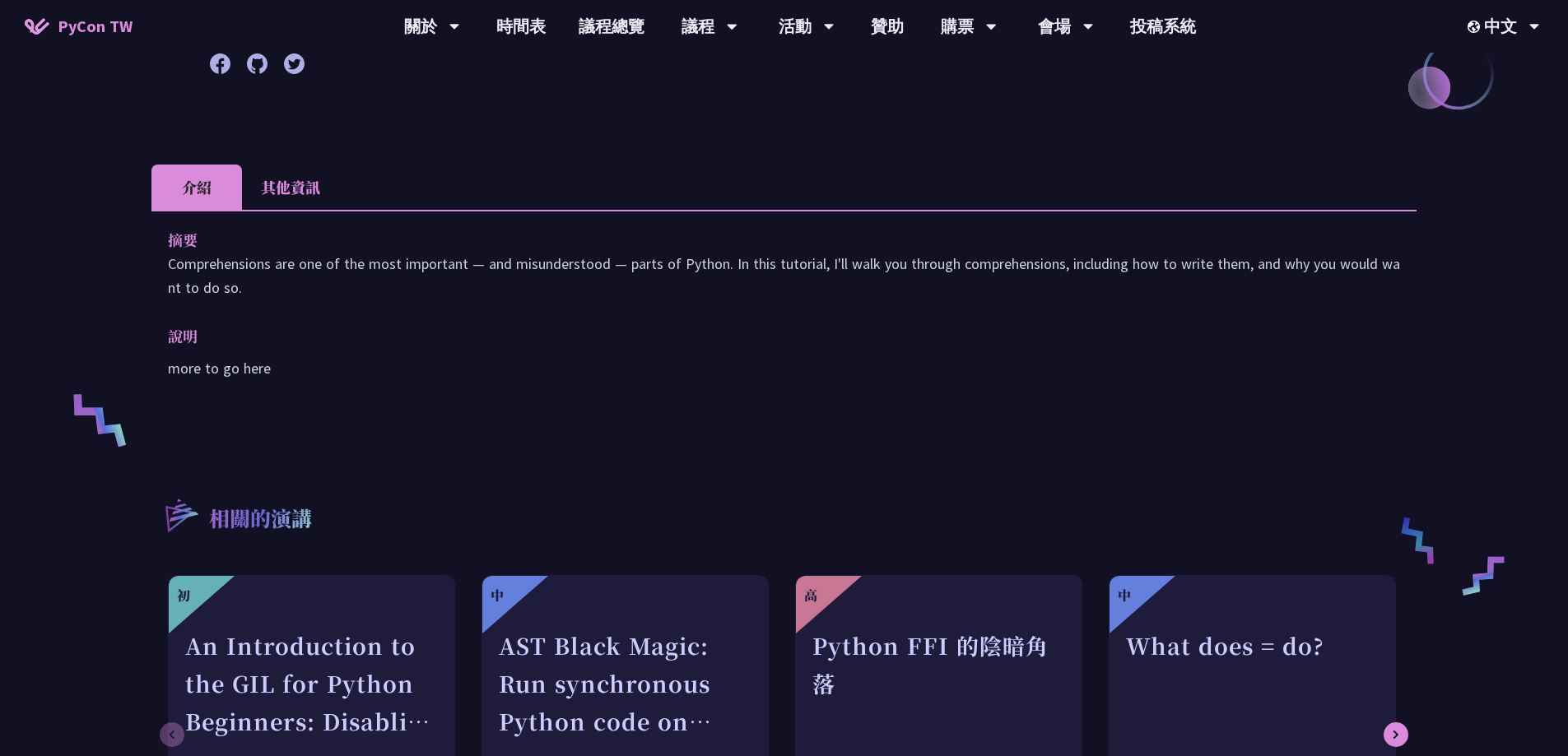
drag, startPoint x: 242, startPoint y: 370, endPoint x: 254, endPoint y: 381, distance: 16.3
drag, startPoint x: 254, startPoint y: 381, endPoint x: 261, endPoint y: 412, distance: 31.8
click at [261, 412] on div "摘要 Comprehensions are one of the most important — and misunderstood — parts of …" at bounding box center [784, 316] width 1265 height 212
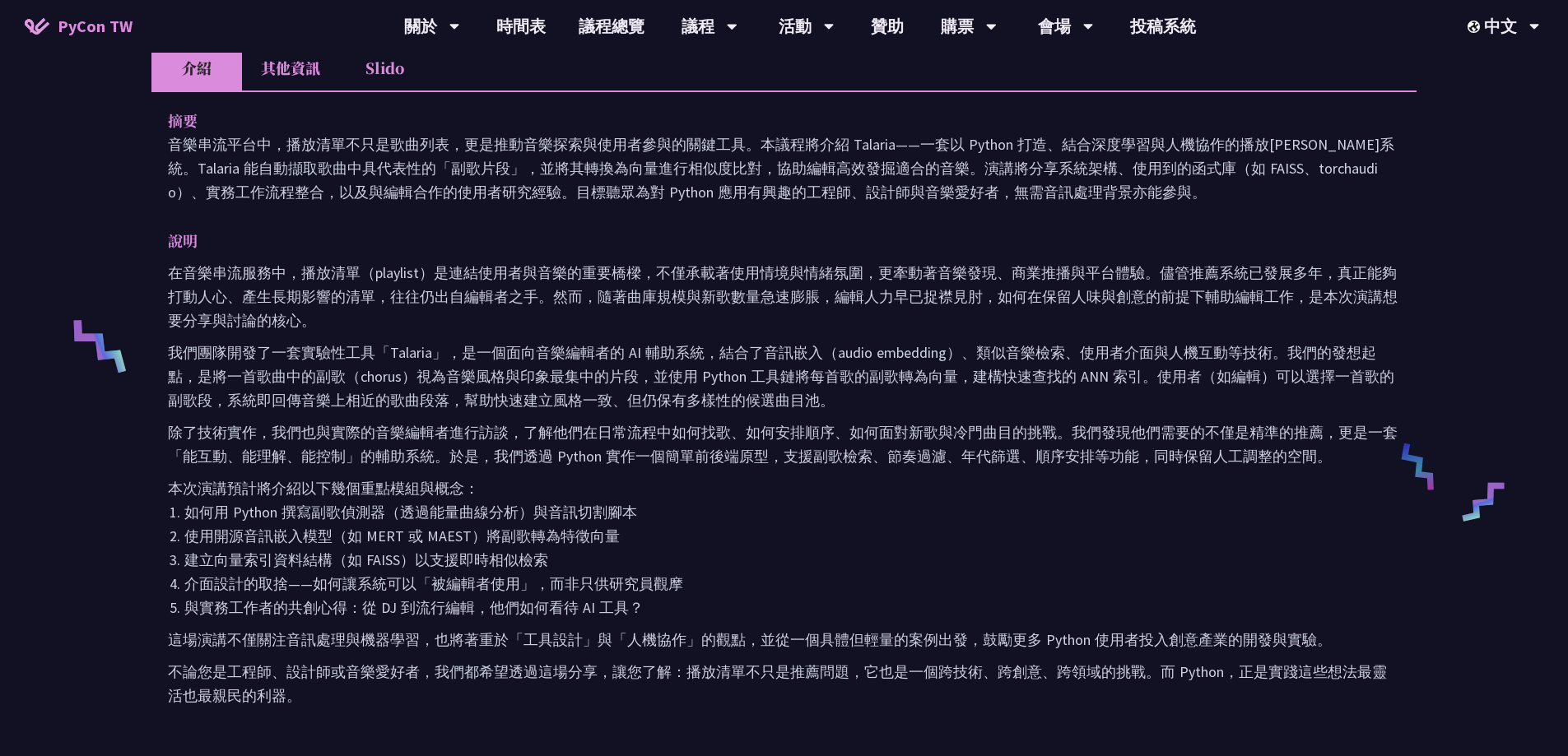
scroll to position [329, 0]
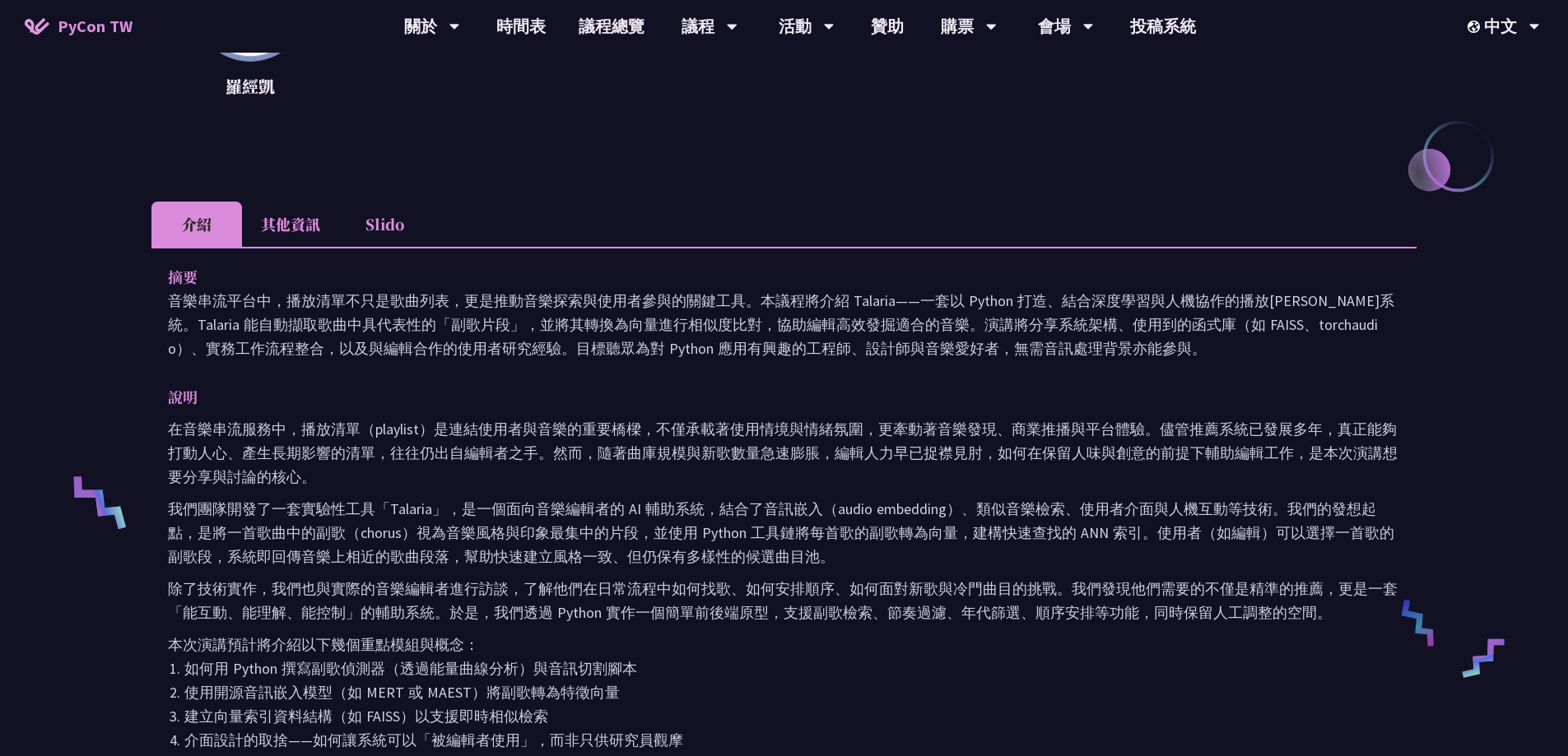
click at [319, 232] on li "其他資訊" at bounding box center [290, 224] width 97 height 45
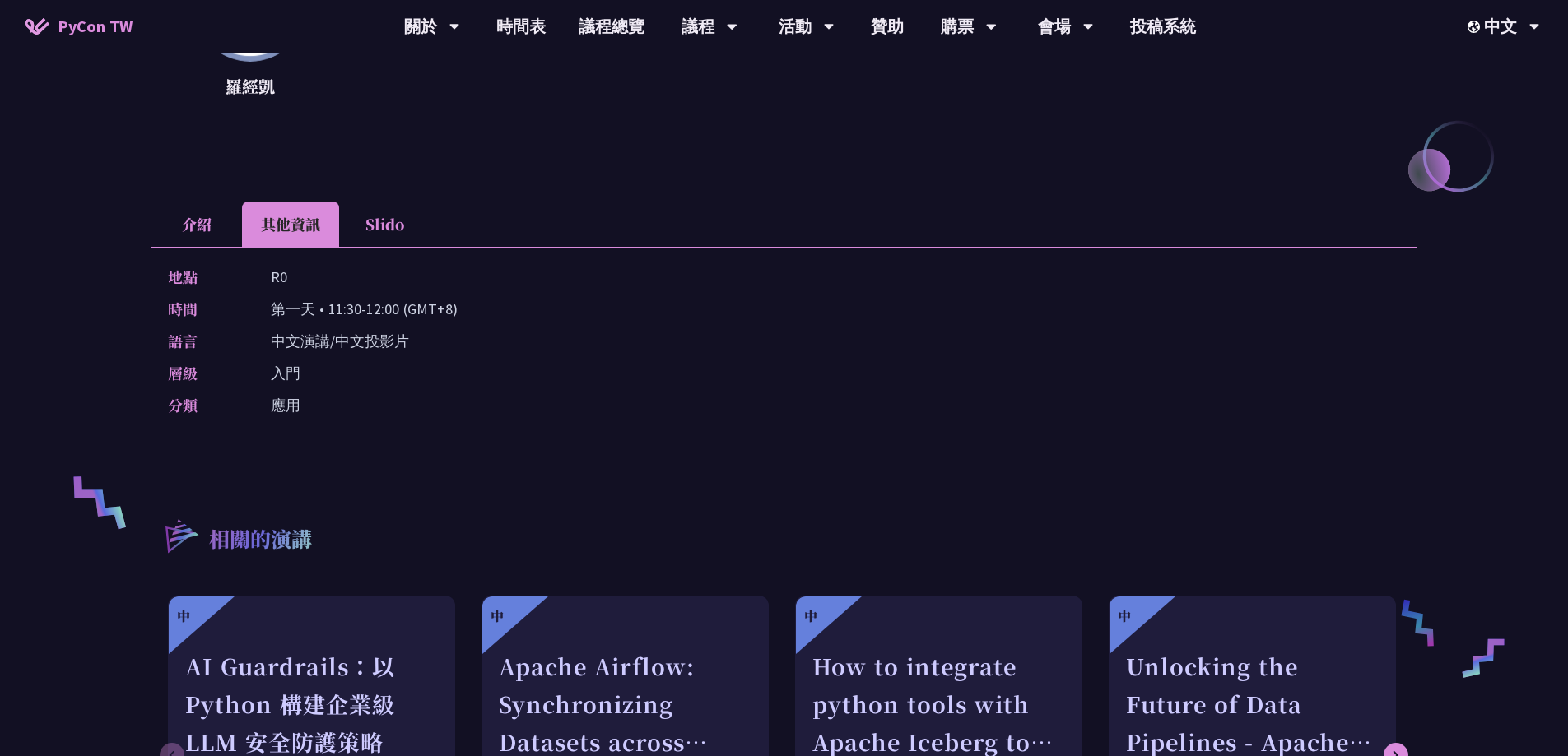
drag, startPoint x: 266, startPoint y: 343, endPoint x: 383, endPoint y: 447, distance: 156.5
click at [385, 447] on div "我不是 DJ，我只是用 Python 做了一個會聽歌的工具 羅經凱 現任 KKCompany 資料科學家 介紹 其他資訊 Slido 摘要 音樂串流平台中，播…" at bounding box center [784, 348] width 1265 height 1190
drag, startPoint x: 383, startPoint y: 447, endPoint x: 353, endPoint y: 218, distance: 231.0
click at [382, 447] on div "我不是 DJ，我只是用 Python 做了一個會聽歌的工具 羅經凱 現任 KKCompany 資料科學家 介紹 其他資訊 Slido 摘要 音樂串流平台中，播…" at bounding box center [784, 348] width 1265 height 1190
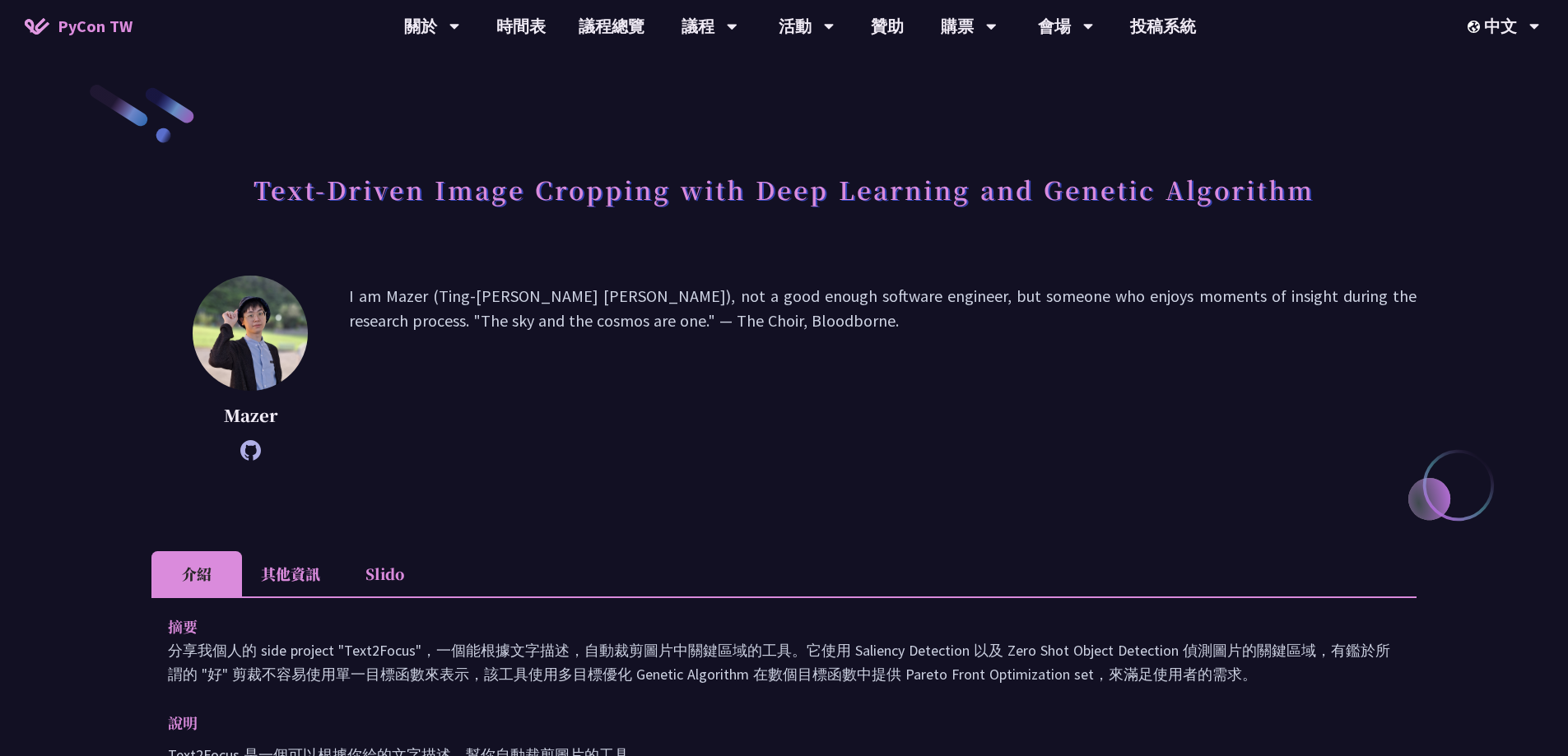
click at [629, 401] on p "I am Mazer (Ting-Yu Chen), not a good enough software engineer, but someone who…" at bounding box center [883, 368] width 1067 height 169
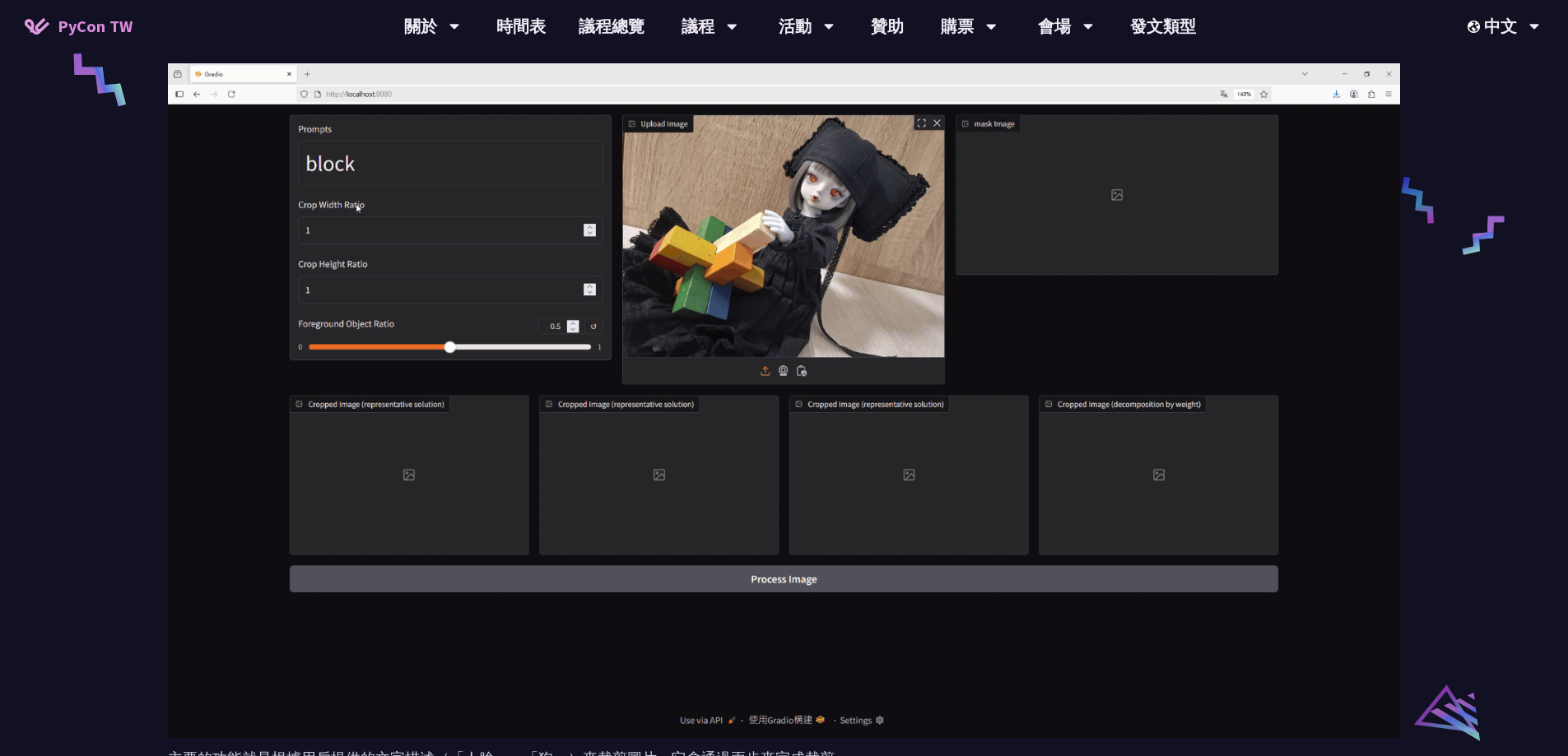
scroll to position [1069, 0]
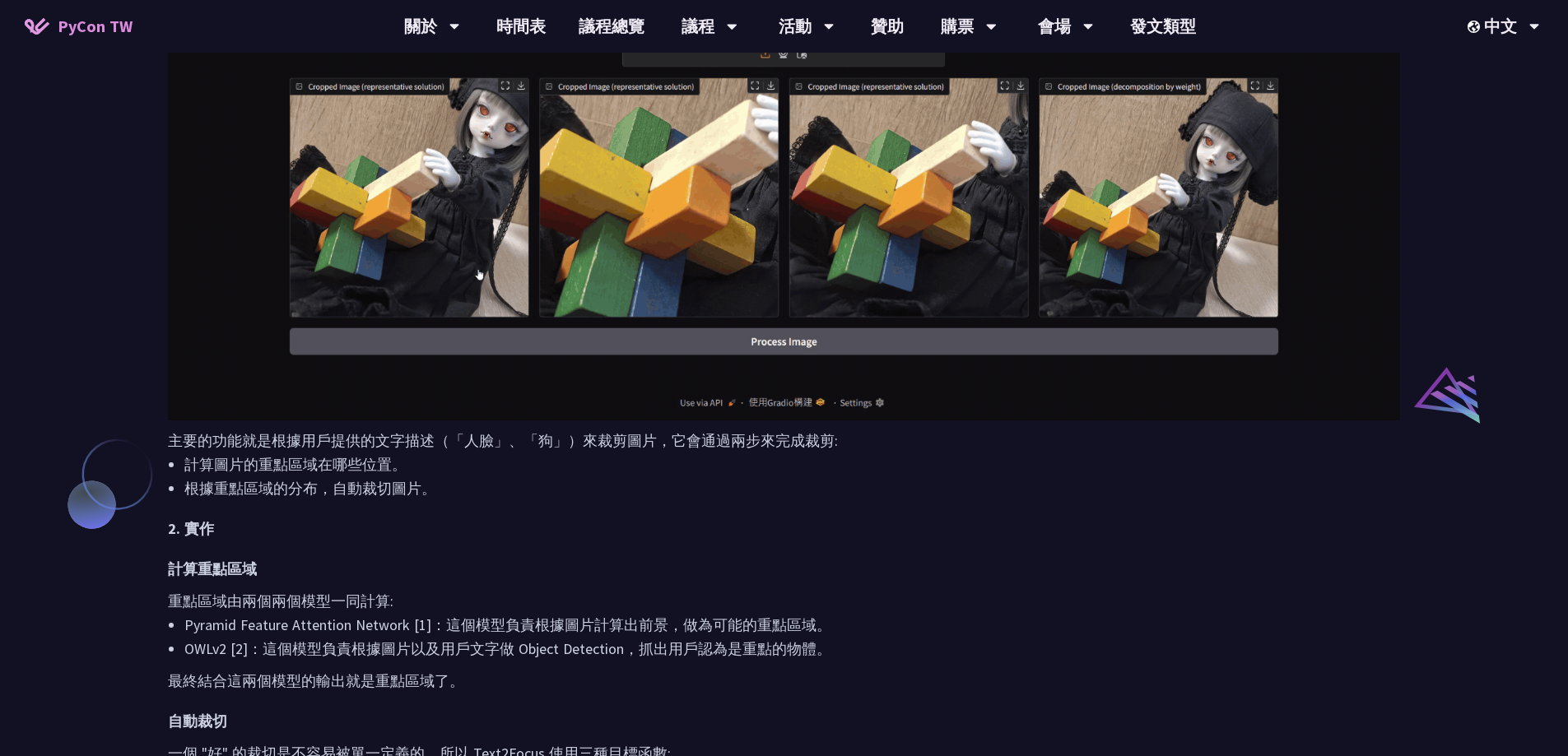
drag, startPoint x: 1017, startPoint y: 340, endPoint x: 787, endPoint y: 519, distance: 291.4
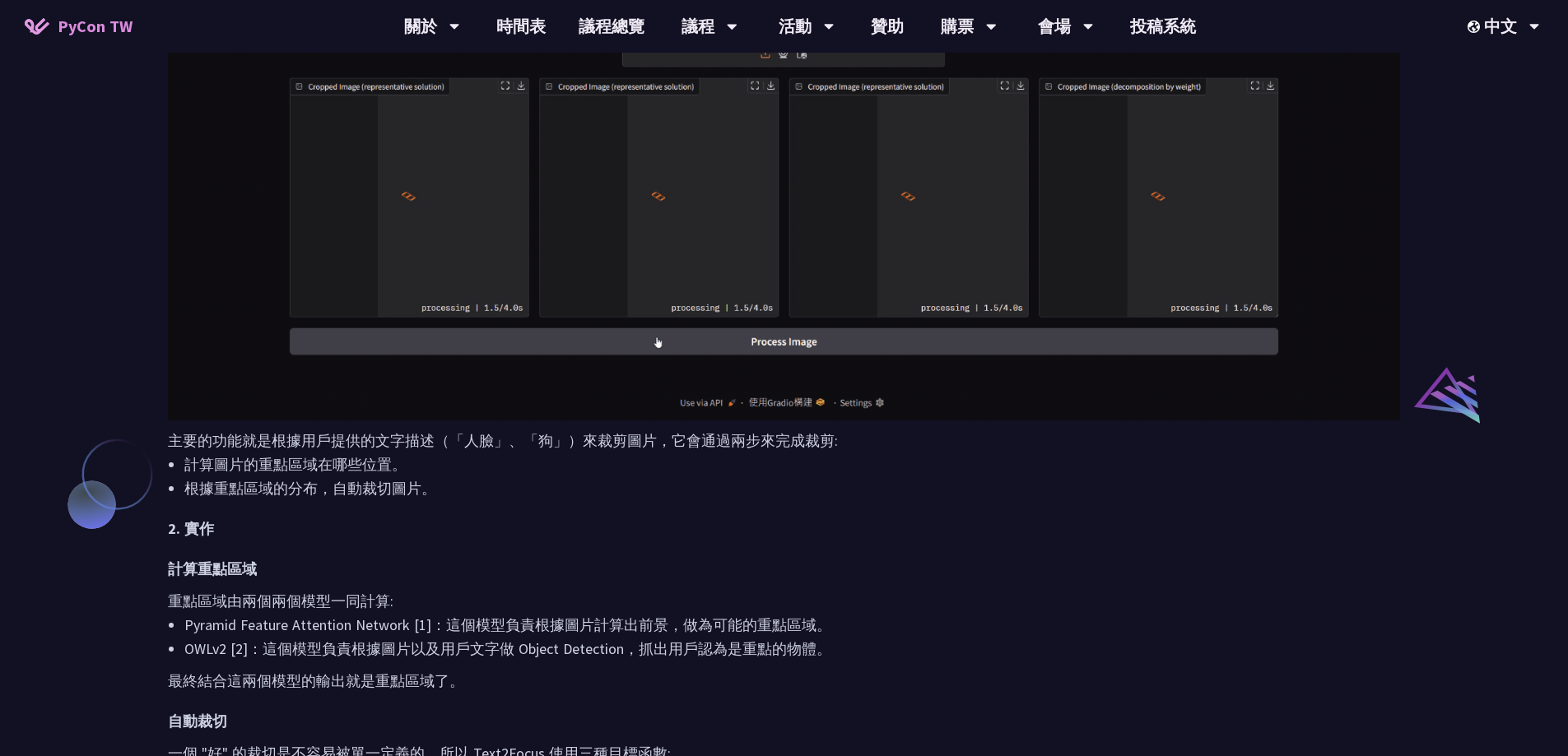
click at [896, 467] on li "計算圖片的重點區域在哪些位置。" at bounding box center [792, 464] width 1216 height 24
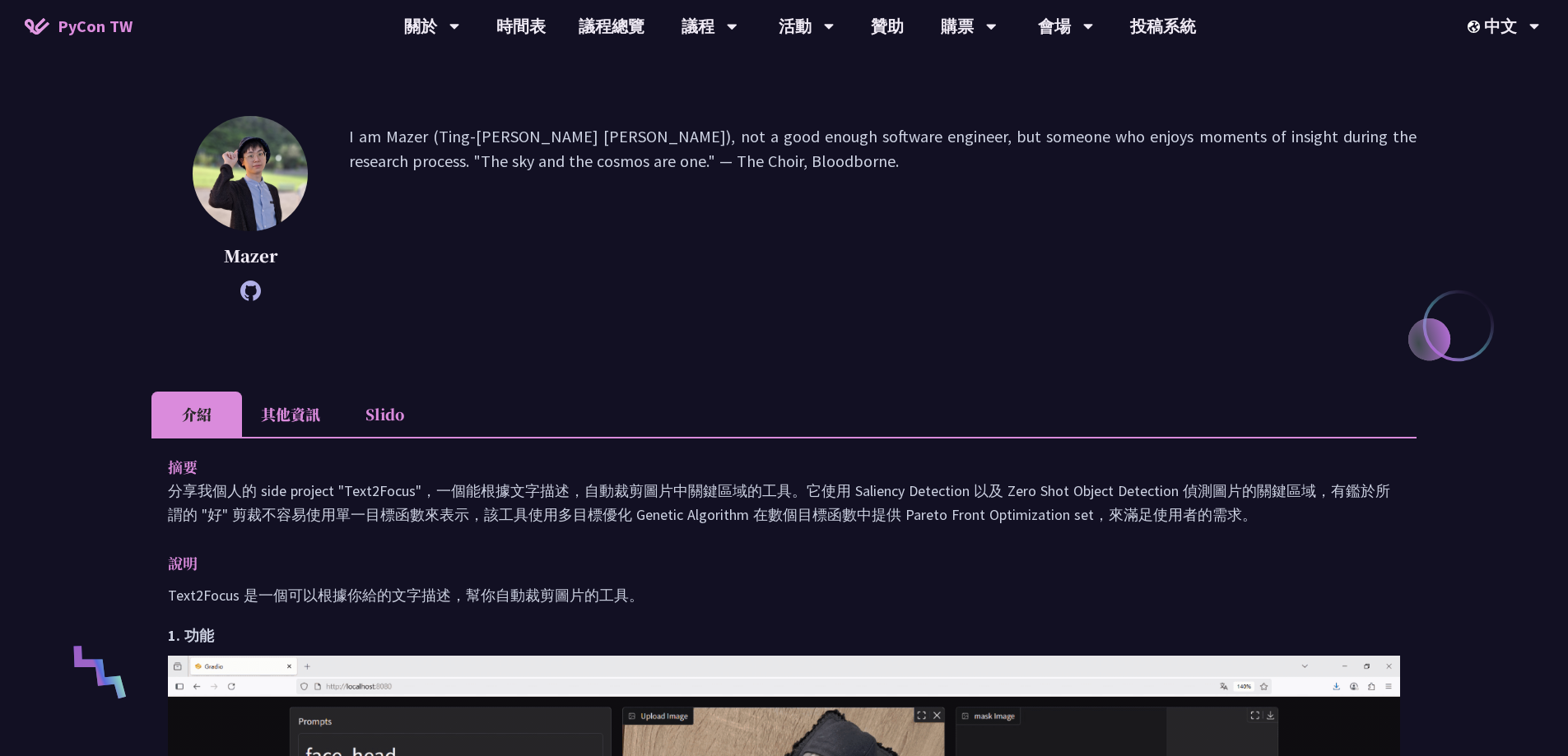
scroll to position [0, 0]
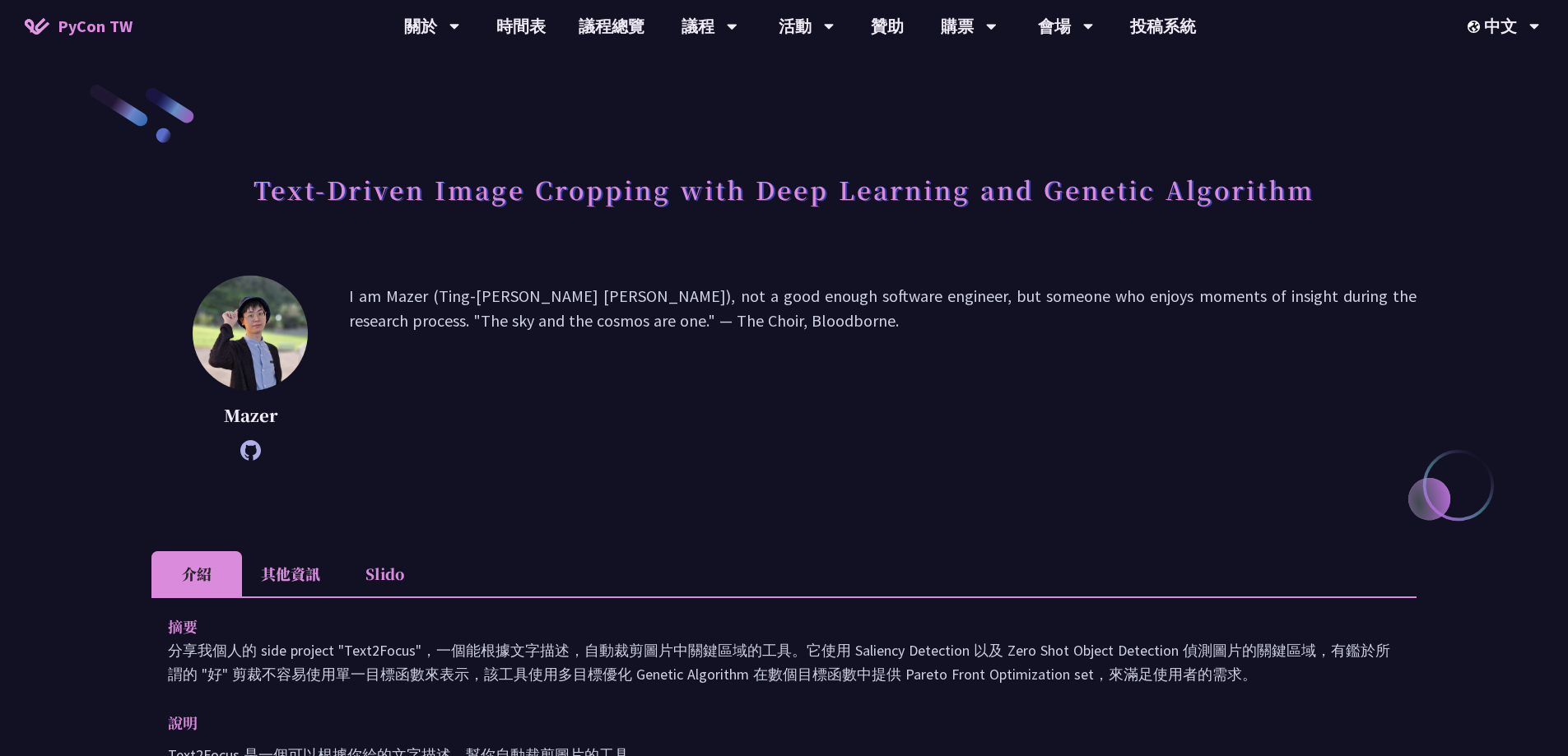
click at [338, 556] on li "其他資訊" at bounding box center [290, 573] width 97 height 45
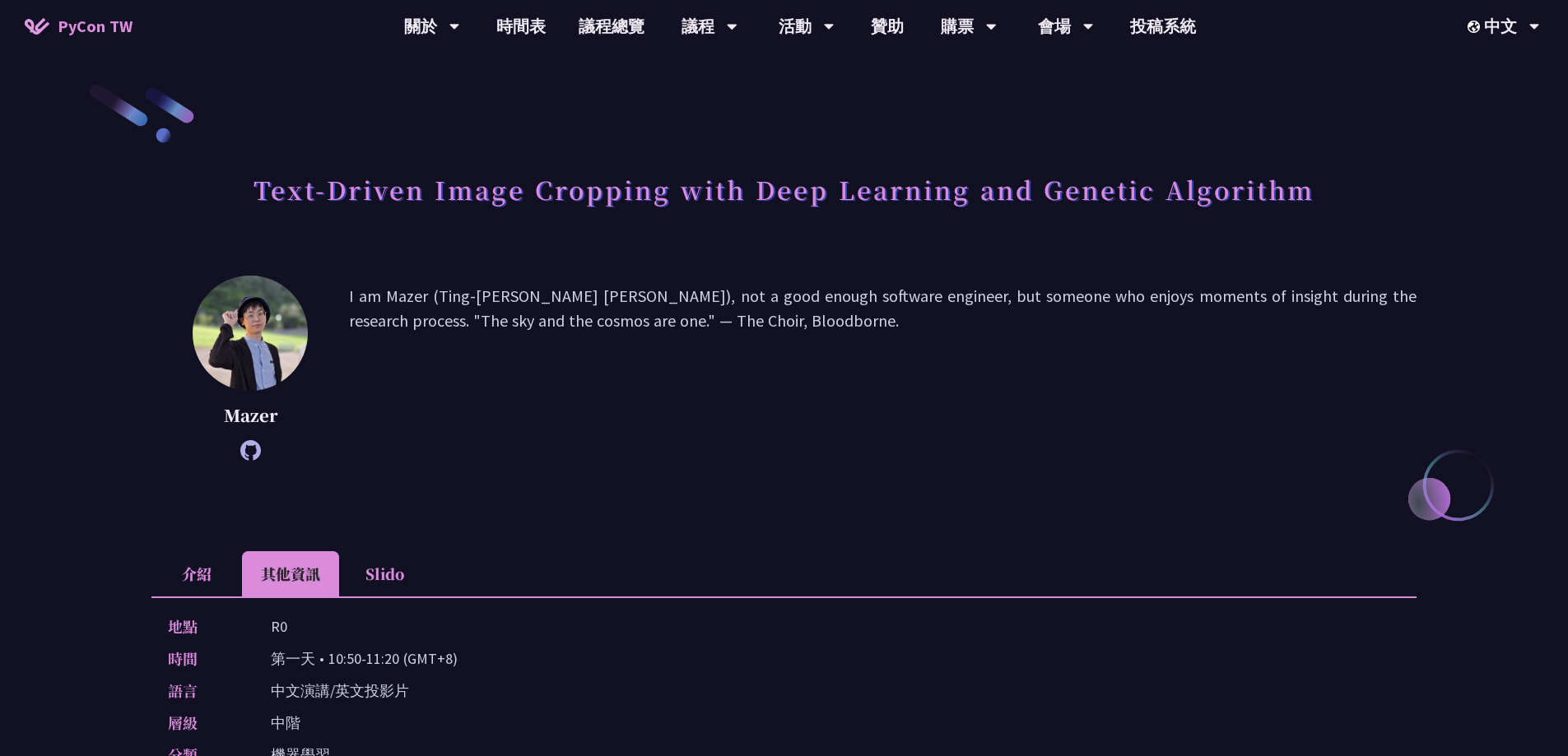
click at [304, 579] on li "其他資訊" at bounding box center [290, 573] width 97 height 45
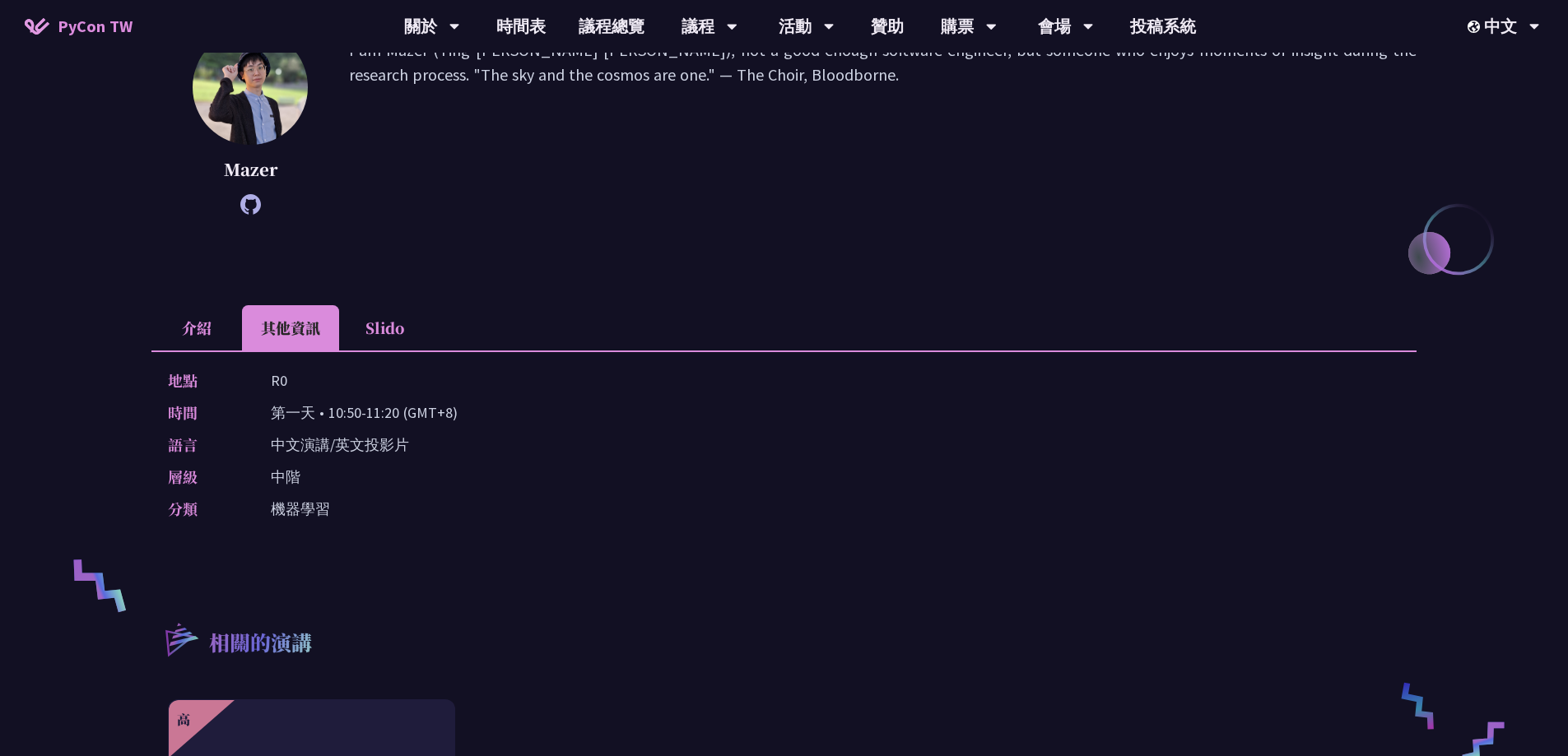
scroll to position [246, 0]
click at [397, 336] on li "Slido" at bounding box center [384, 327] width 90 height 45
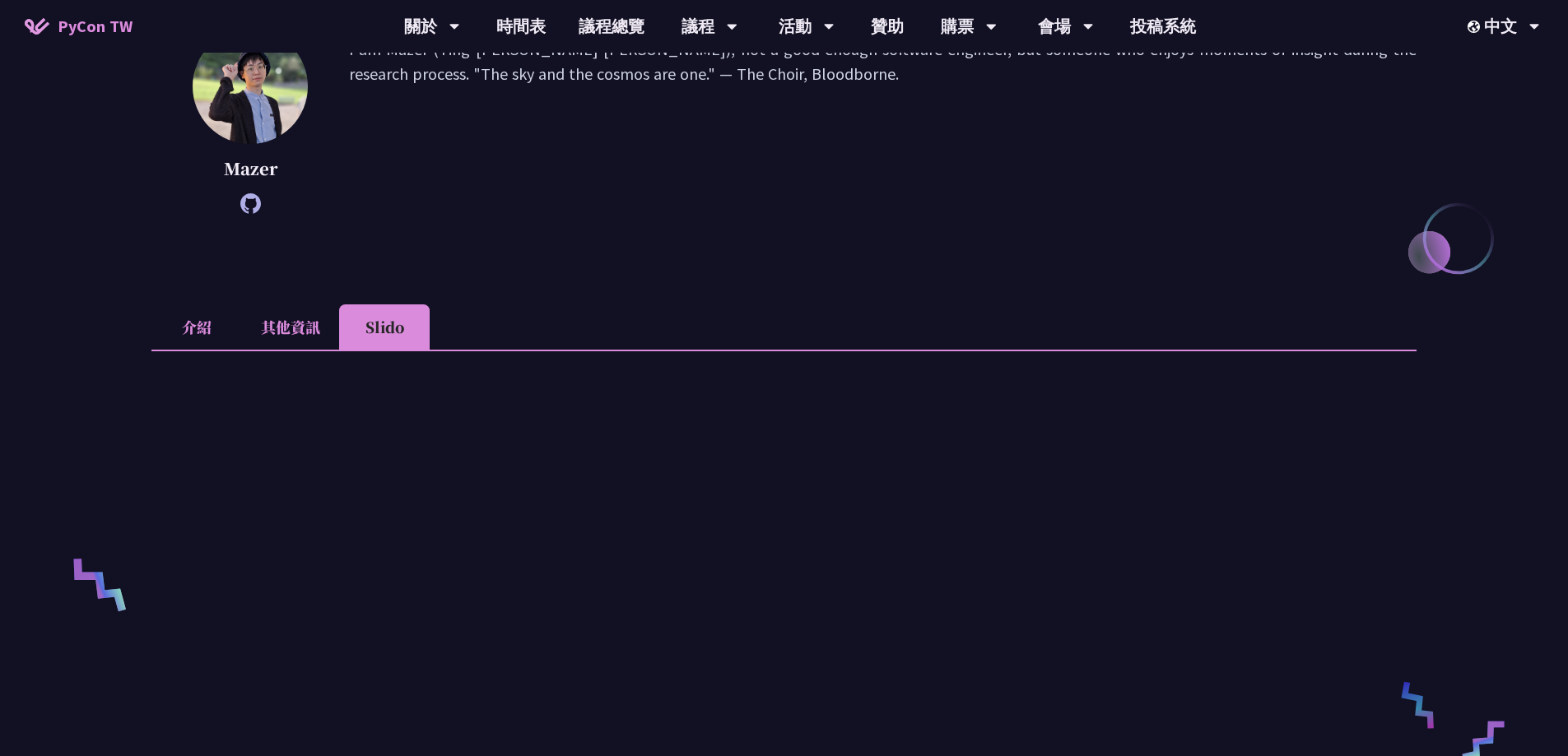
click at [209, 326] on li "介紹" at bounding box center [196, 327] width 90 height 45
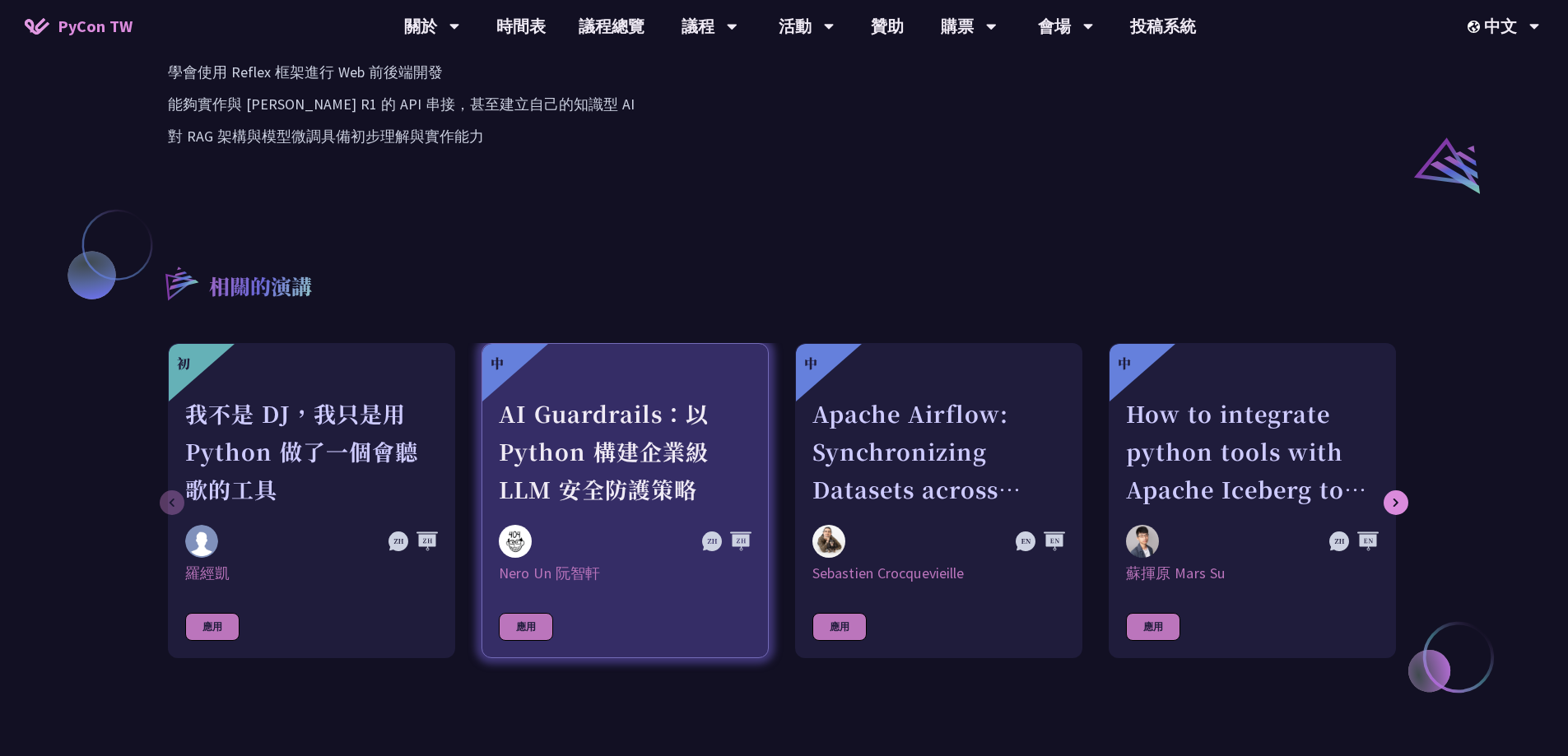
scroll to position [1316, 0]
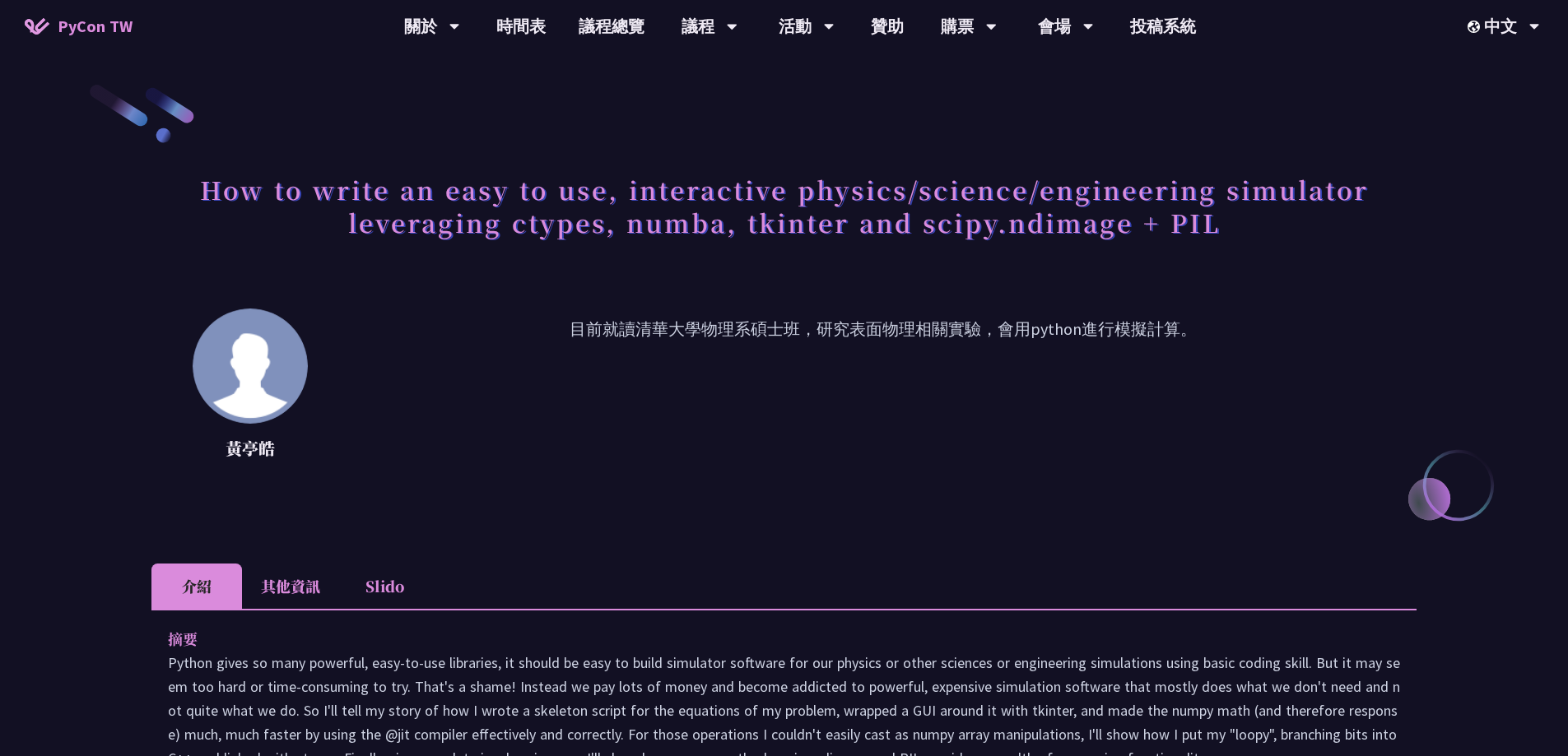
drag, startPoint x: 600, startPoint y: 393, endPoint x: 635, endPoint y: 465, distance: 80.1
click at [635, 466] on div "黃亭皓 目前就讀清華大學物理系碩士班，研究表面物理相關實驗，會用python進行模擬計算。" at bounding box center [784, 390] width 1265 height 165
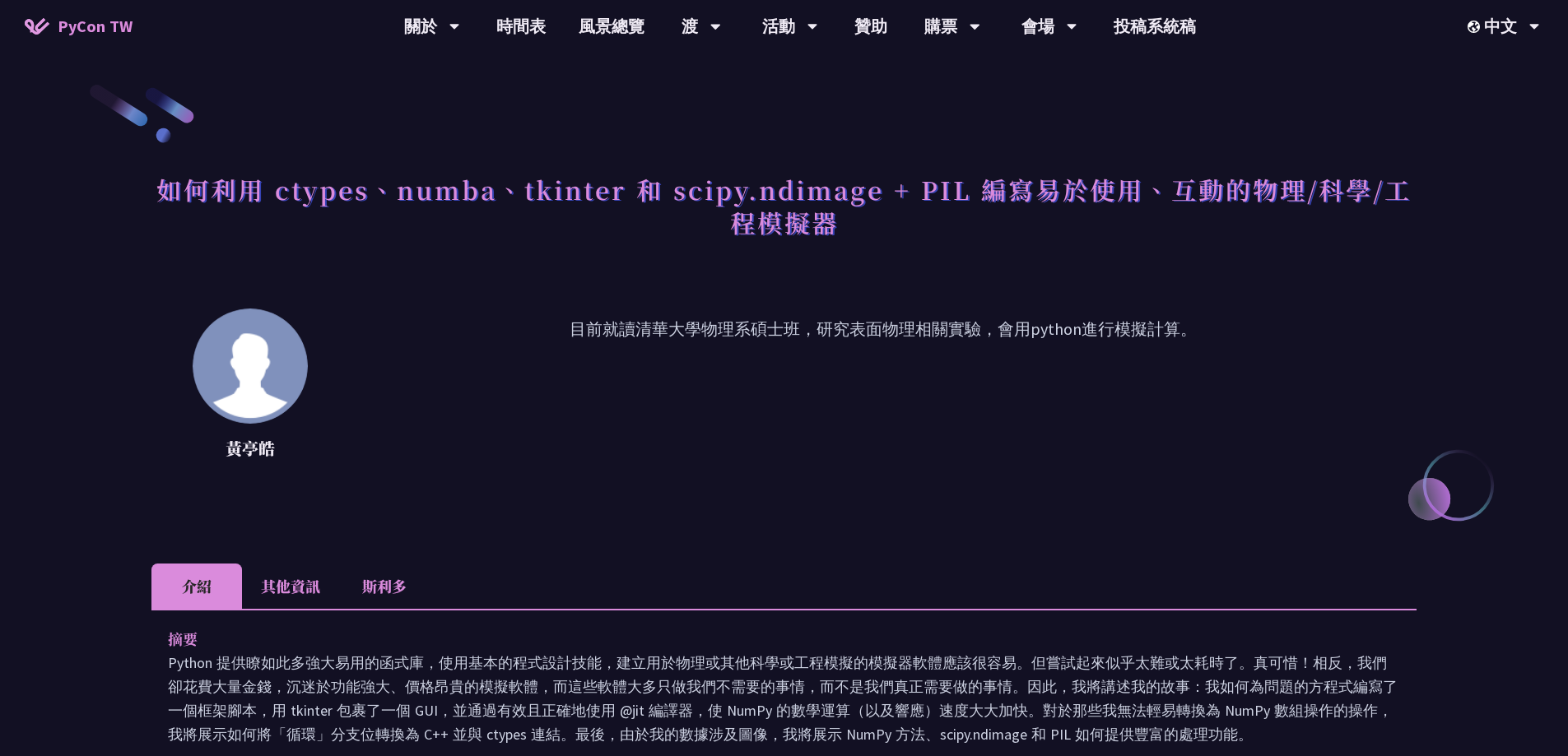
click at [309, 586] on font "其他資訊" at bounding box center [290, 586] width 60 height 22
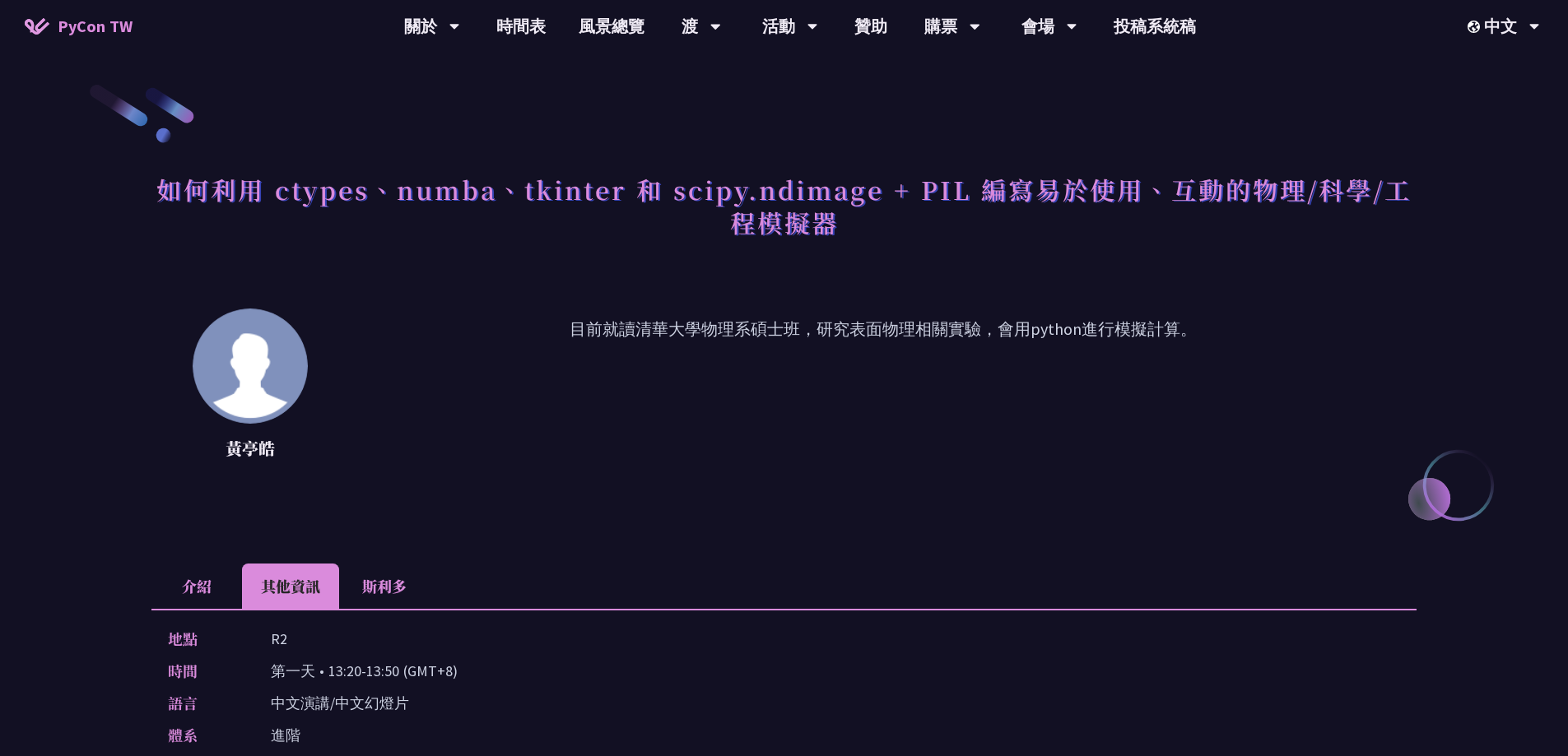
scroll to position [165, 0]
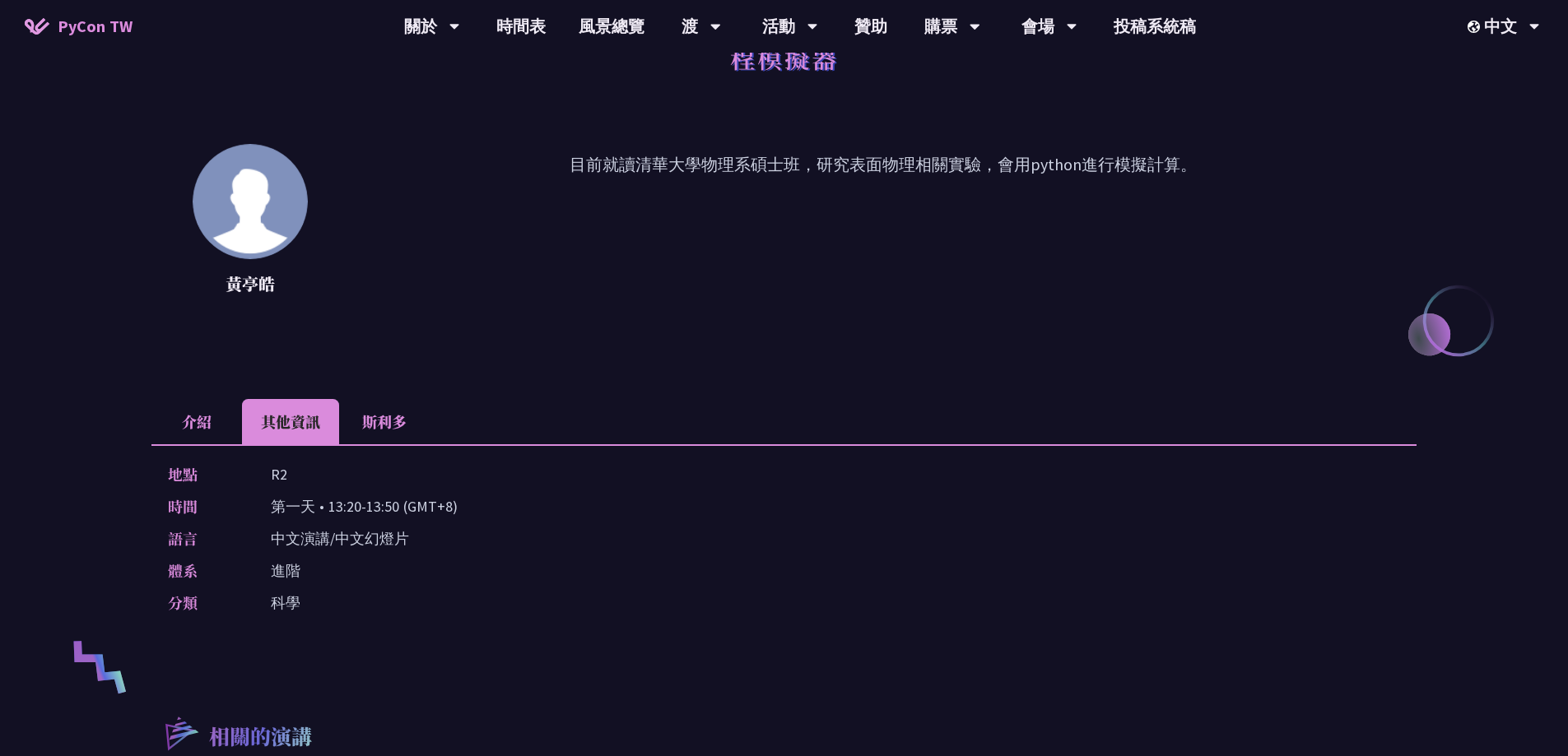
click at [227, 422] on li "介紹" at bounding box center [196, 421] width 90 height 45
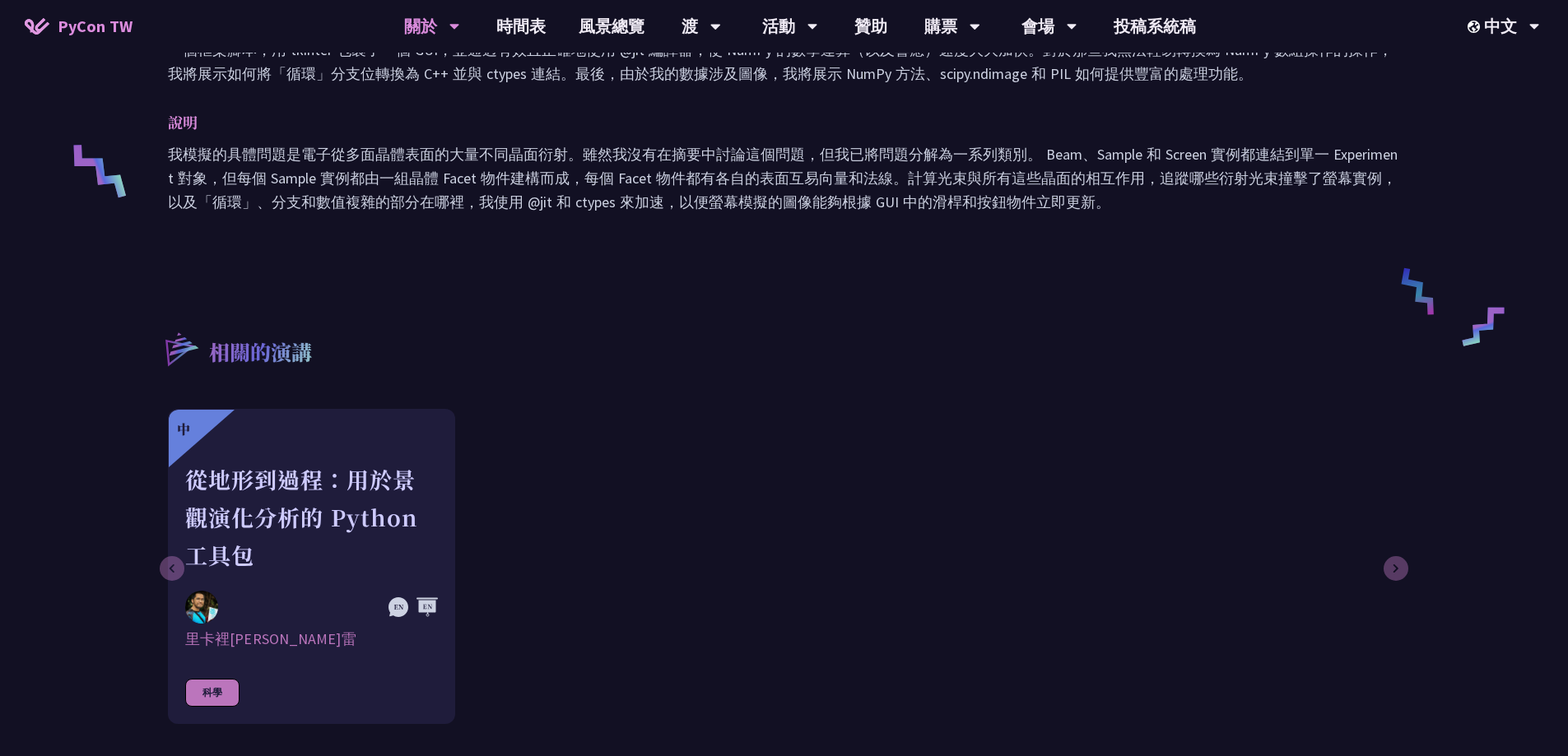
scroll to position [905, 0]
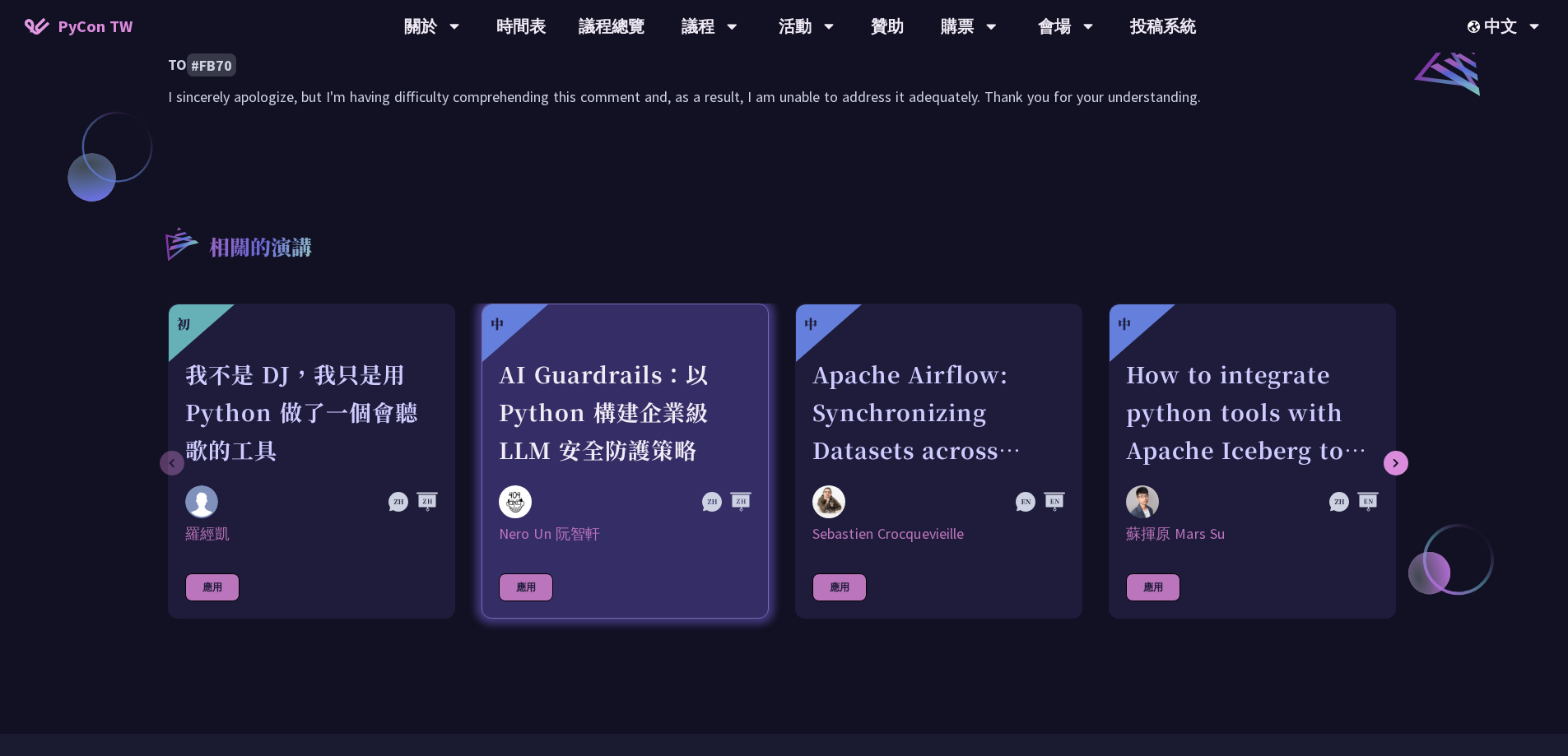
scroll to position [1563, 0]
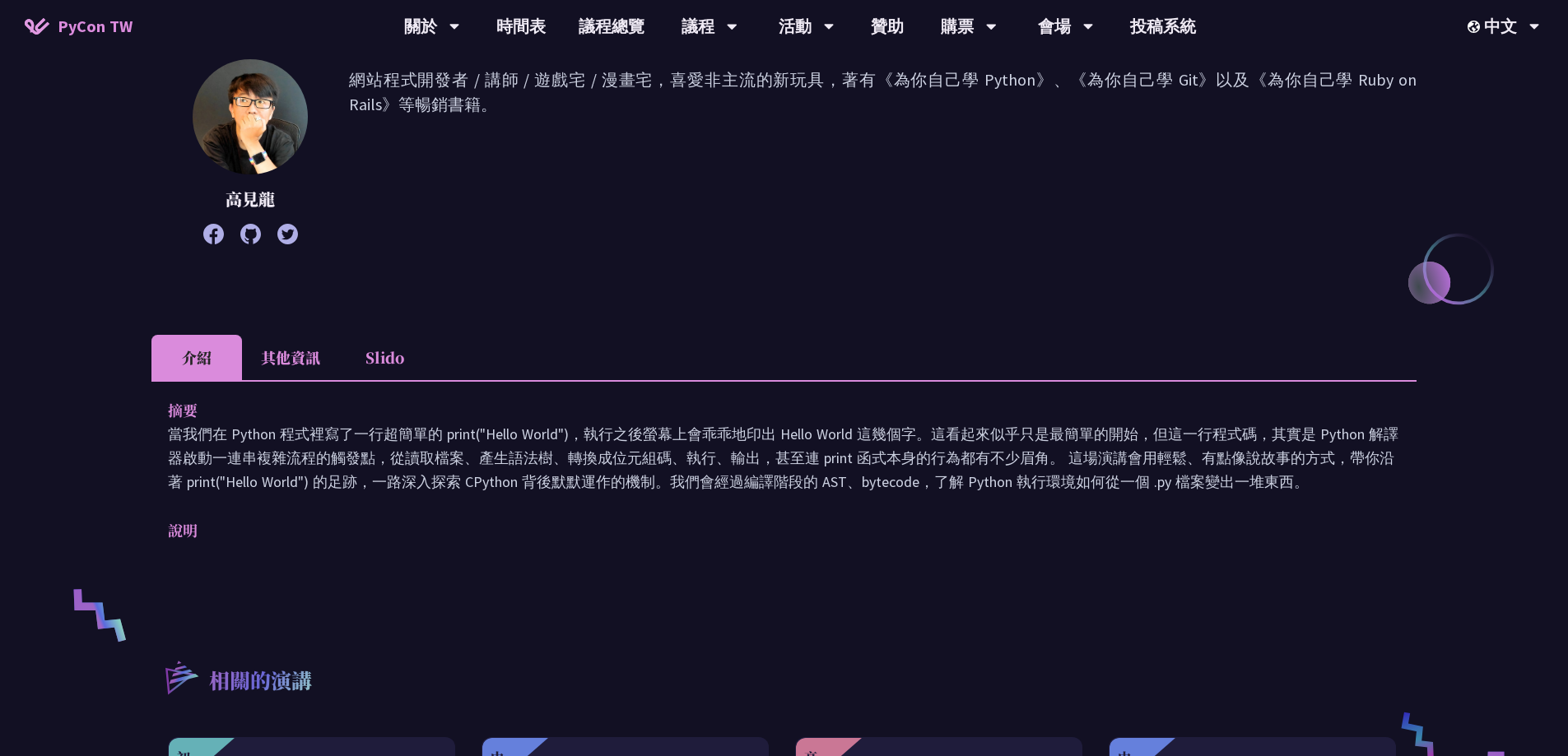
scroll to position [246, 0]
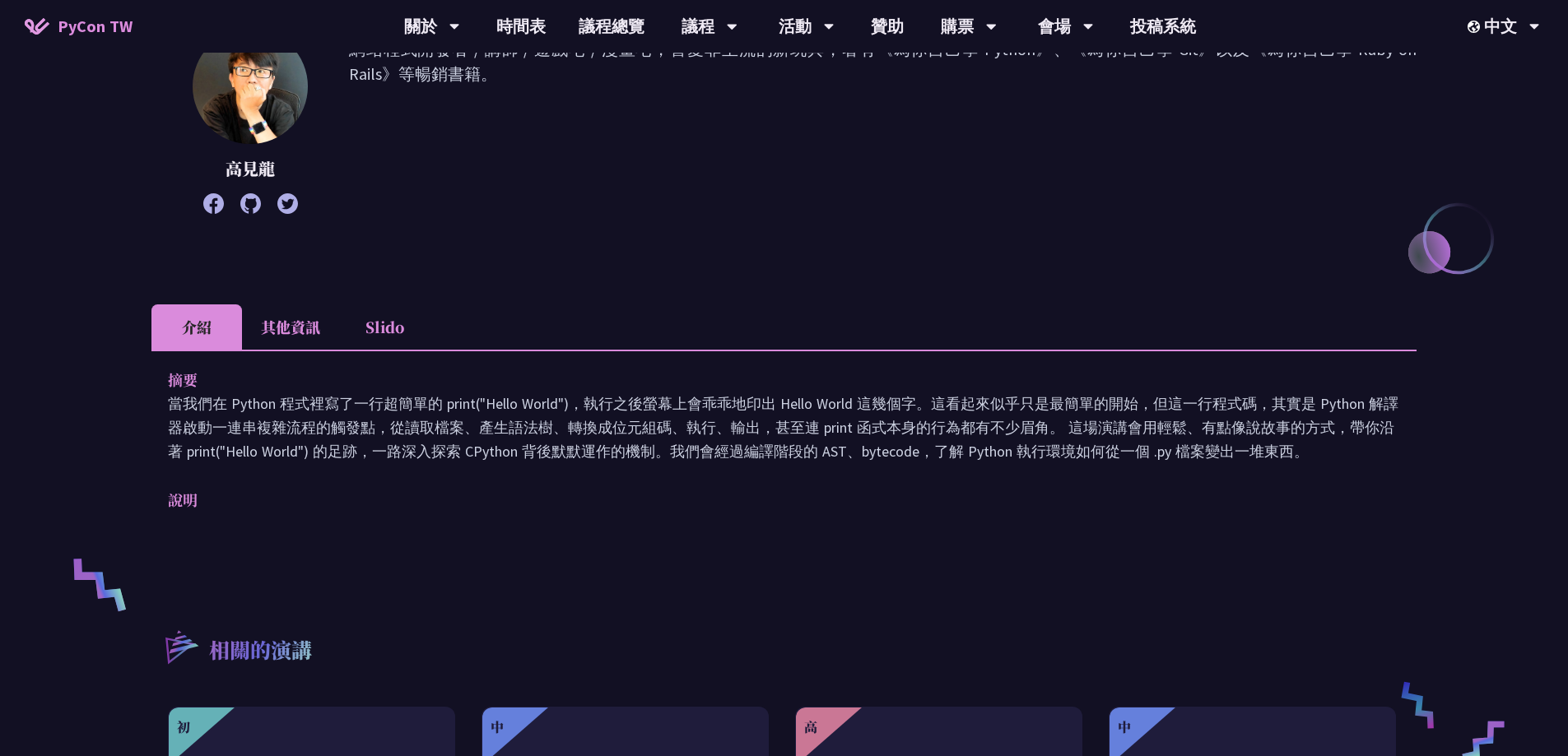
click at [311, 337] on li "其他資訊" at bounding box center [290, 327] width 97 height 45
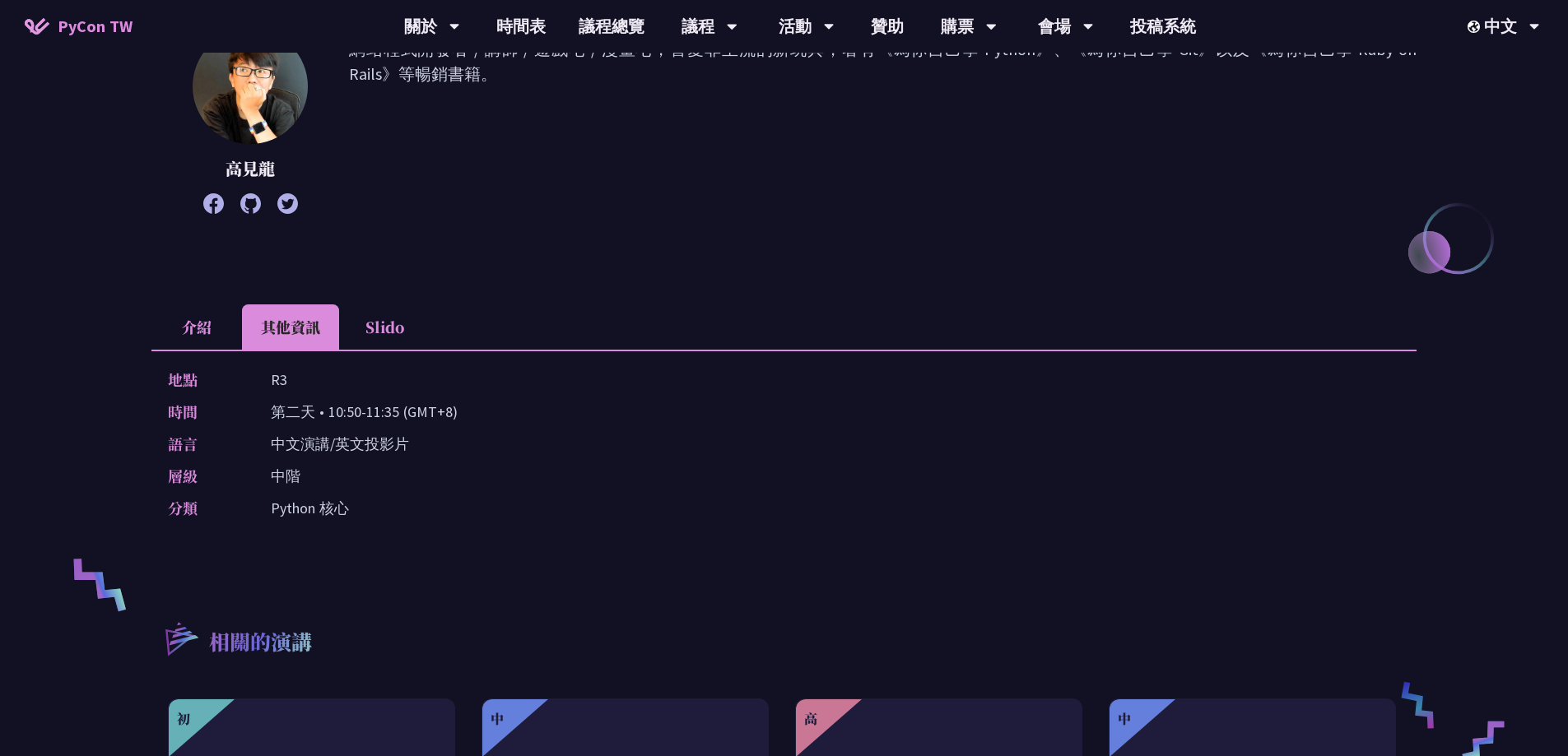
click at [356, 334] on li "Slido" at bounding box center [384, 327] width 90 height 45
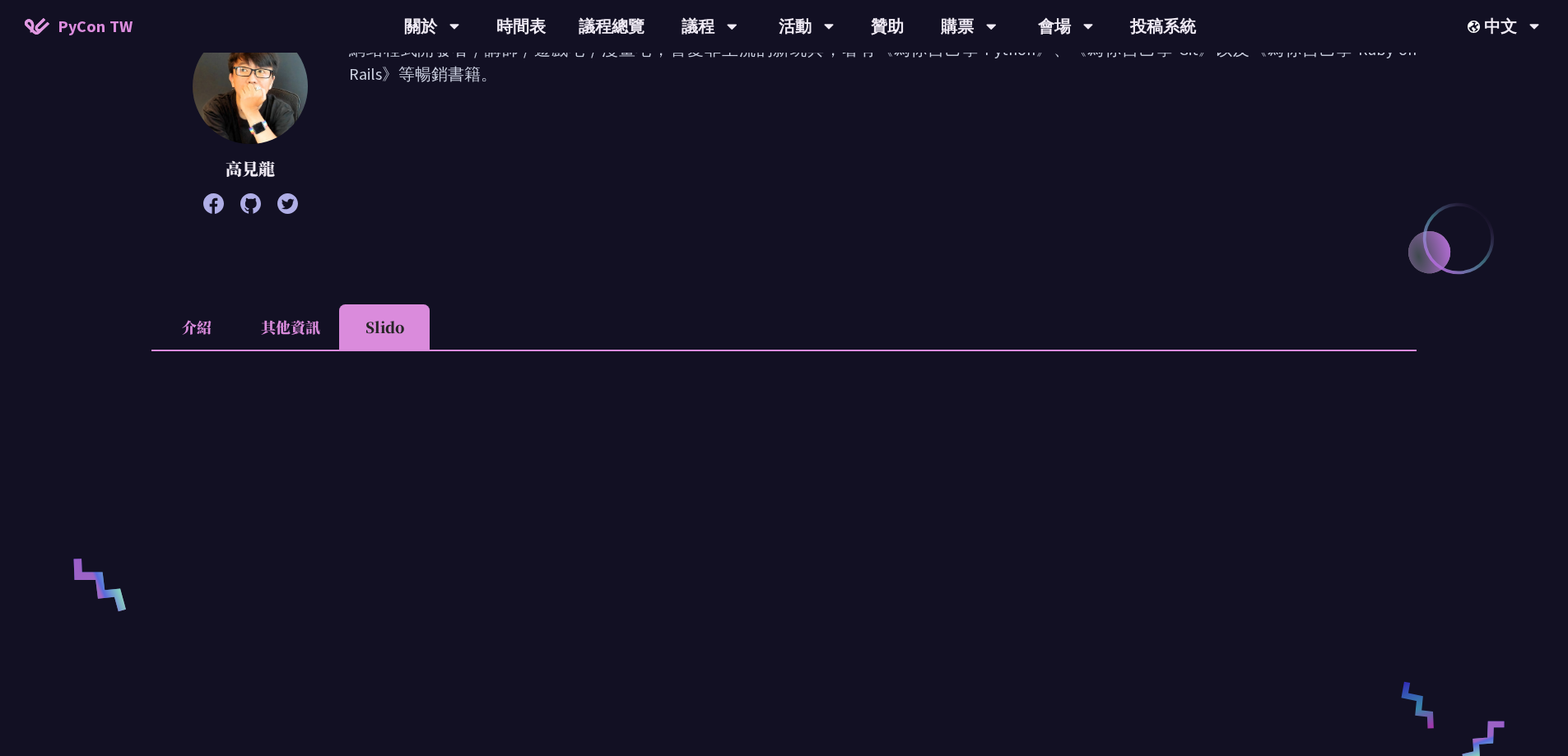
click at [217, 329] on li "介紹" at bounding box center [196, 327] width 90 height 45
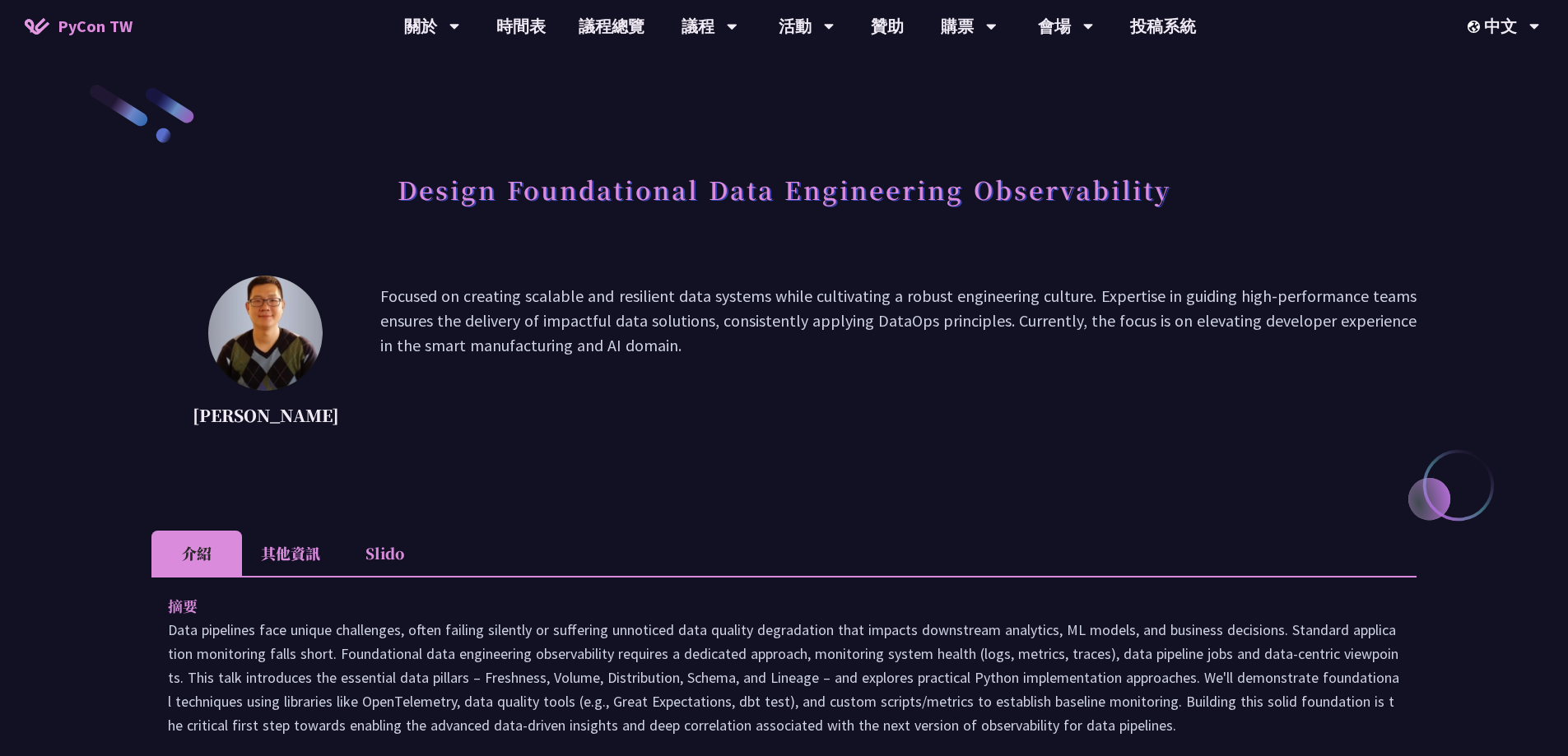
click at [290, 546] on li "其他資訊" at bounding box center [290, 553] width 97 height 45
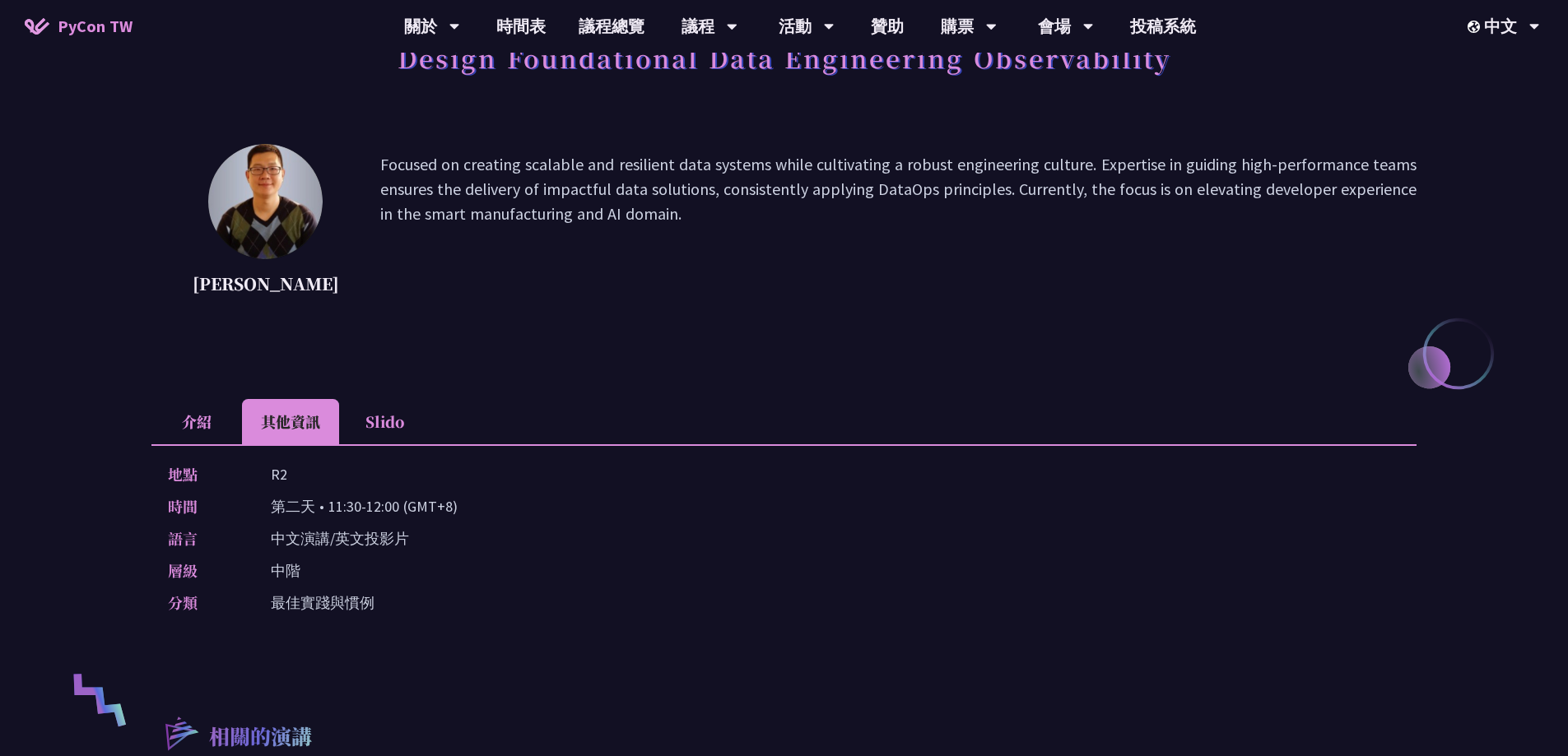
scroll to position [246, 0]
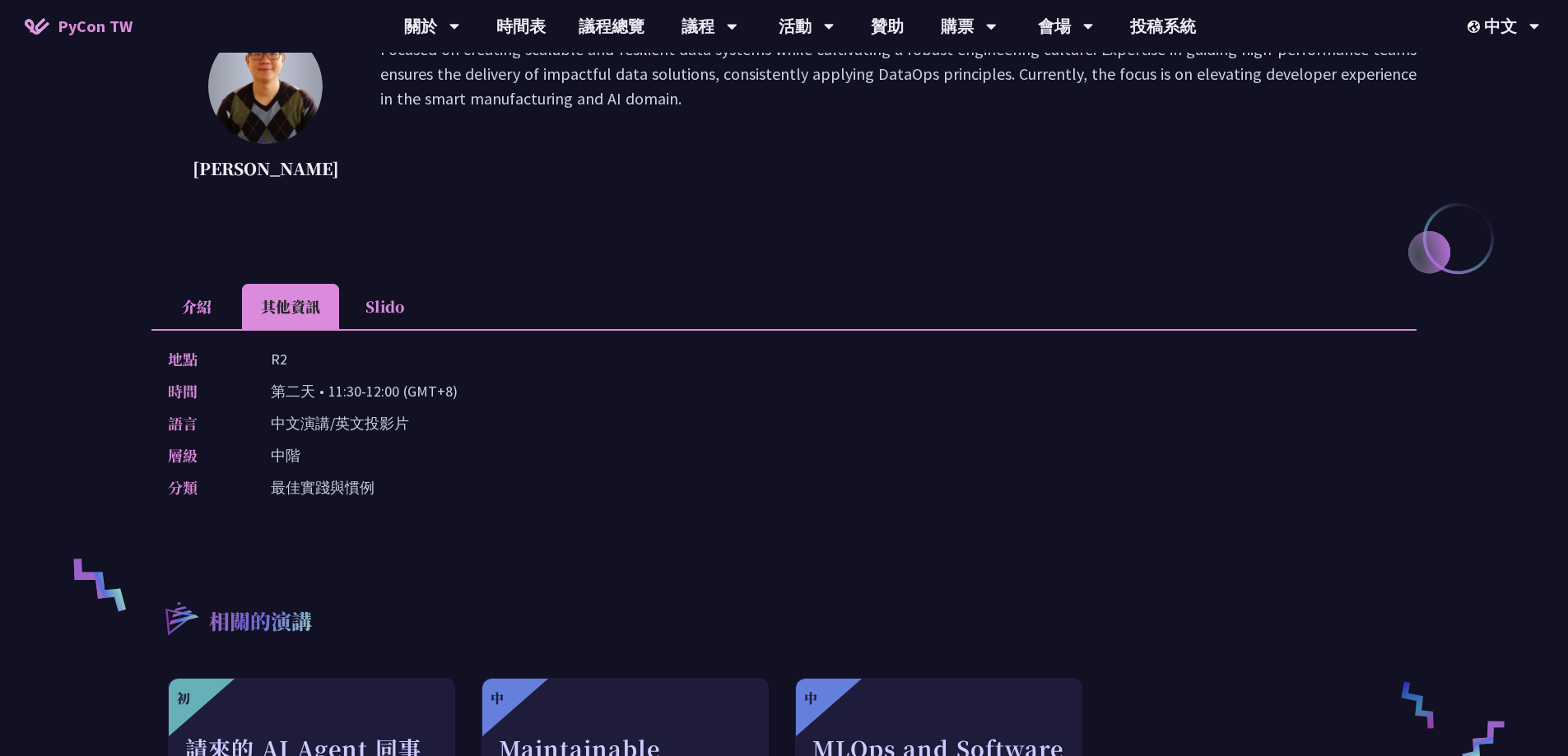
click at [169, 306] on li "介紹" at bounding box center [196, 306] width 90 height 45
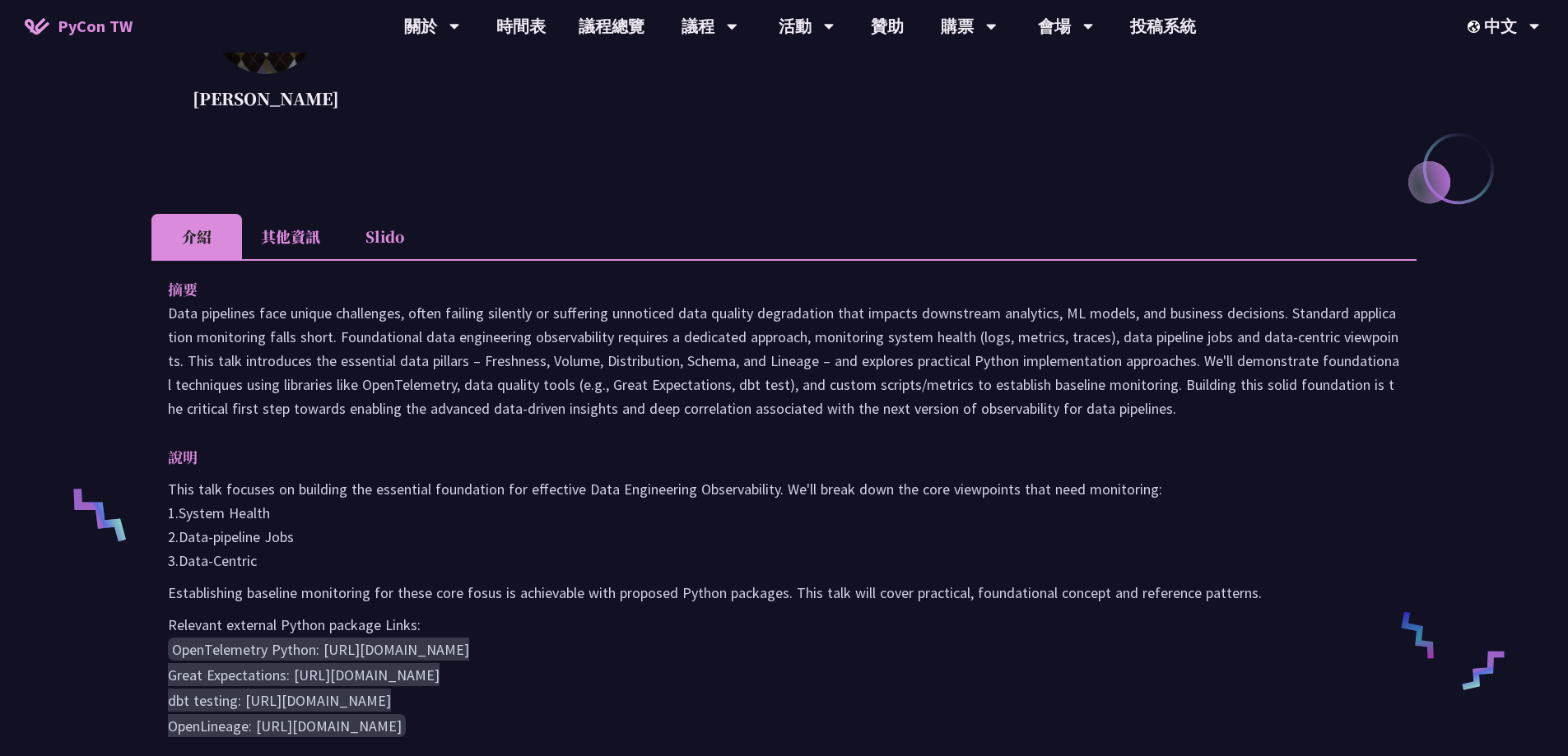
scroll to position [494, 0]
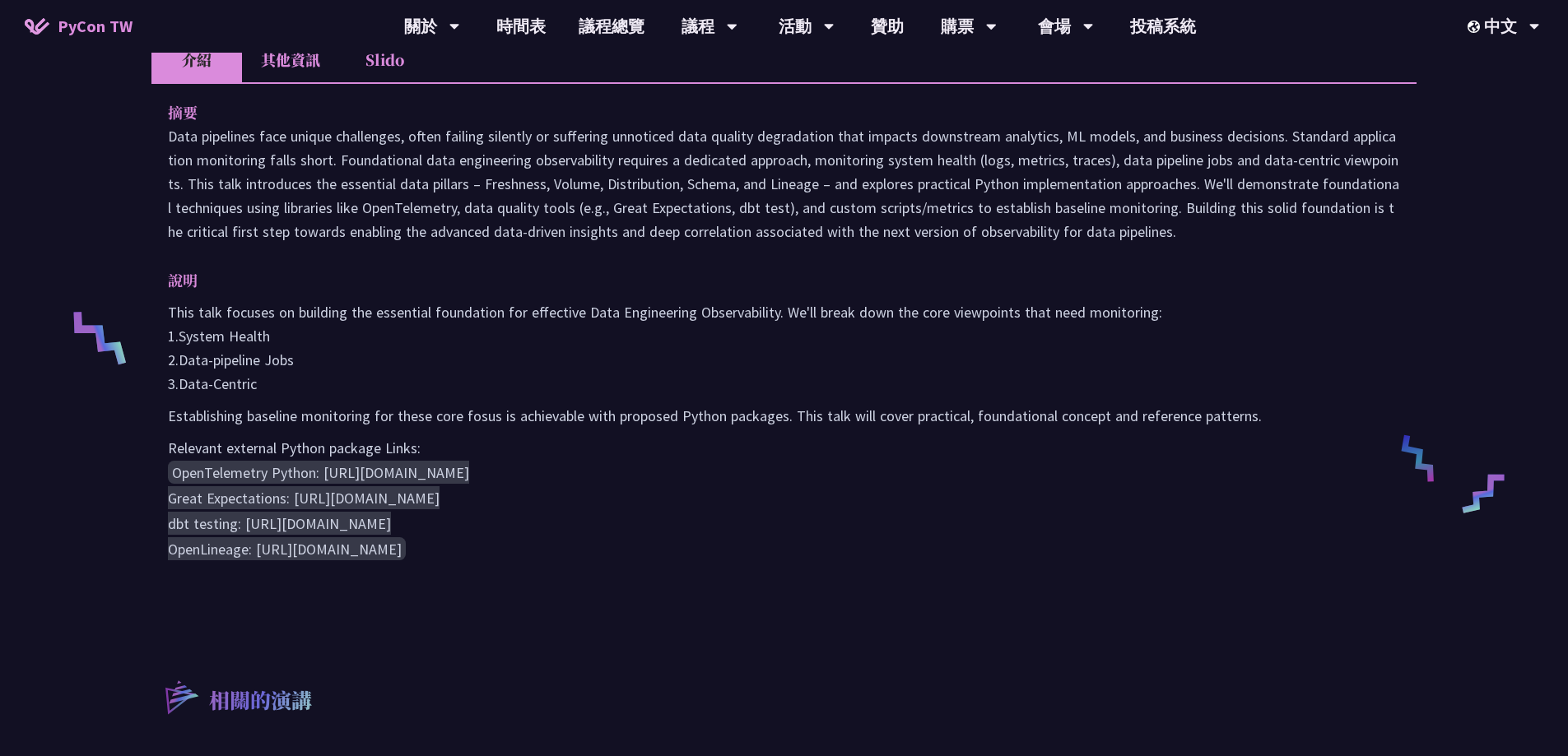
drag, startPoint x: 552, startPoint y: 389, endPoint x: 460, endPoint y: 377, distance: 92.8
click at [460, 377] on p "This talk focuses on building the essential foundation for effective Data Engin…" at bounding box center [784, 347] width 1232 height 95
drag, startPoint x: 460, startPoint y: 377, endPoint x: 376, endPoint y: 373, distance: 84.1
click at [376, 373] on p "This talk focuses on building the essential foundation for effective Data Engin…" at bounding box center [784, 347] width 1232 height 95
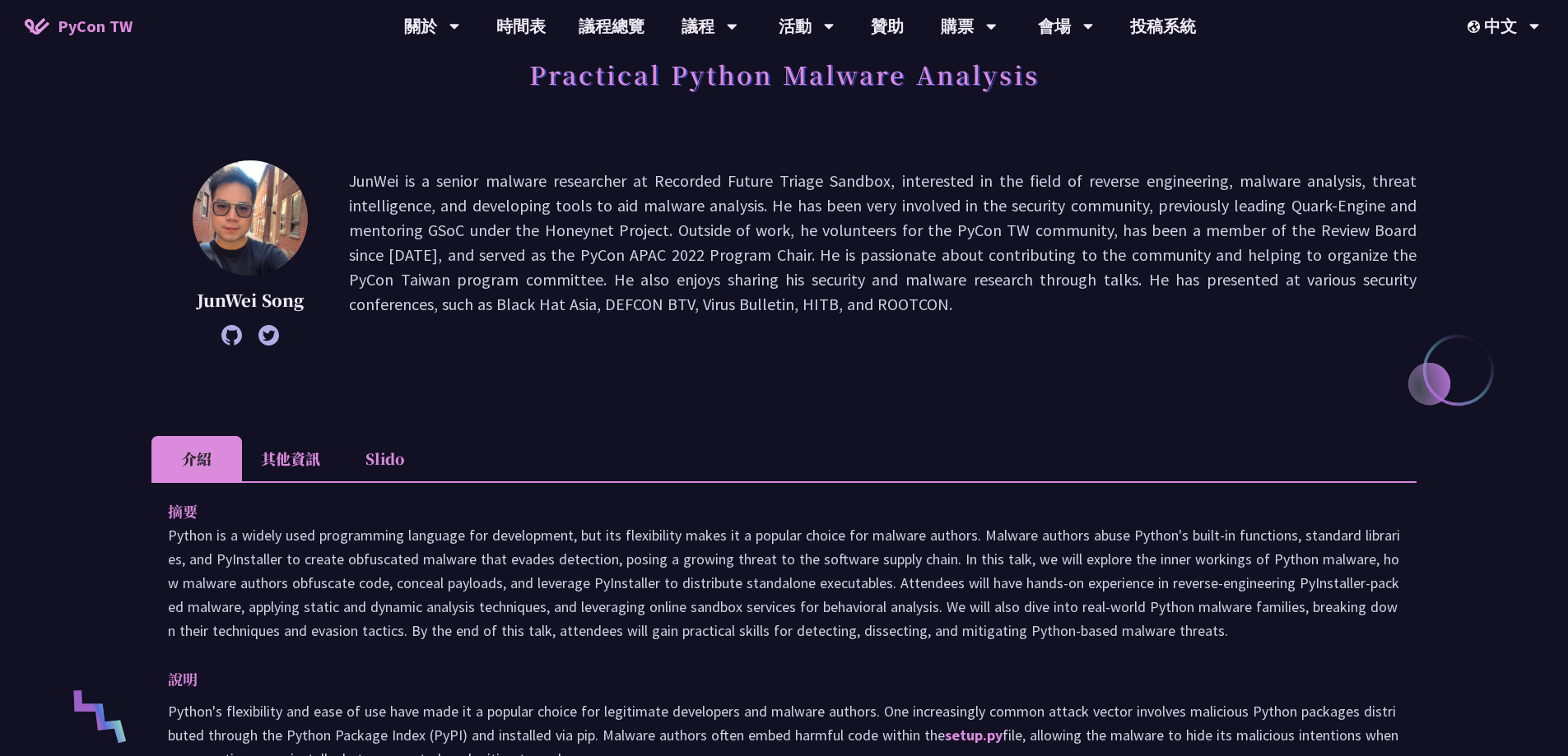
scroll to position [246, 0]
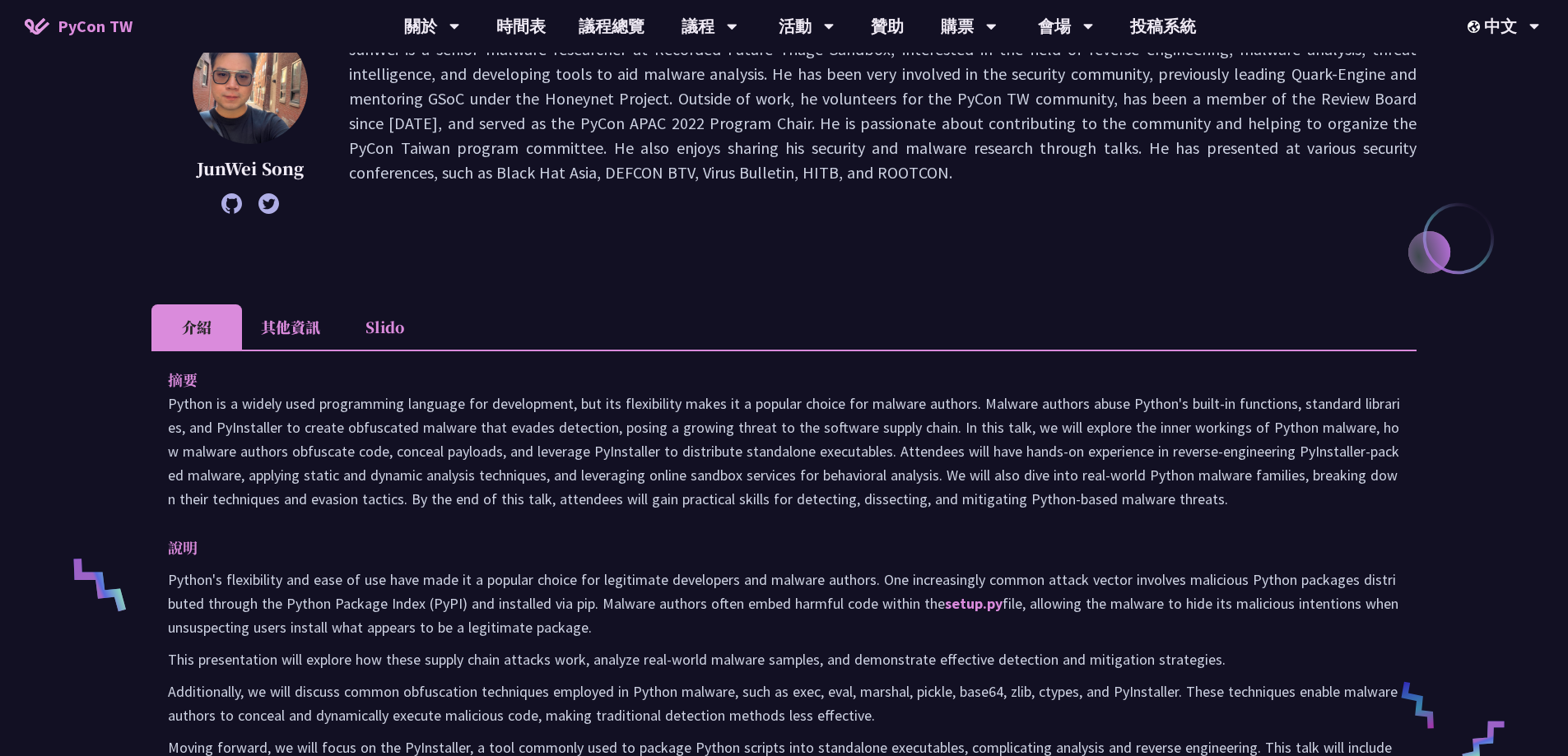
click at [288, 329] on li "其他資訊" at bounding box center [290, 327] width 97 height 45
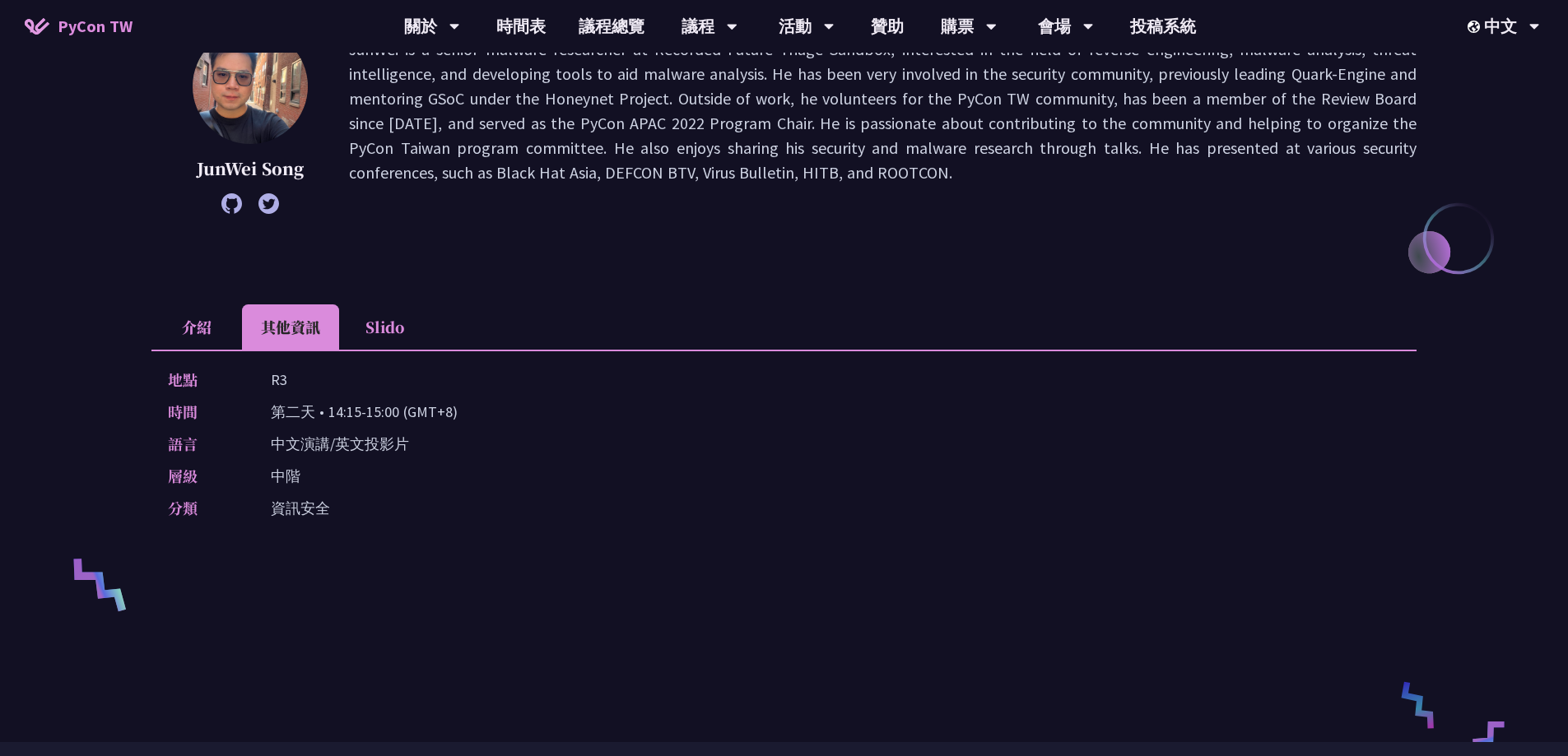
click at [227, 337] on li "介紹" at bounding box center [196, 327] width 90 height 45
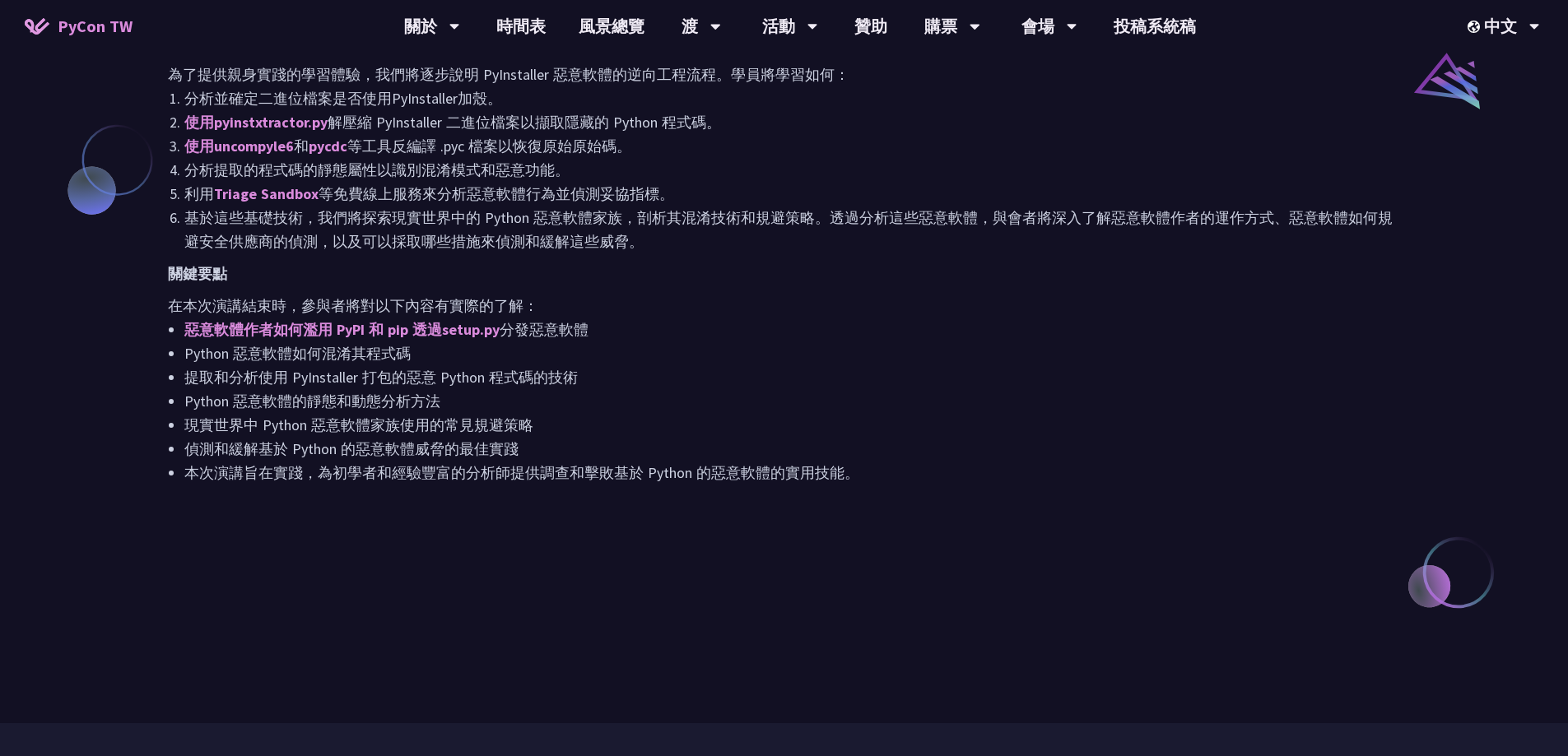
scroll to position [1399, 0]
